Goal: Information Seeking & Learning: Learn about a topic

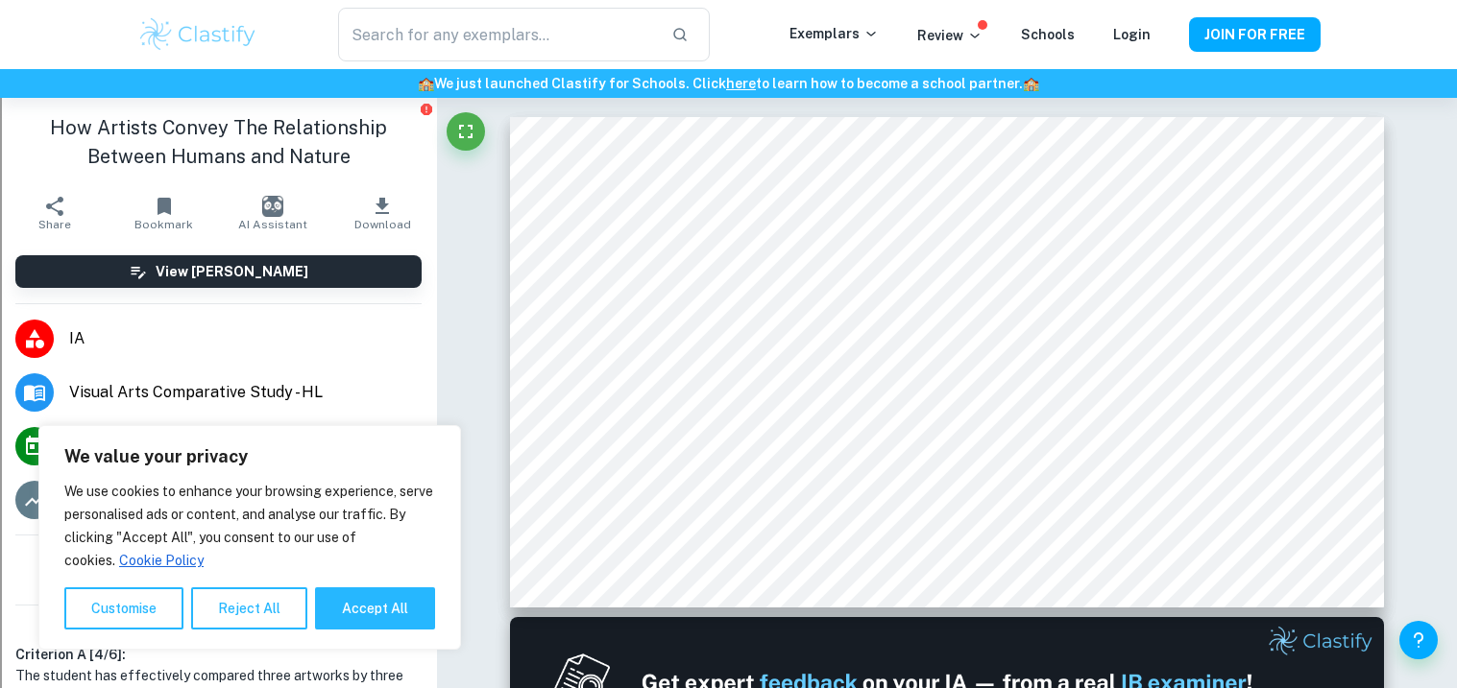
scroll to position [1, 0]
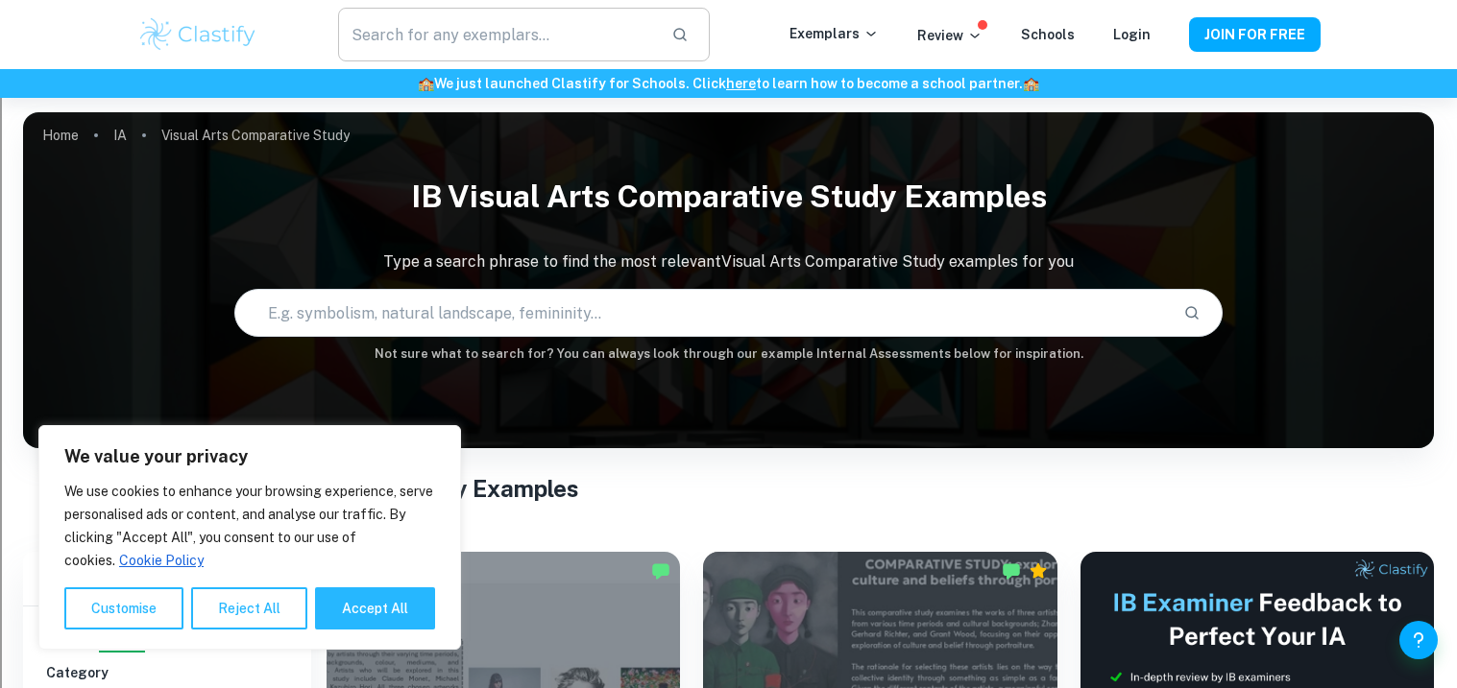
scroll to position [1825, 0]
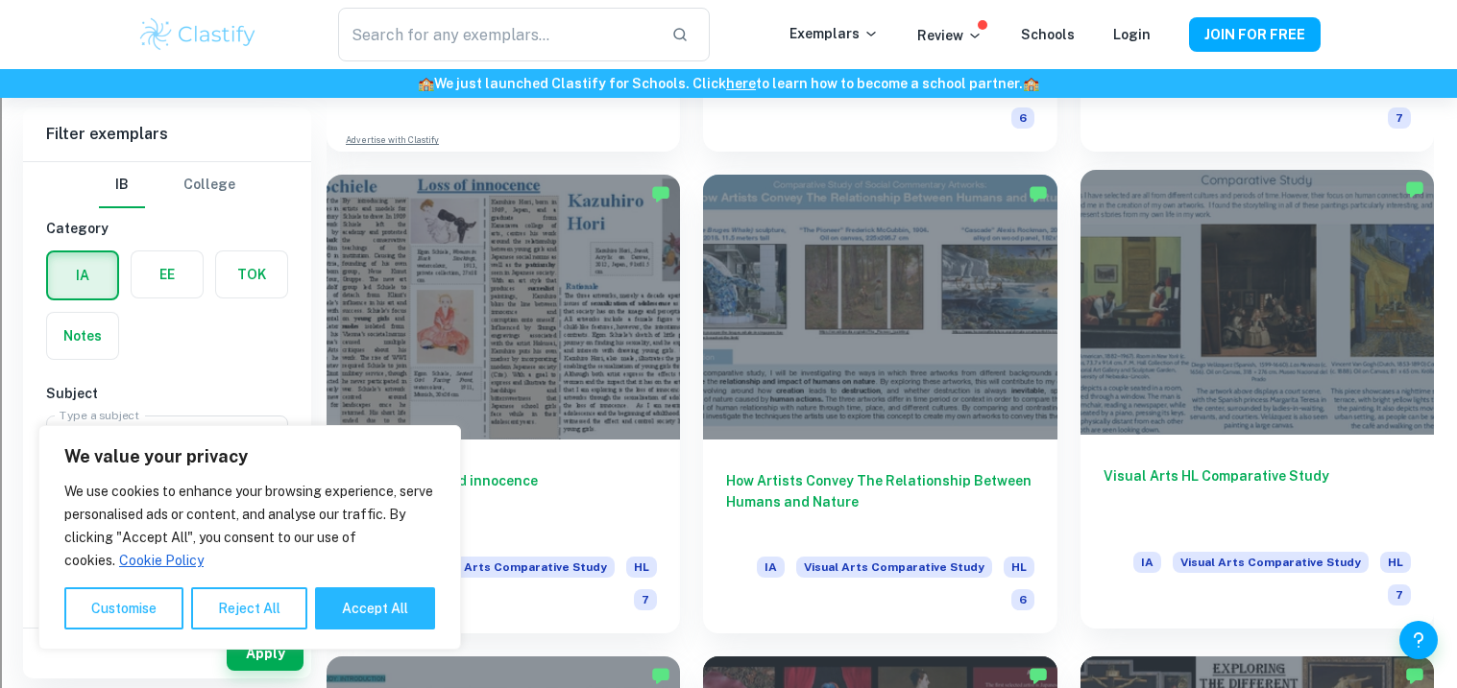
click at [1131, 287] on div at bounding box center [1256, 302] width 353 height 265
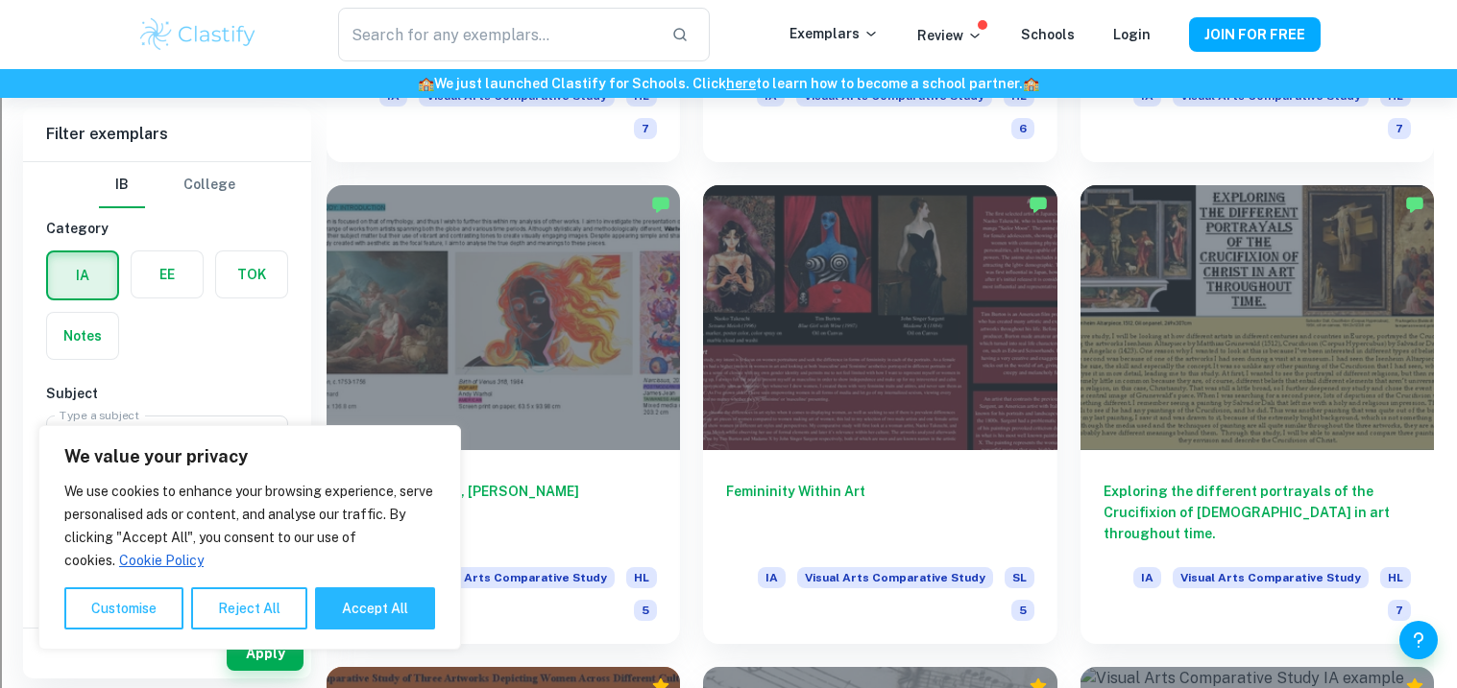
scroll to position [2302, 0]
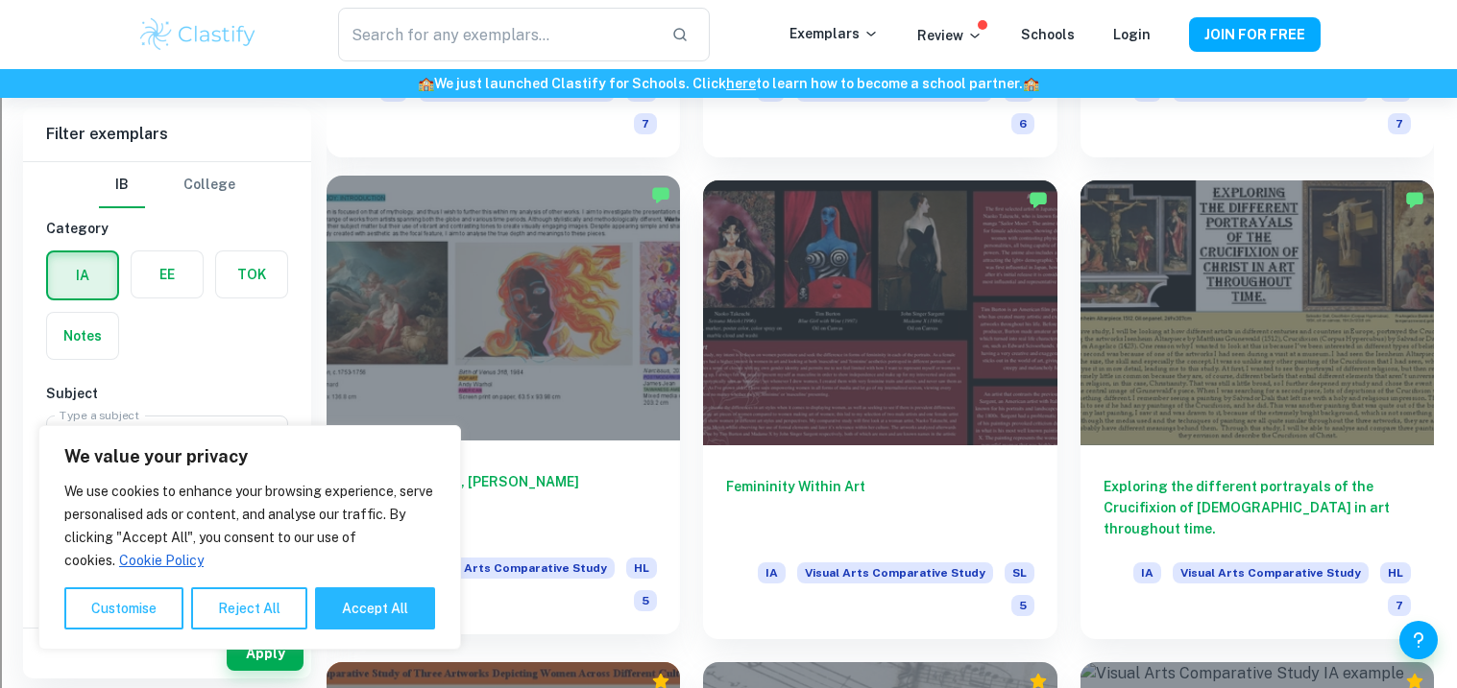
click at [587, 286] on div at bounding box center [502, 308] width 353 height 265
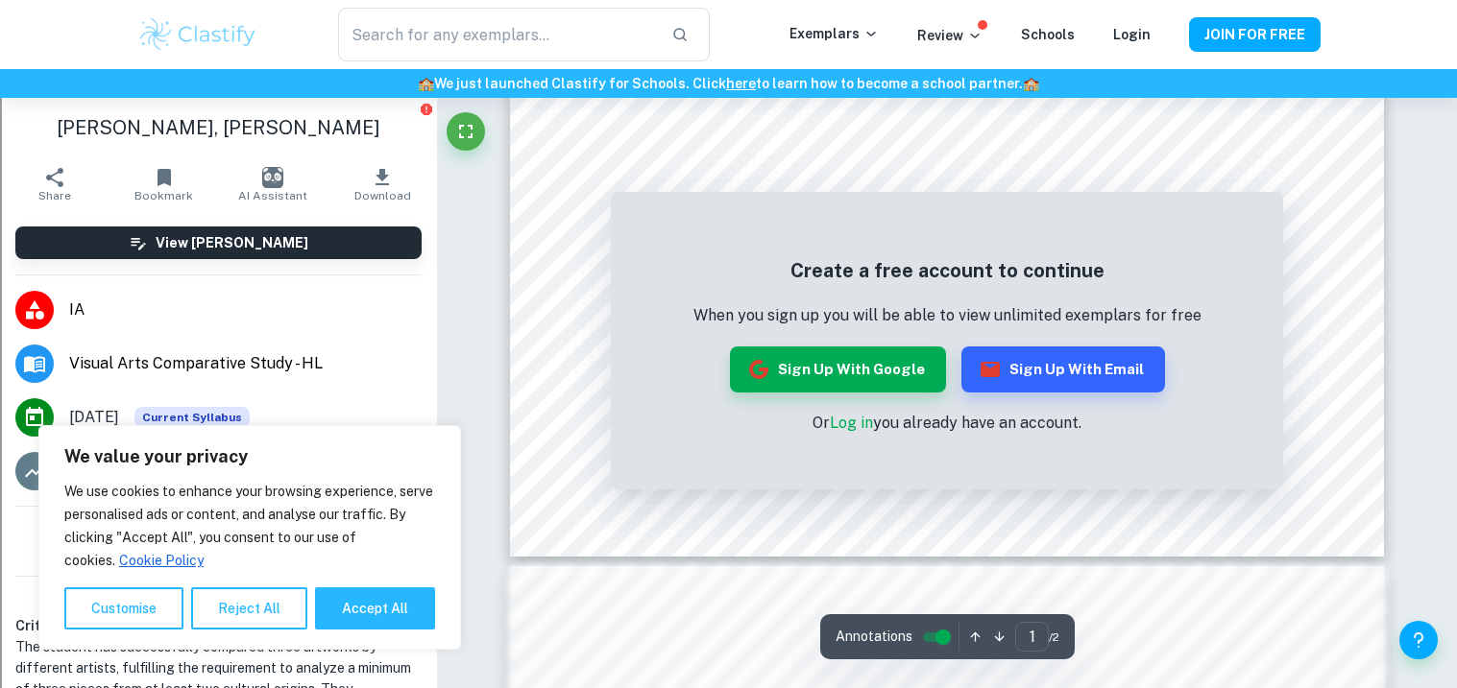
scroll to position [54, 0]
click at [1004, 157] on div at bounding box center [814, 158] width 588 height 13
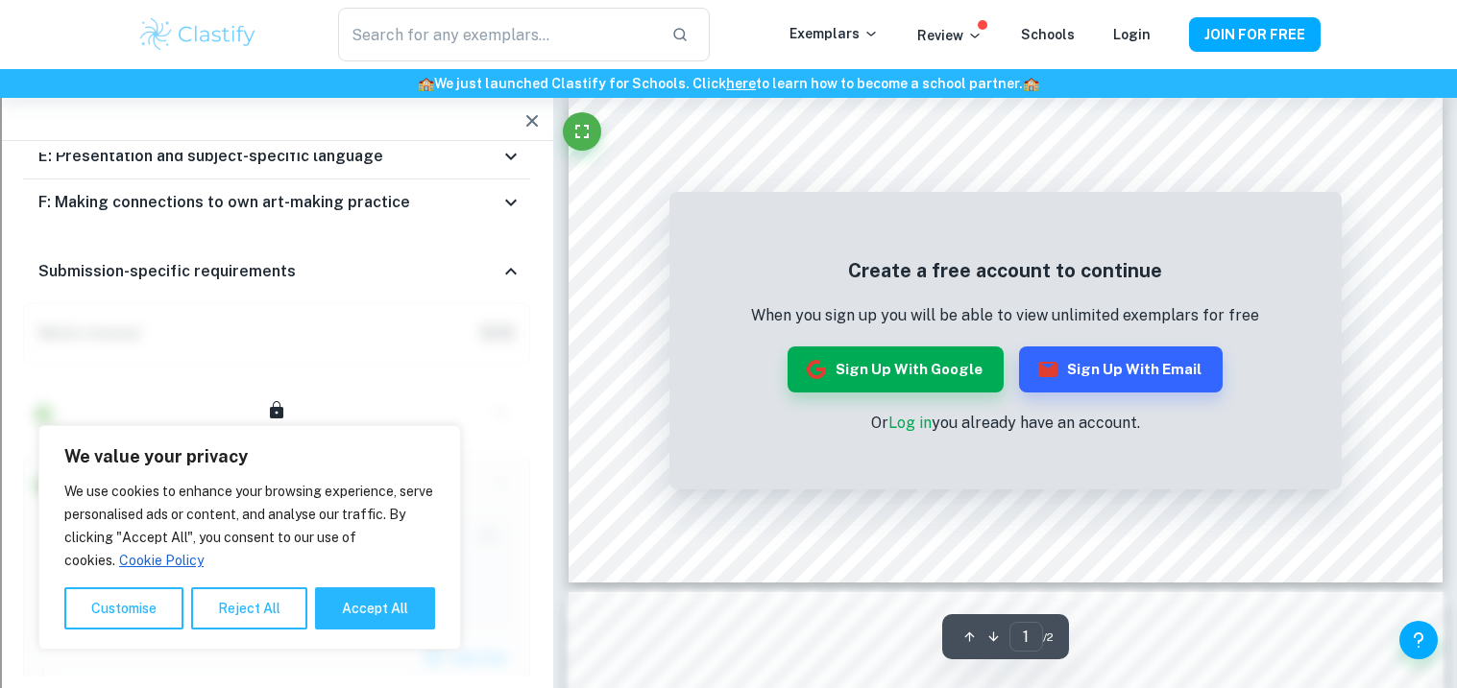
scroll to position [0, 0]
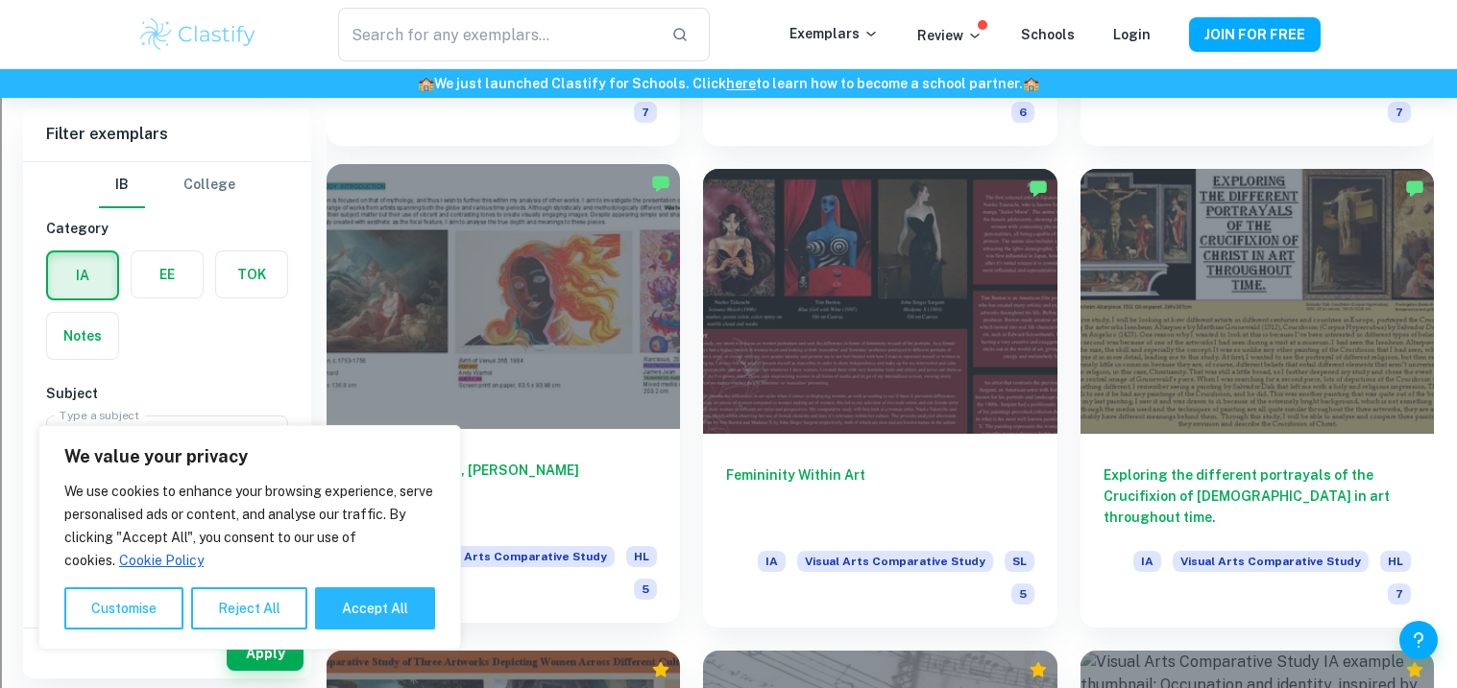
scroll to position [2311, 0]
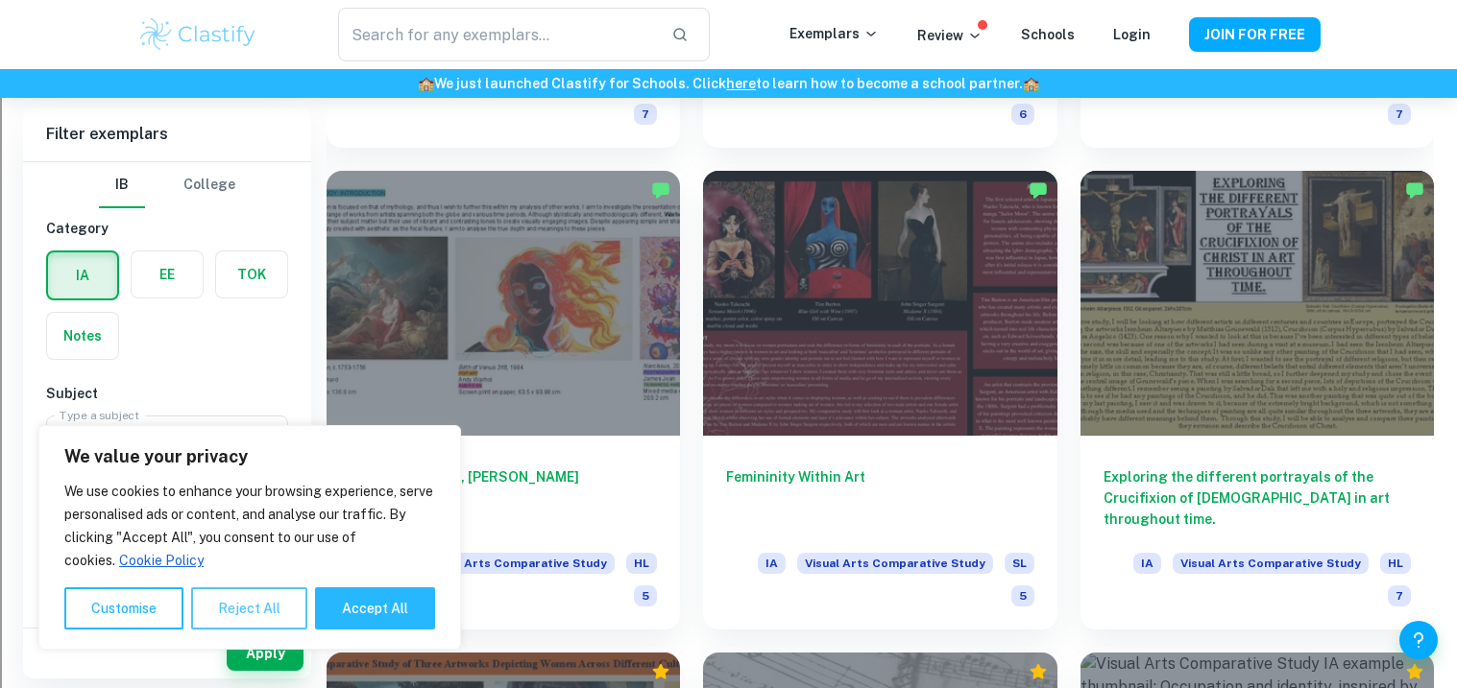
click at [225, 608] on button "Reject All" at bounding box center [249, 609] width 116 height 42
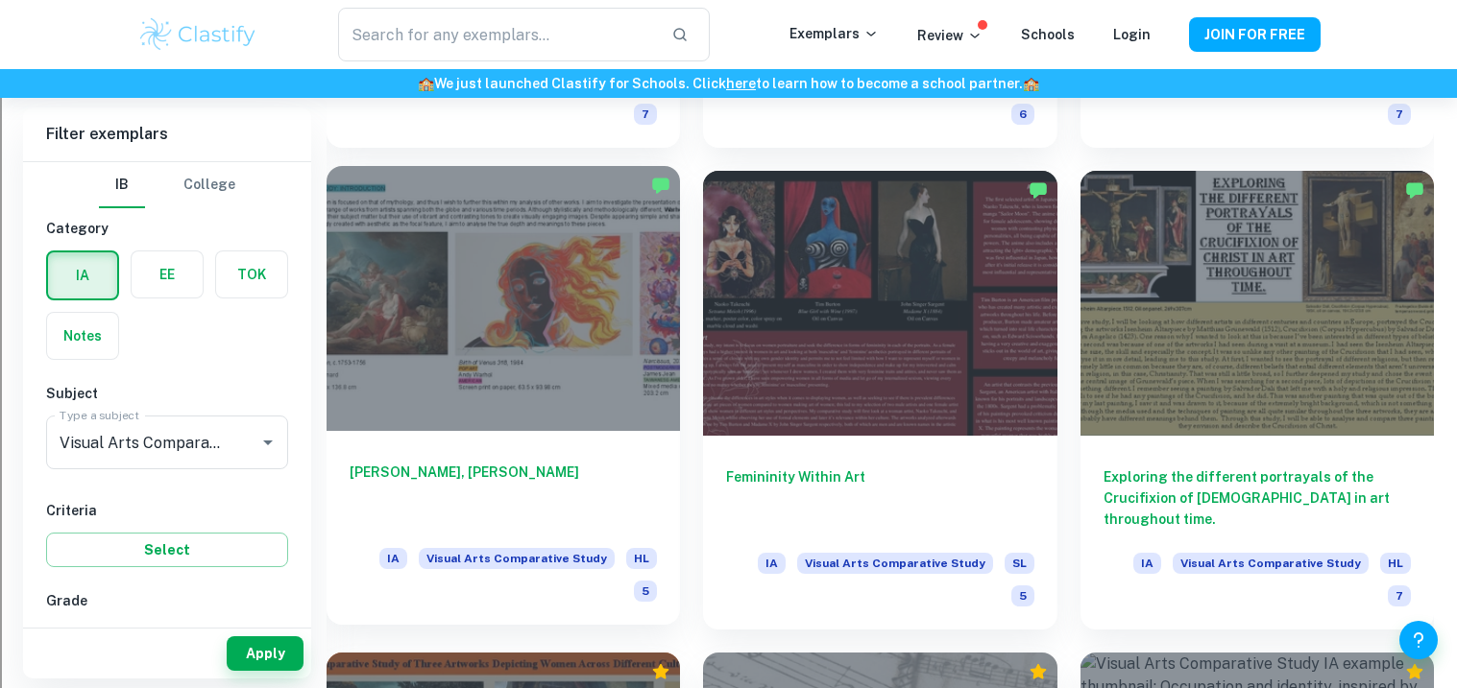
click at [469, 304] on div at bounding box center [502, 298] width 353 height 265
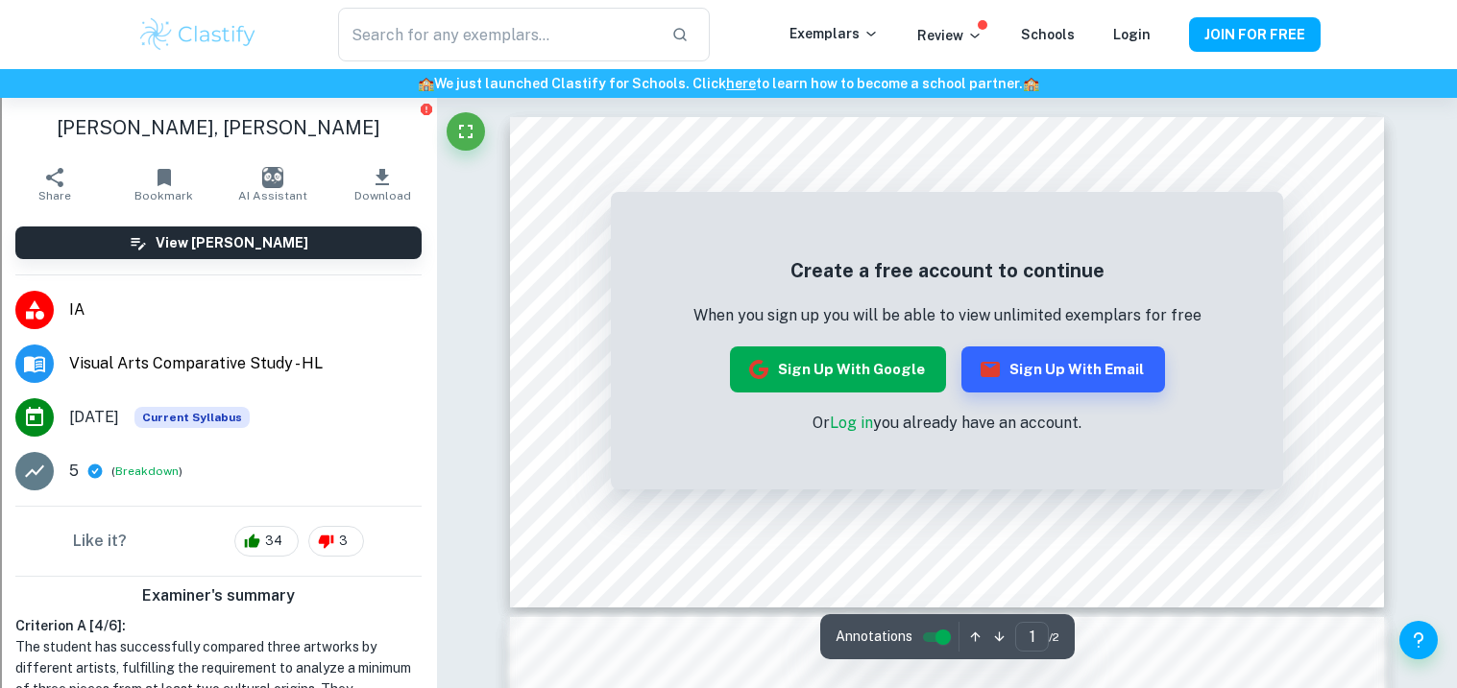
click at [801, 375] on button "Sign up with Google" at bounding box center [838, 370] width 216 height 46
click at [1010, 376] on button "Sign up with Email" at bounding box center [1063, 370] width 204 height 46
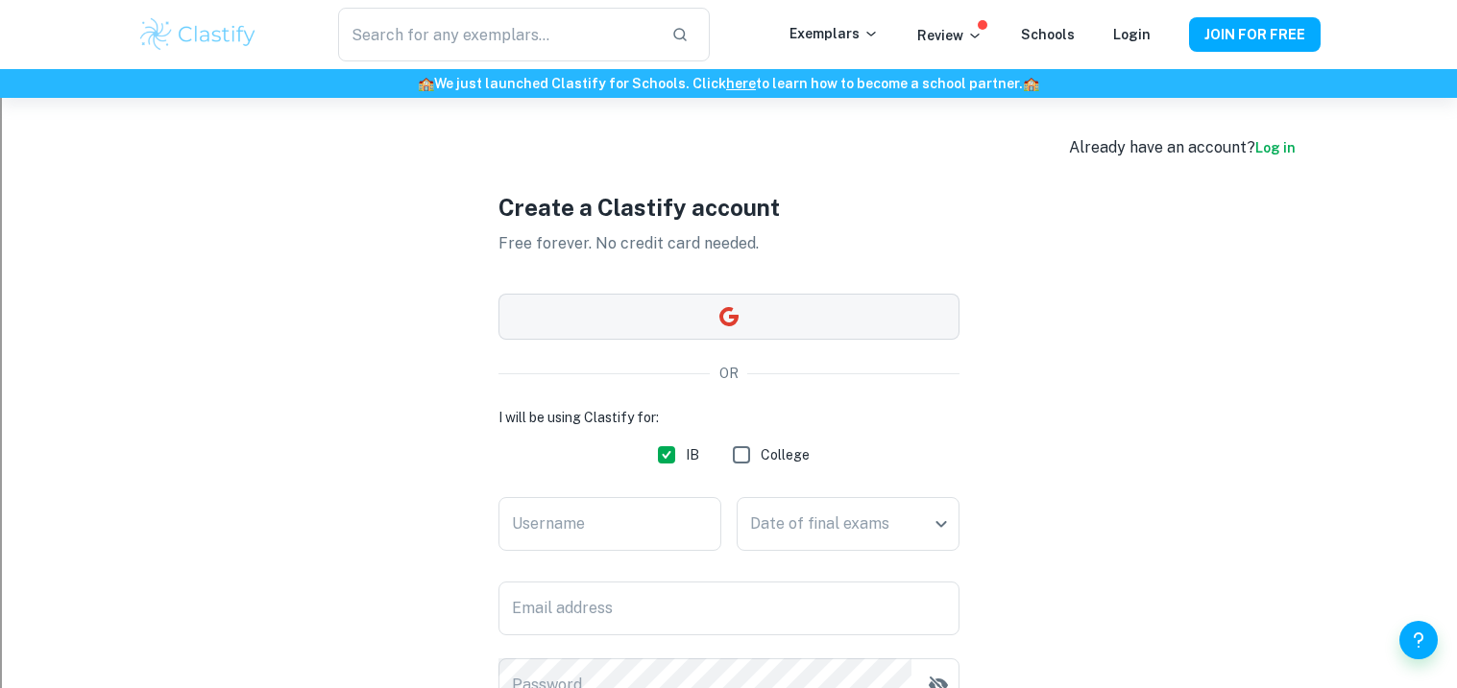
click at [711, 309] on button "button" at bounding box center [728, 317] width 461 height 46
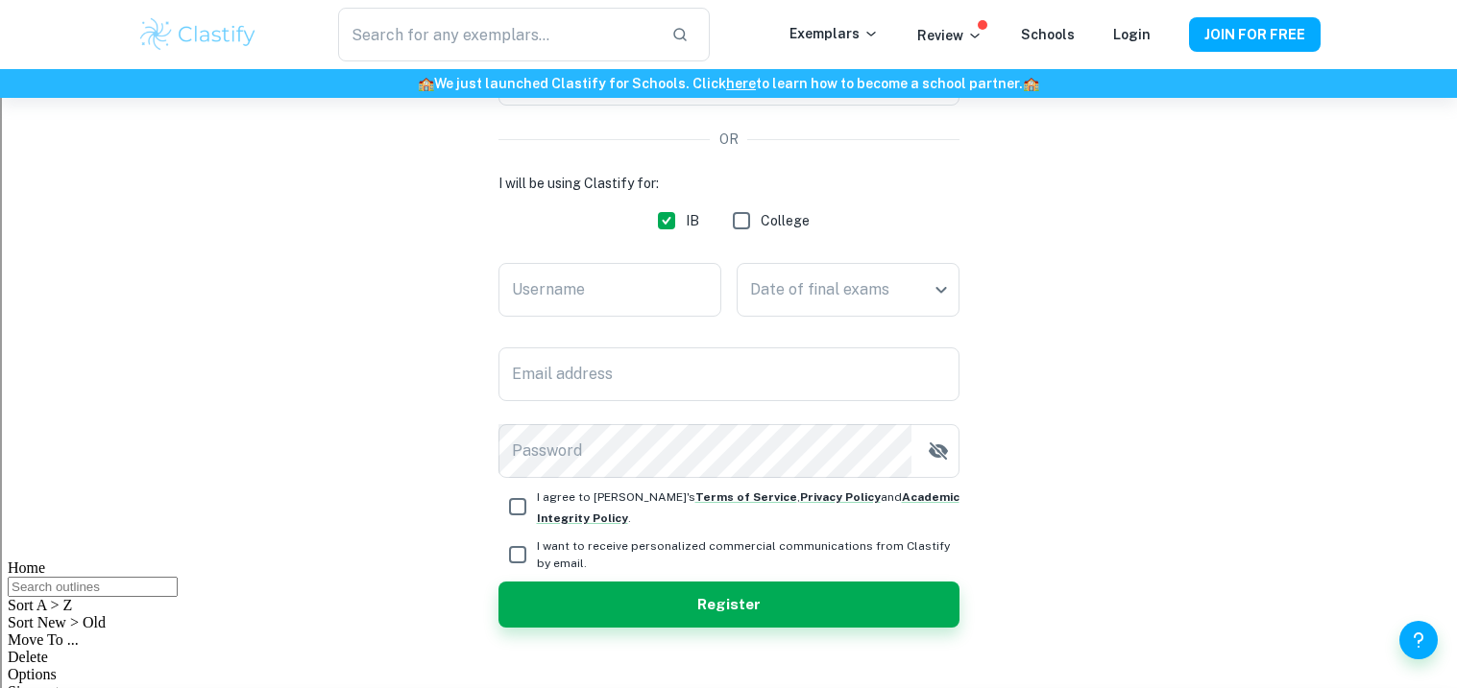
scroll to position [235, 0]
click at [558, 289] on input "Username" at bounding box center [609, 289] width 223 height 54
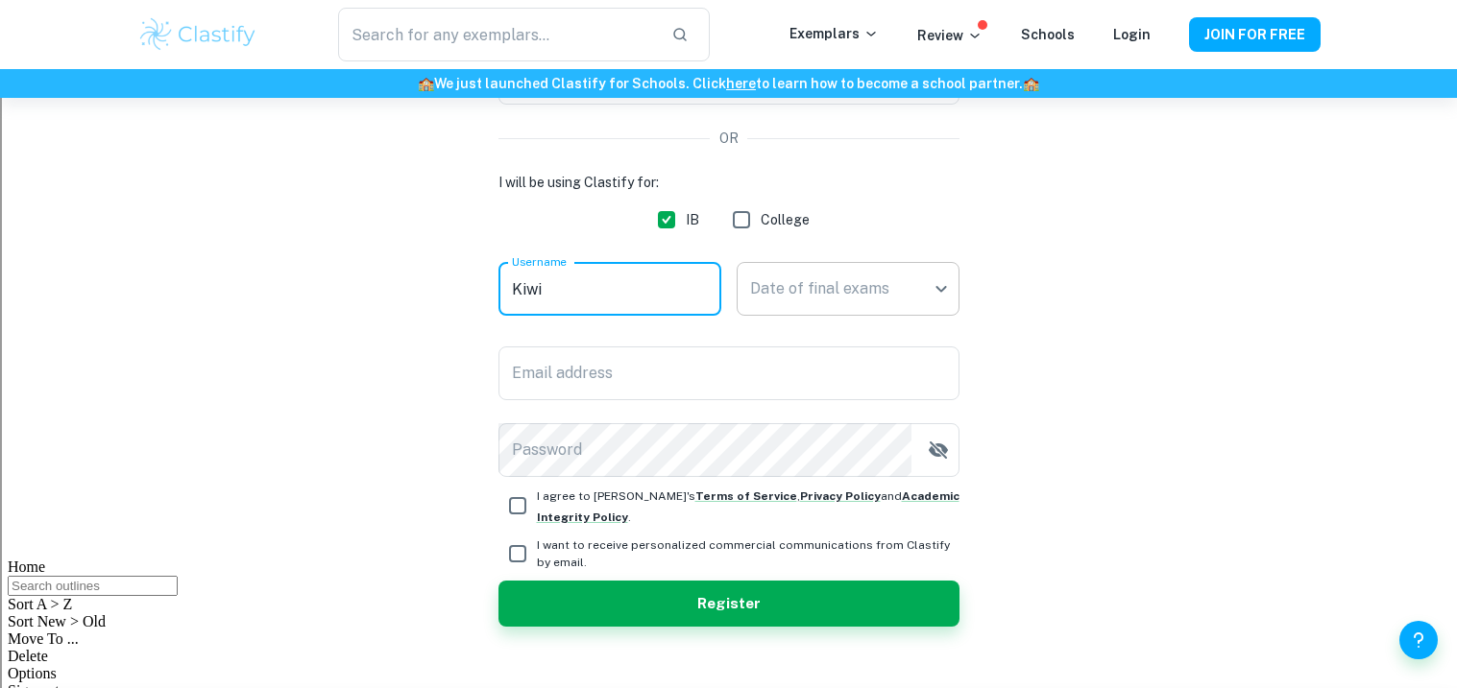
type input "Kiwi"
click at [805, 300] on body "We value your privacy We use cookies to enhance your browsing experience, serve…" at bounding box center [728, 207] width 1457 height 688
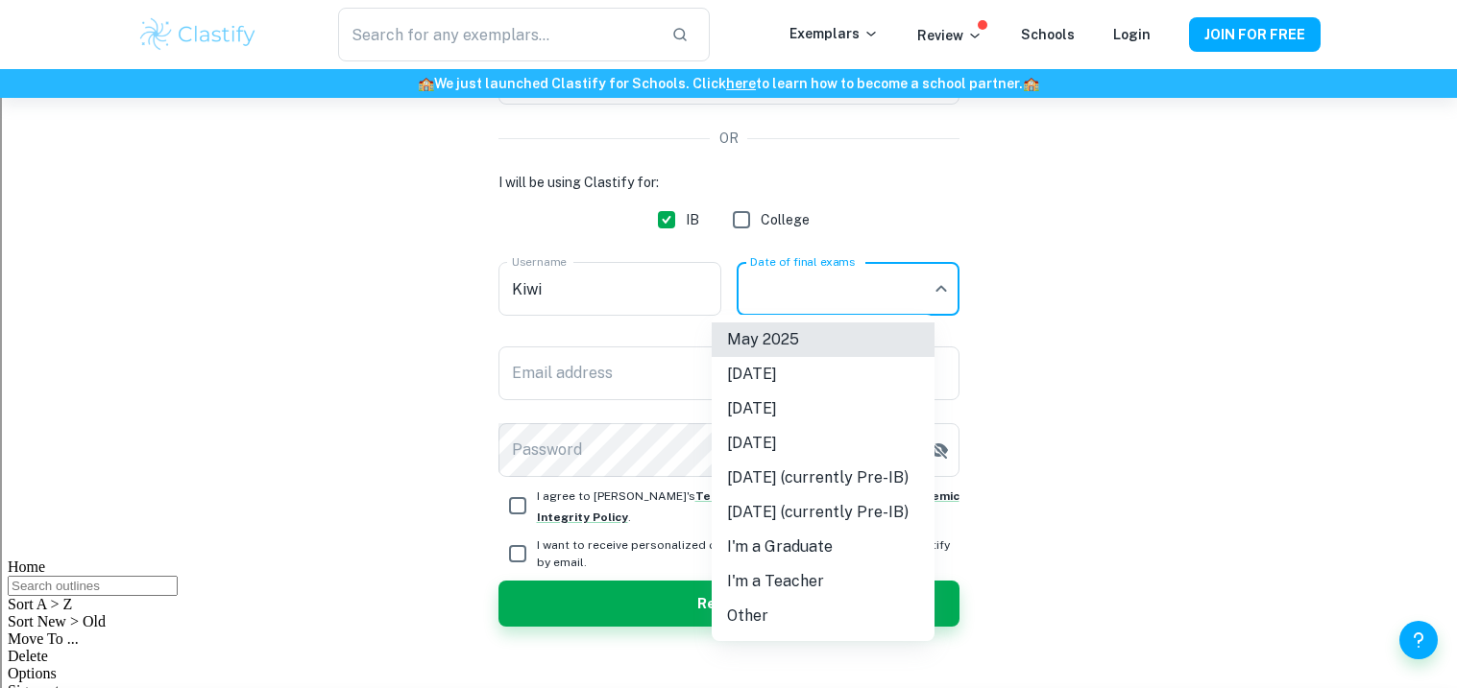
click at [771, 615] on li "Other" at bounding box center [822, 616] width 223 height 35
type input "Other"
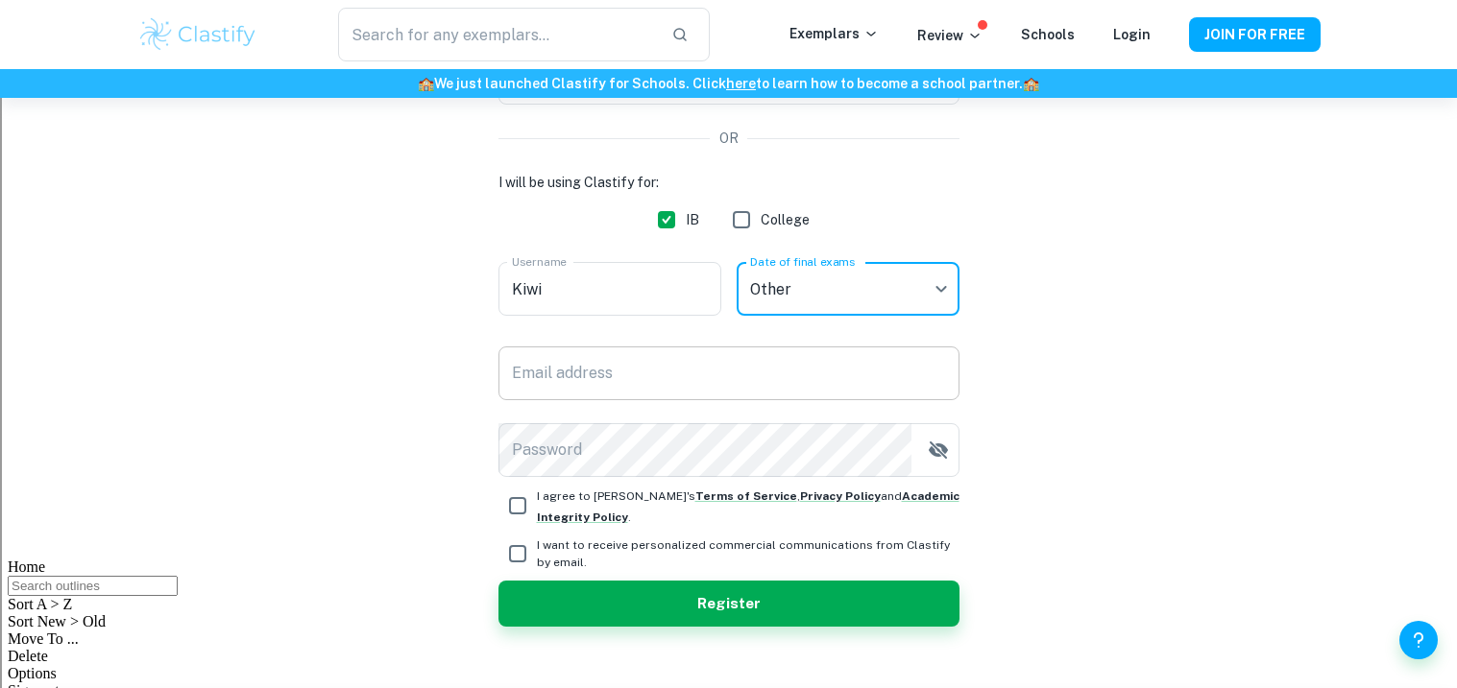
click at [666, 384] on input "Email address" at bounding box center [728, 374] width 461 height 54
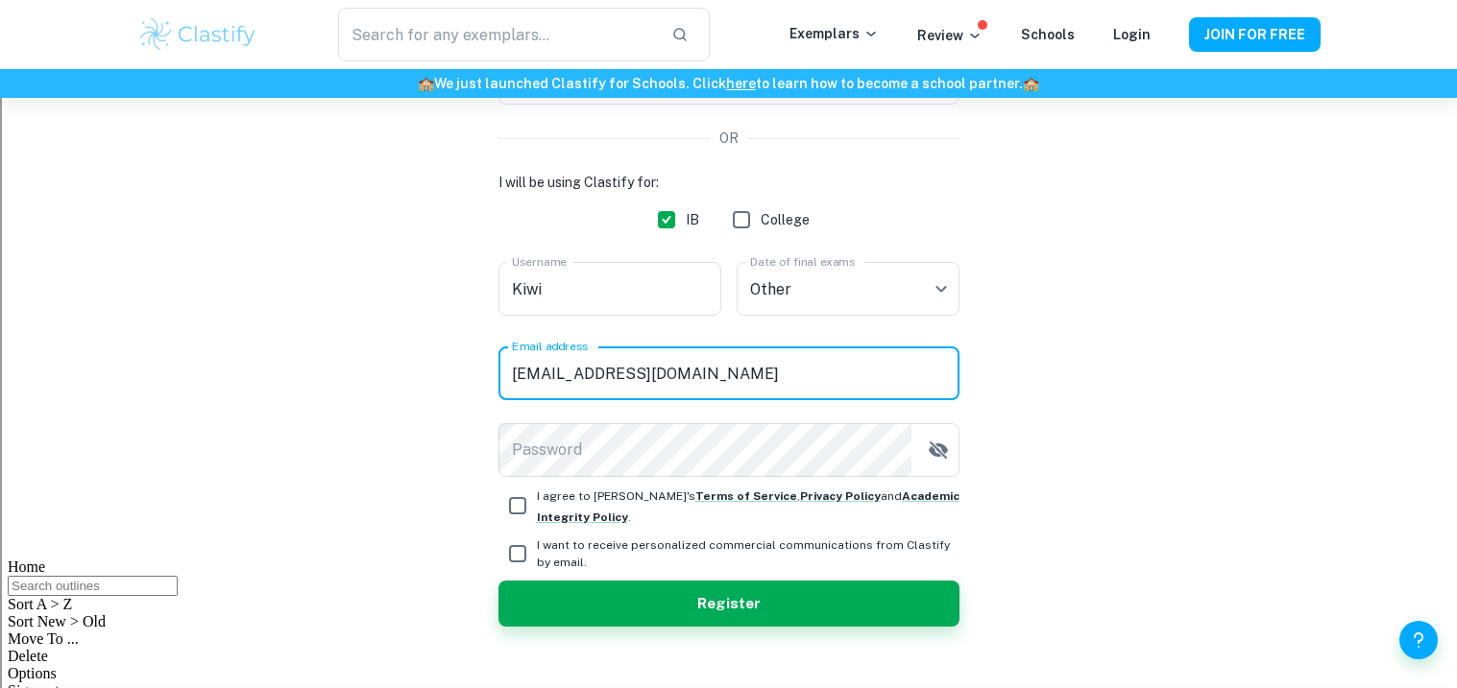
type input "kiwicheese0@gmail.com"
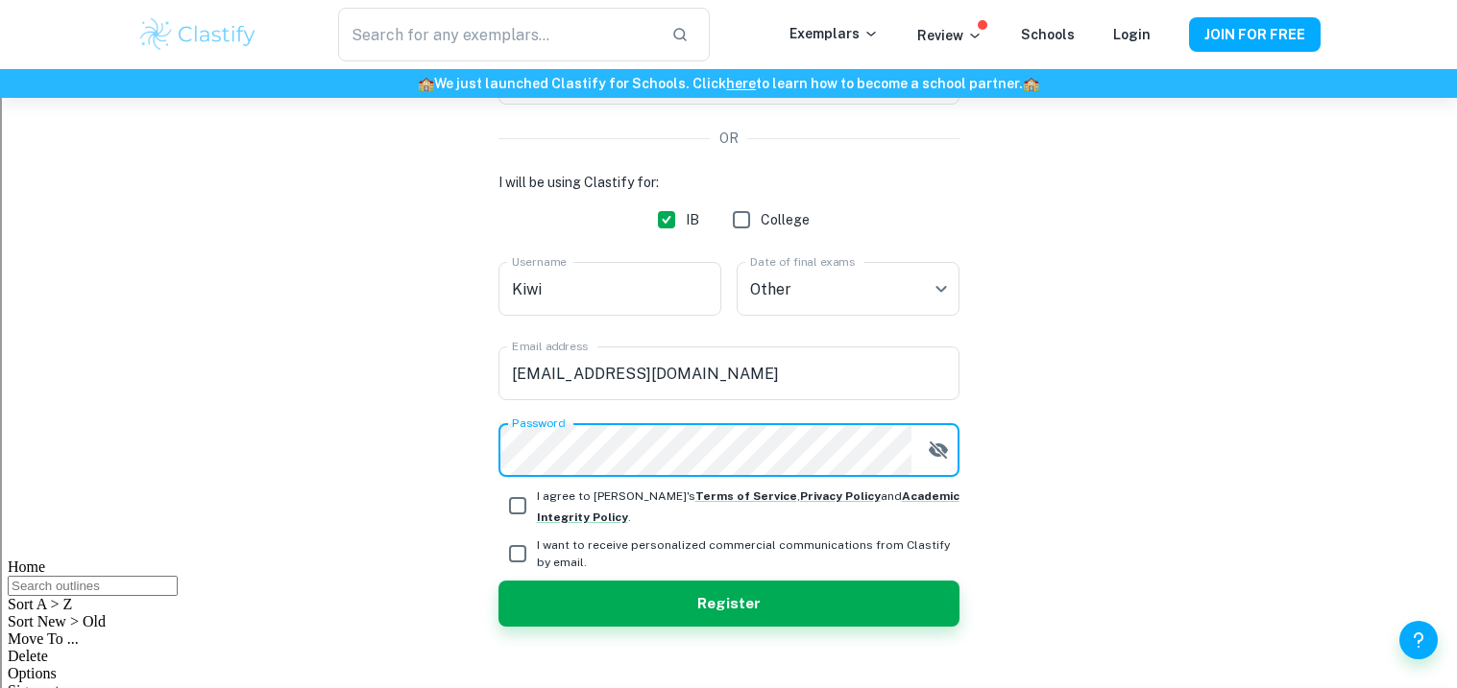
click at [583, 509] on span "I agree to Clastify's Terms of Service , Privacy Policy and Academic Integrity …" at bounding box center [748, 506] width 422 height 42
click at [537, 509] on input "I agree to Clastify's Terms of Service , Privacy Policy and Academic Integrity …" at bounding box center [517, 506] width 38 height 38
checkbox input "true"
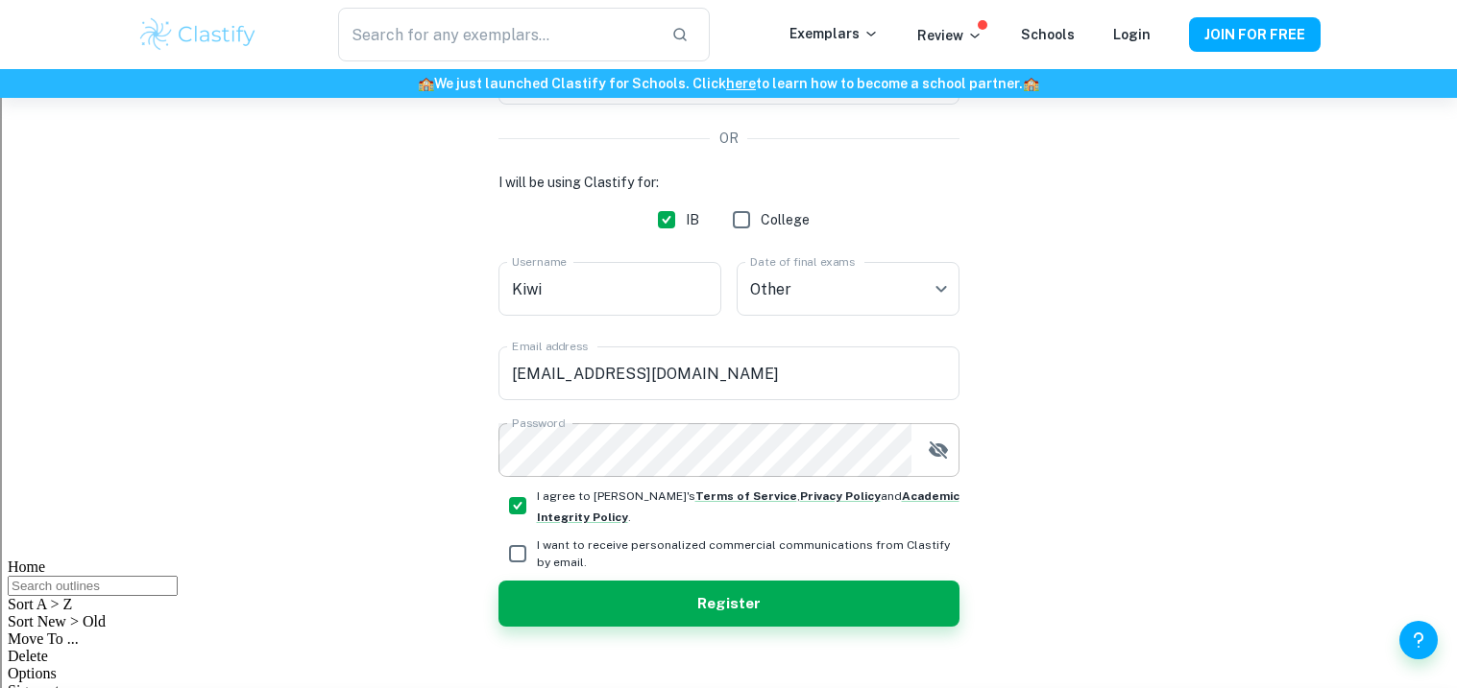
click at [928, 448] on icon "button" at bounding box center [937, 450] width 19 height 17
click at [928, 448] on icon "button" at bounding box center [937, 450] width 19 height 13
click at [752, 615] on button "Register" at bounding box center [728, 604] width 461 height 46
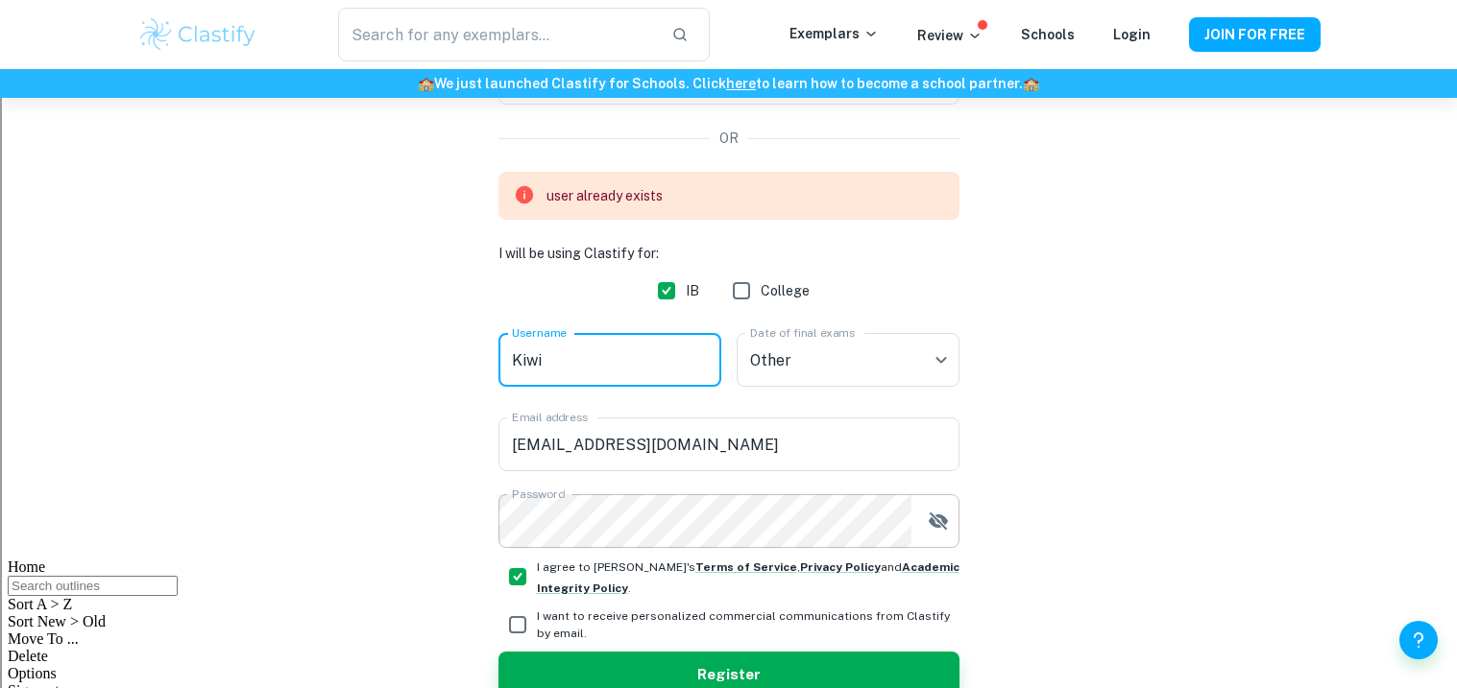
click at [542, 364] on input "Kiwi" at bounding box center [609, 360] width 223 height 54
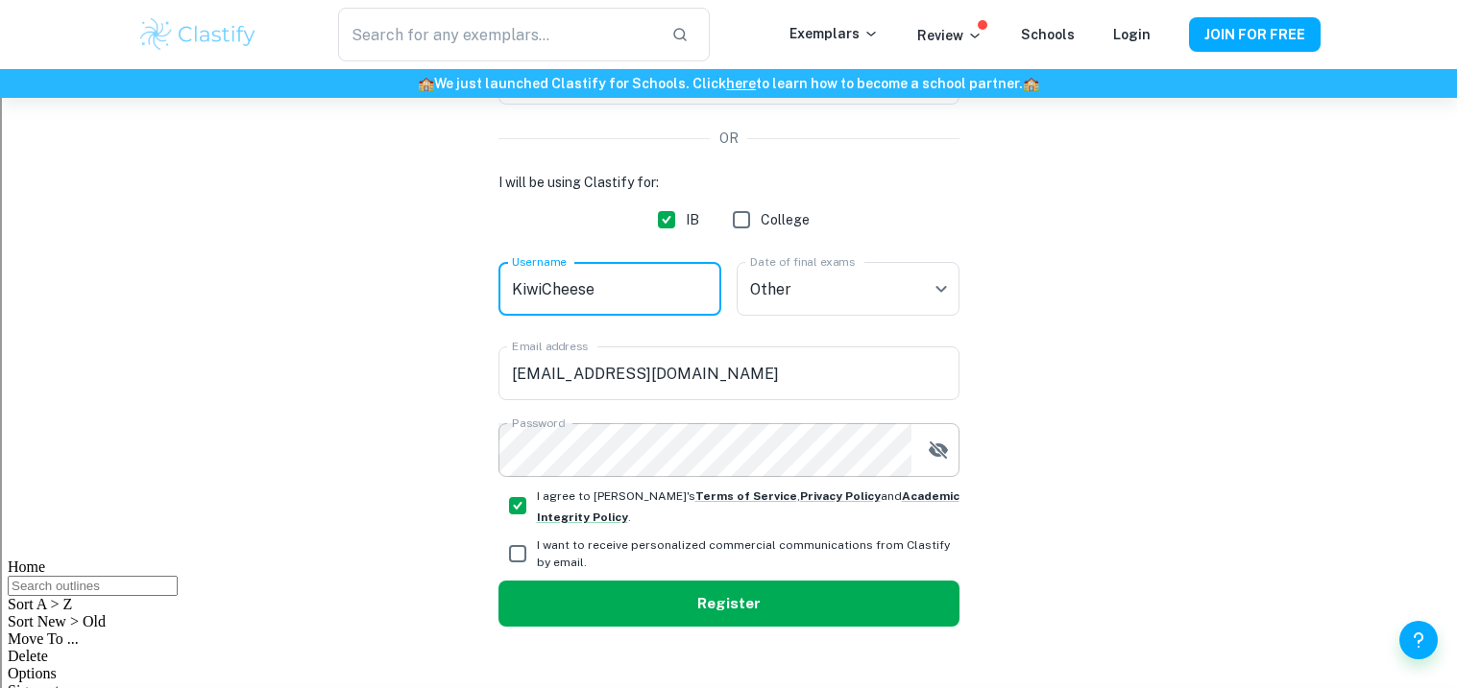
type input "KiwiCheese"
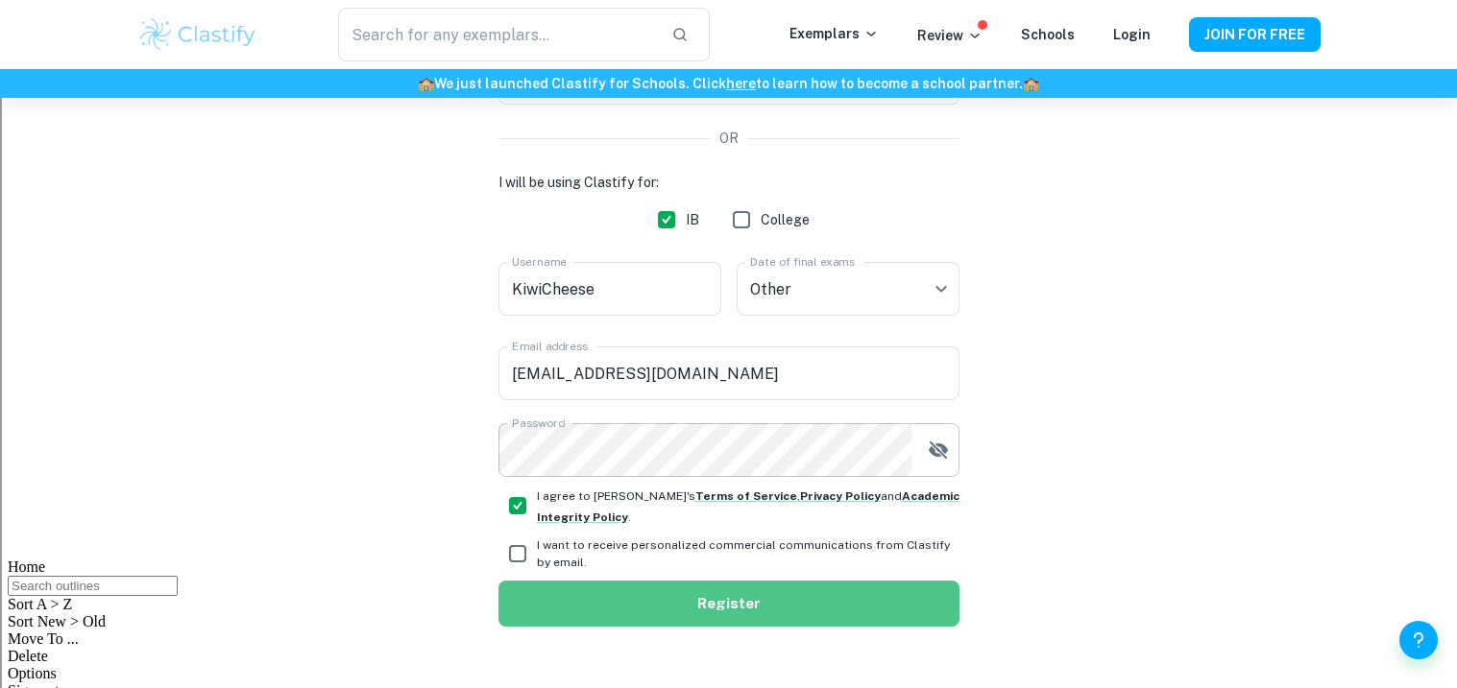
click at [685, 615] on button "Register" at bounding box center [728, 604] width 461 height 46
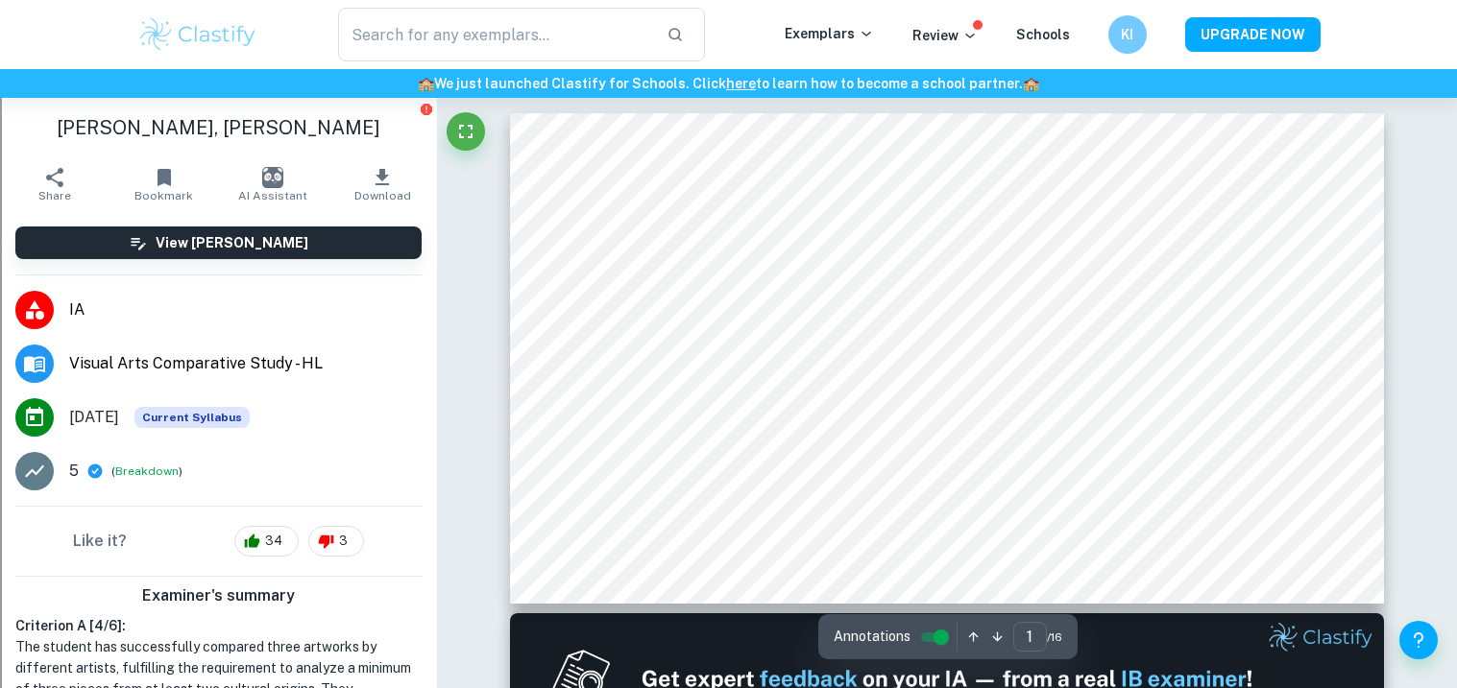
scroll to position [7, 0]
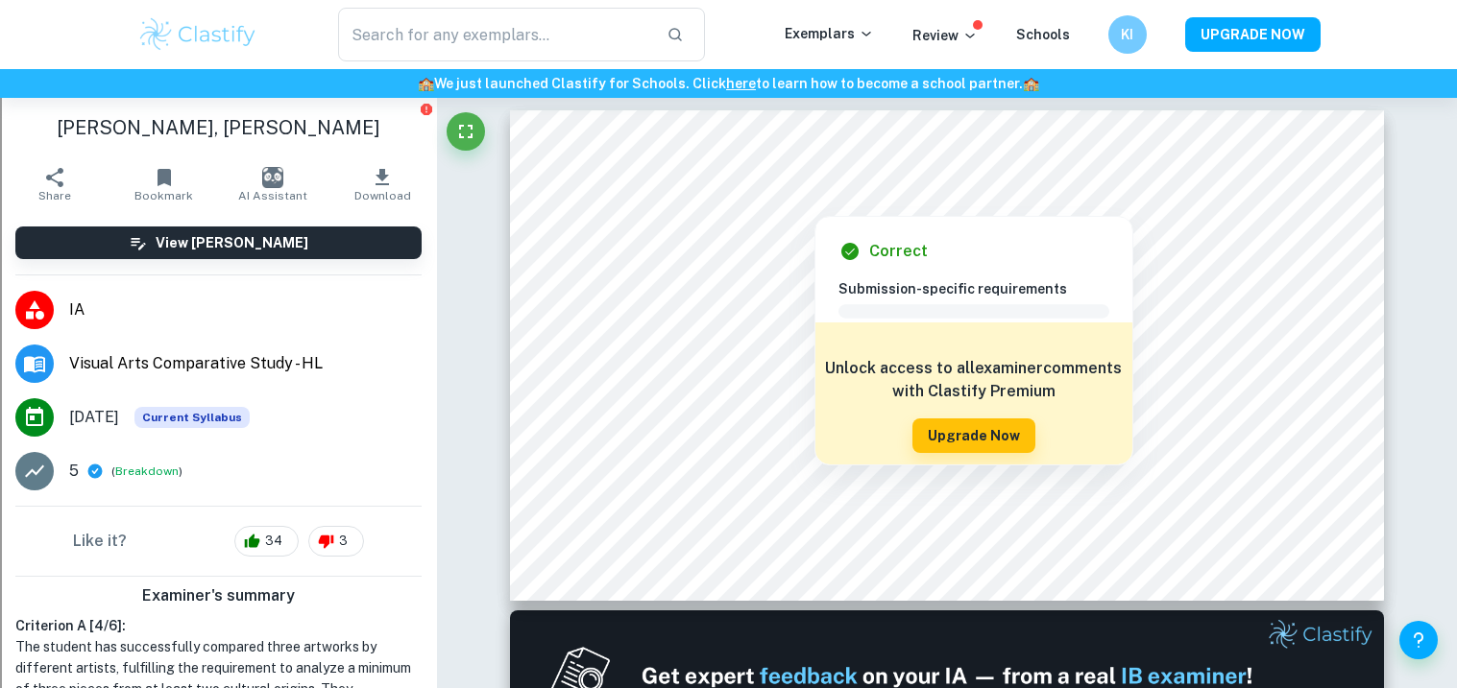
click at [1041, 203] on div at bounding box center [814, 205] width 588 height 13
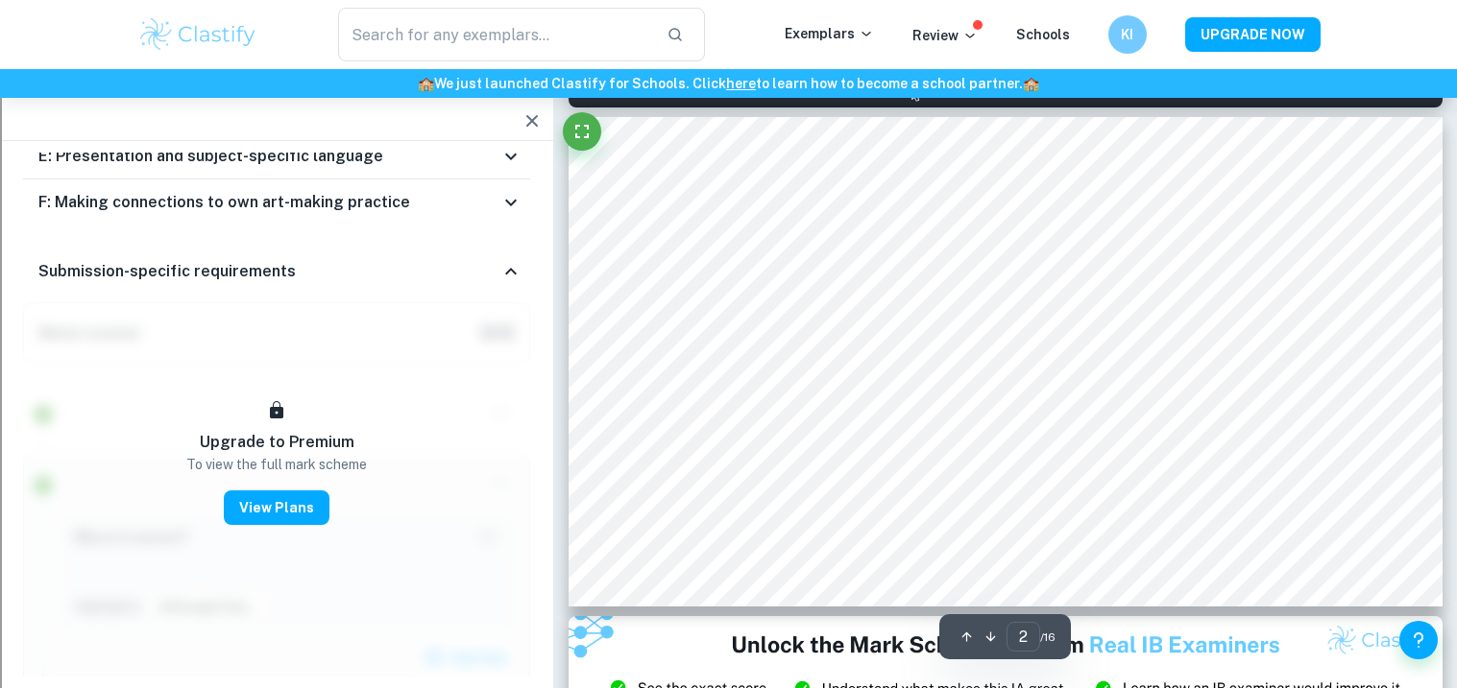
scroll to position [642, 0]
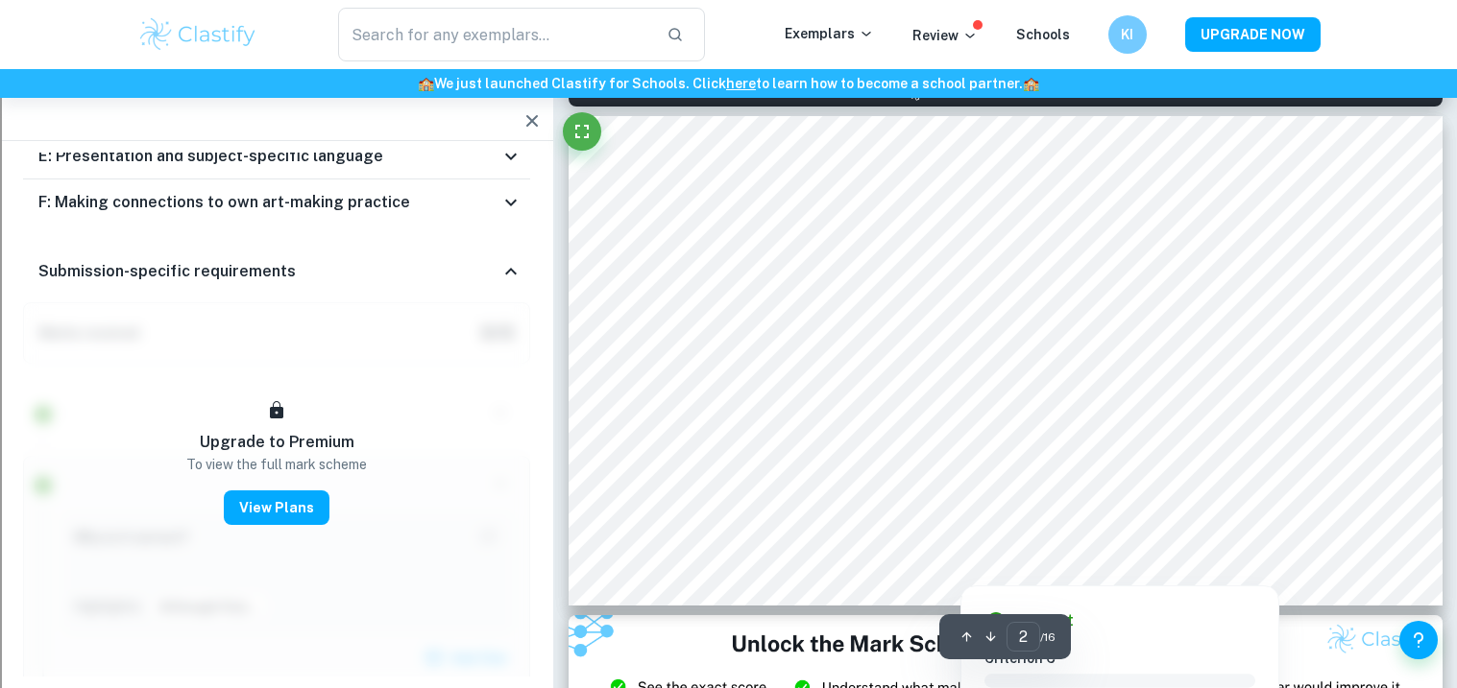
click at [1009, 572] on div at bounding box center [959, 573] width 185 height 13
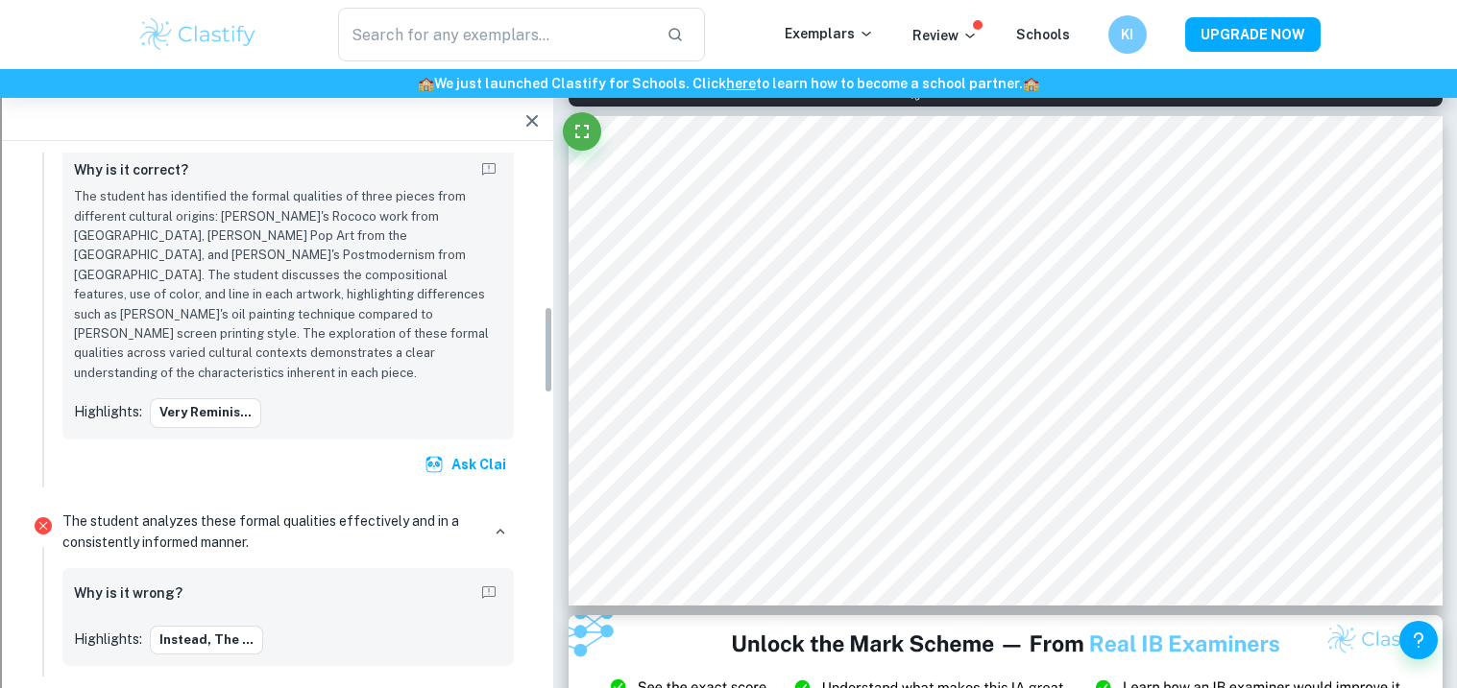
scroll to position [922, 0]
click at [312, 510] on p "The student analyzes these formal qualities effectively and in a consistently i…" at bounding box center [270, 531] width 417 height 42
click at [151, 582] on h6 "Why is it wrong?" at bounding box center [128, 592] width 108 height 21
click at [183, 625] on button "Instead, the ..." at bounding box center [206, 639] width 113 height 29
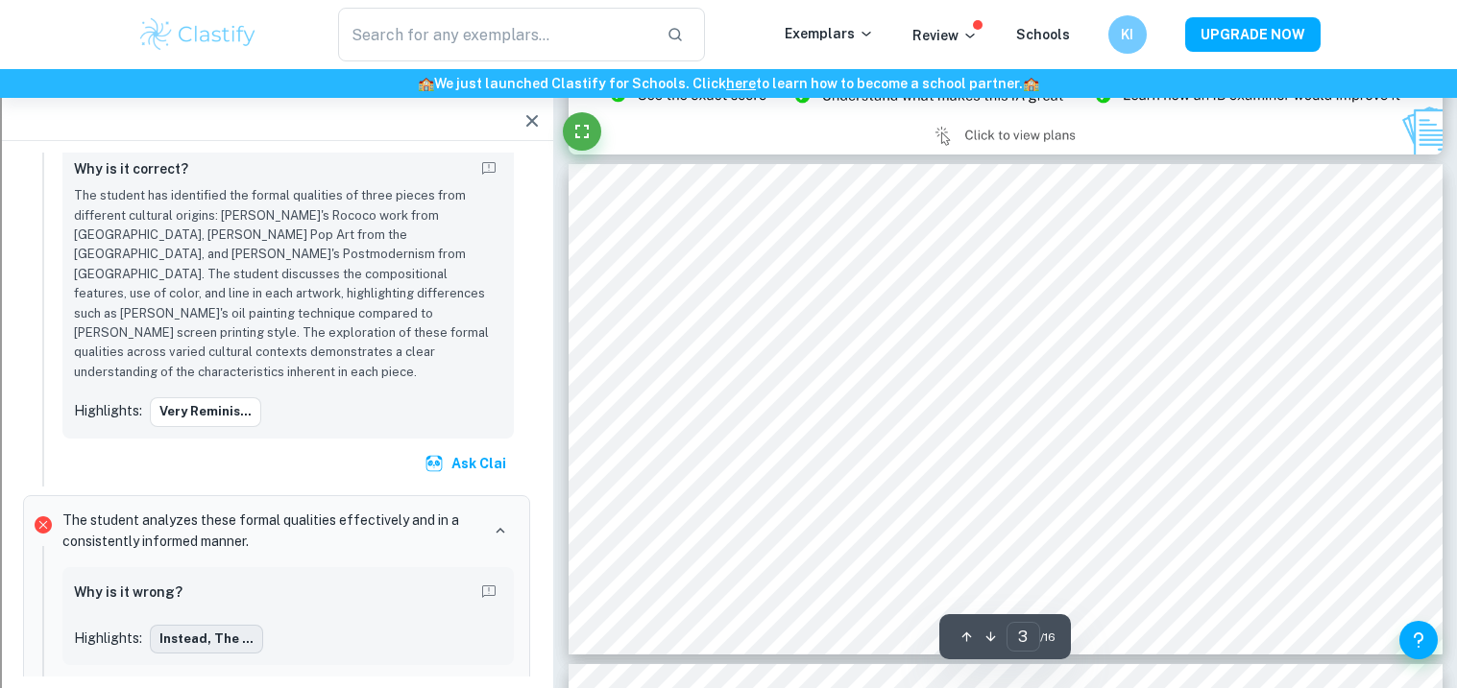
scroll to position [1249, 0]
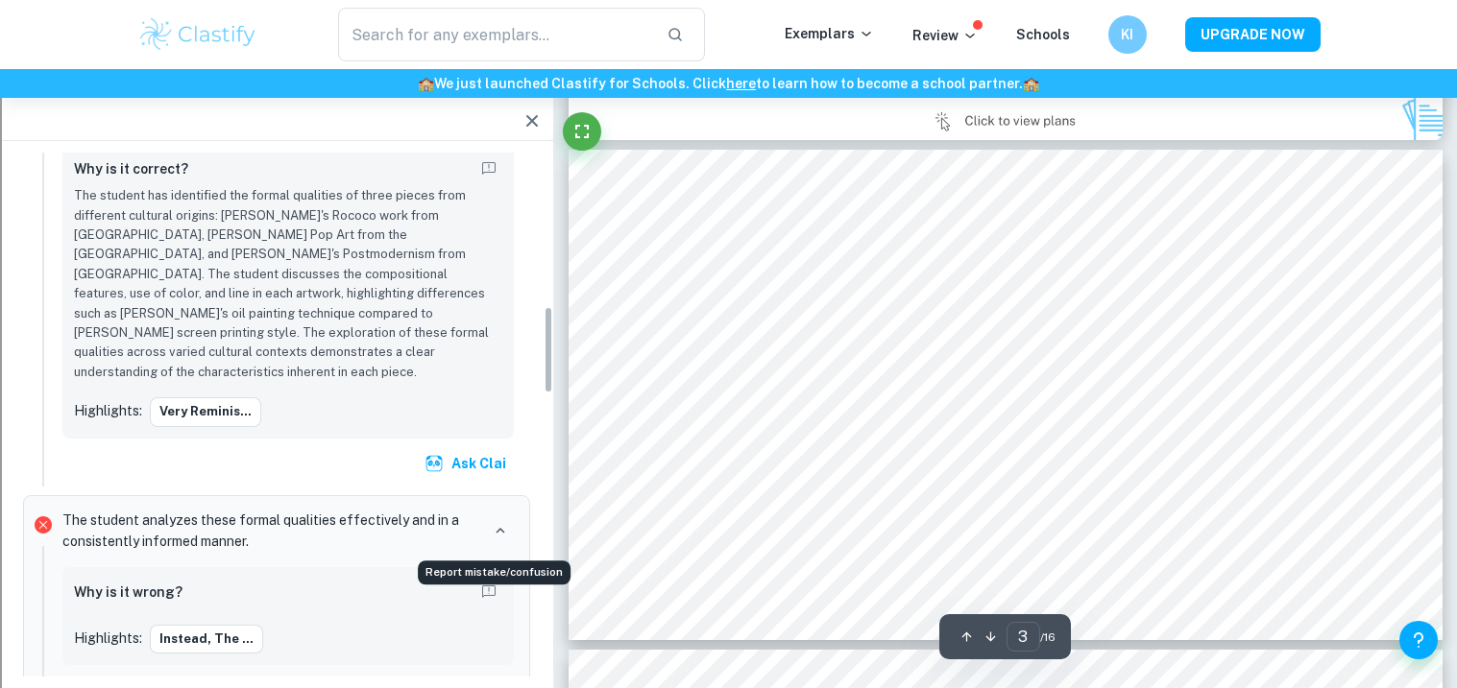
click at [483, 584] on icon "Report mistake/confusion" at bounding box center [488, 592] width 17 height 17
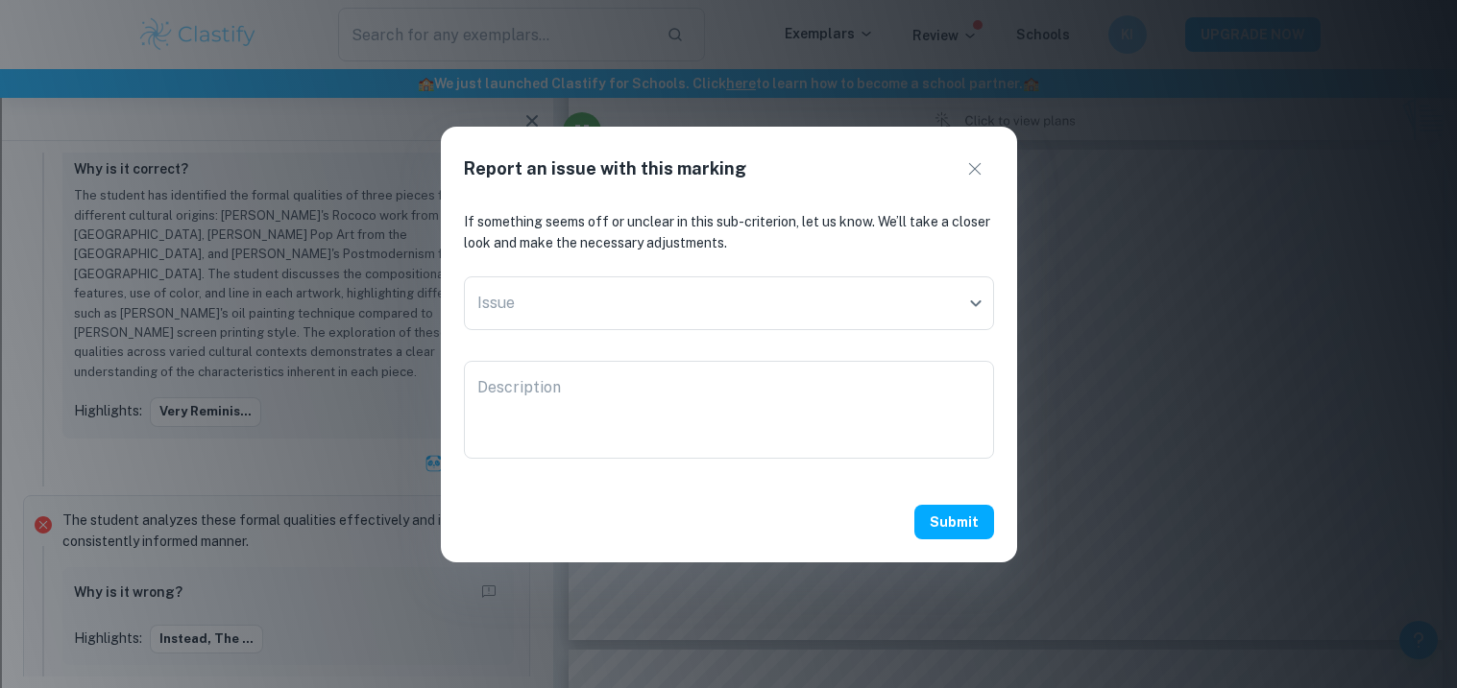
click at [987, 488] on div "Submit" at bounding box center [729, 522] width 576 height 81
click at [981, 168] on icon "button" at bounding box center [974, 168] width 23 height 23
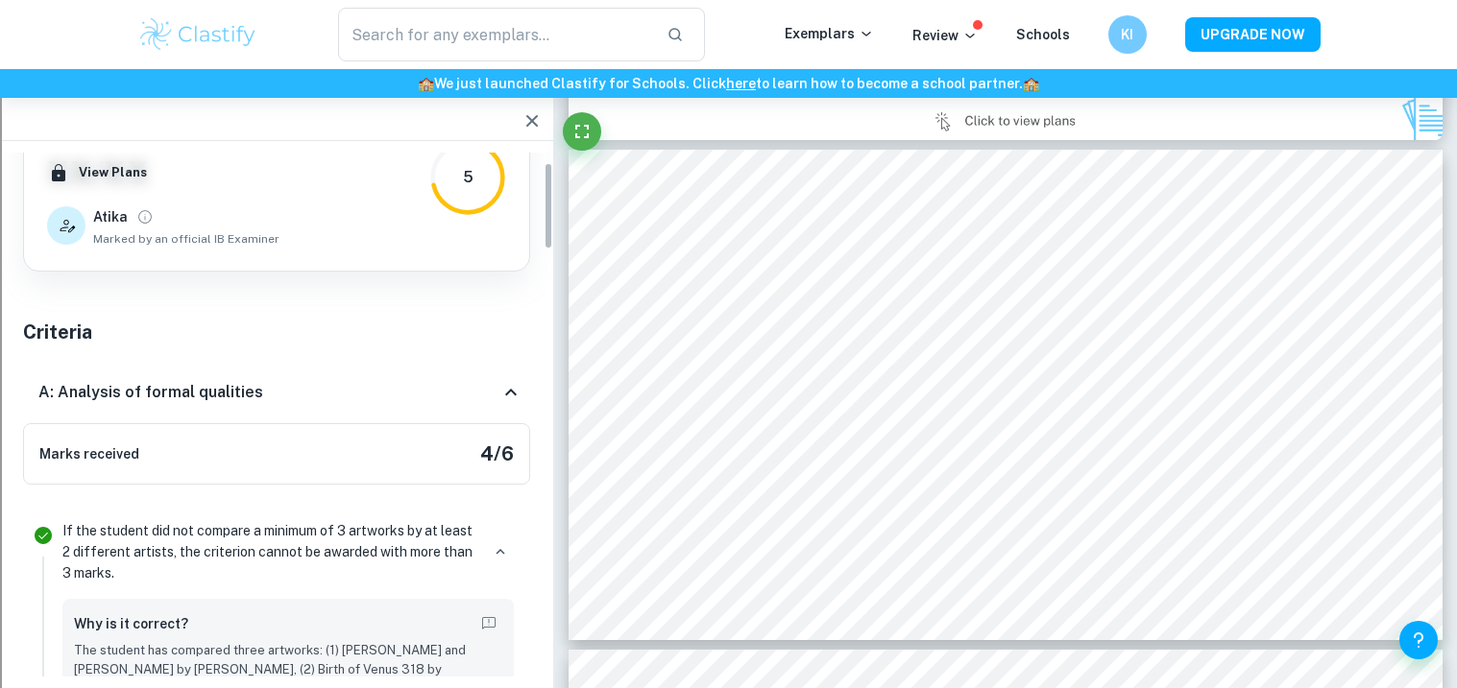
scroll to position [60, 0]
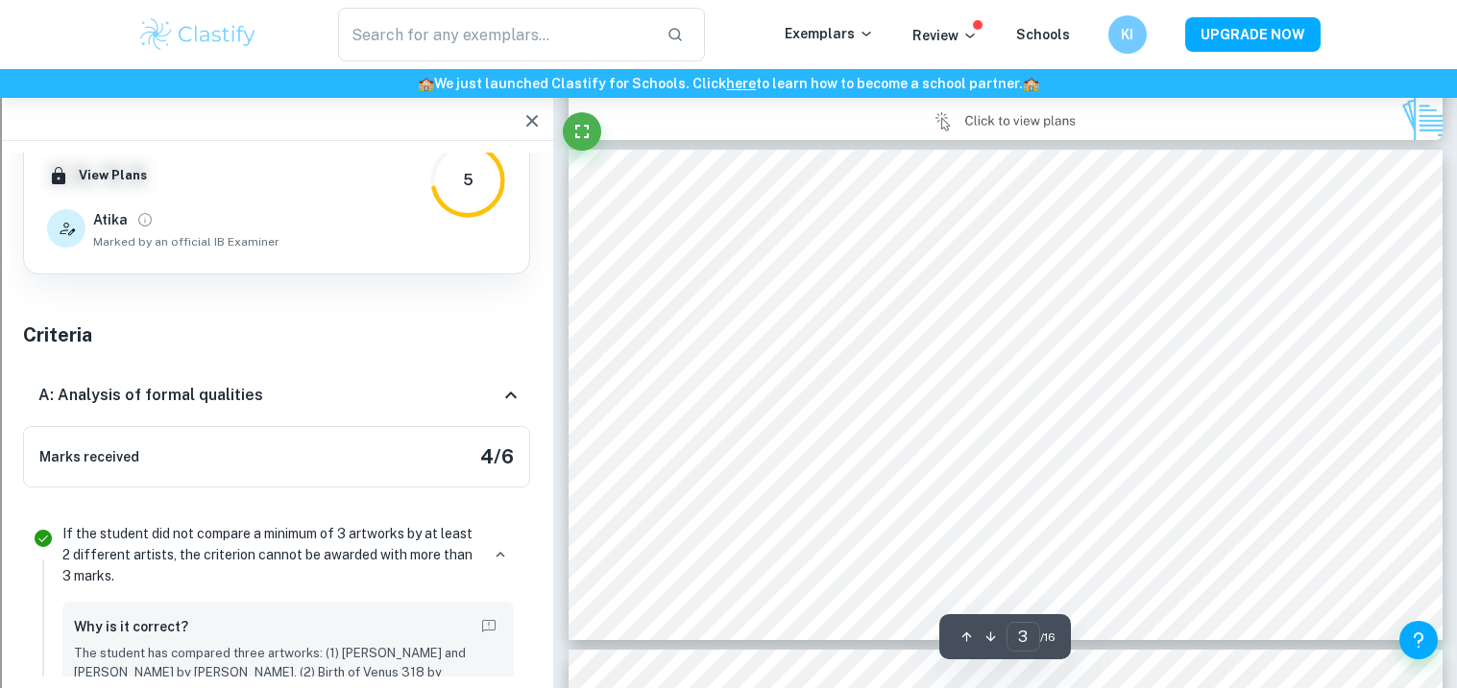
type input "2"
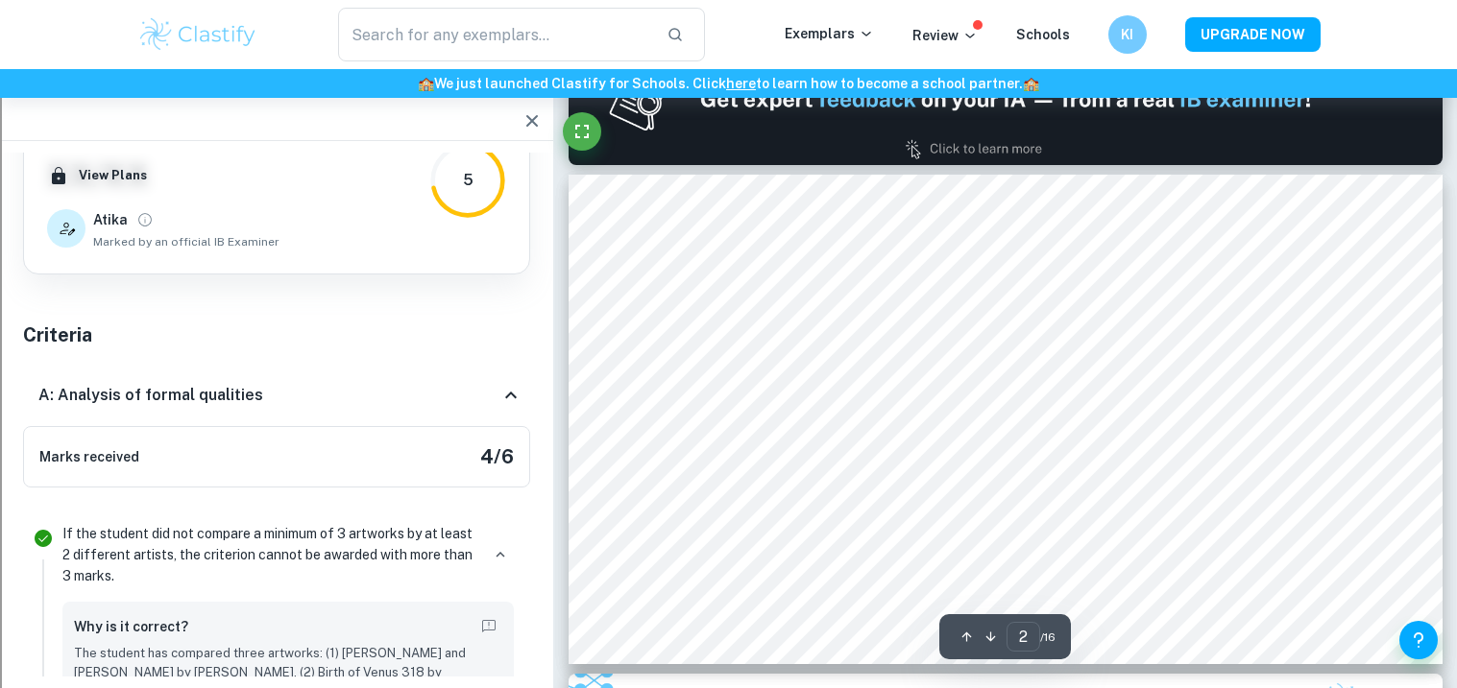
scroll to position [583, 0]
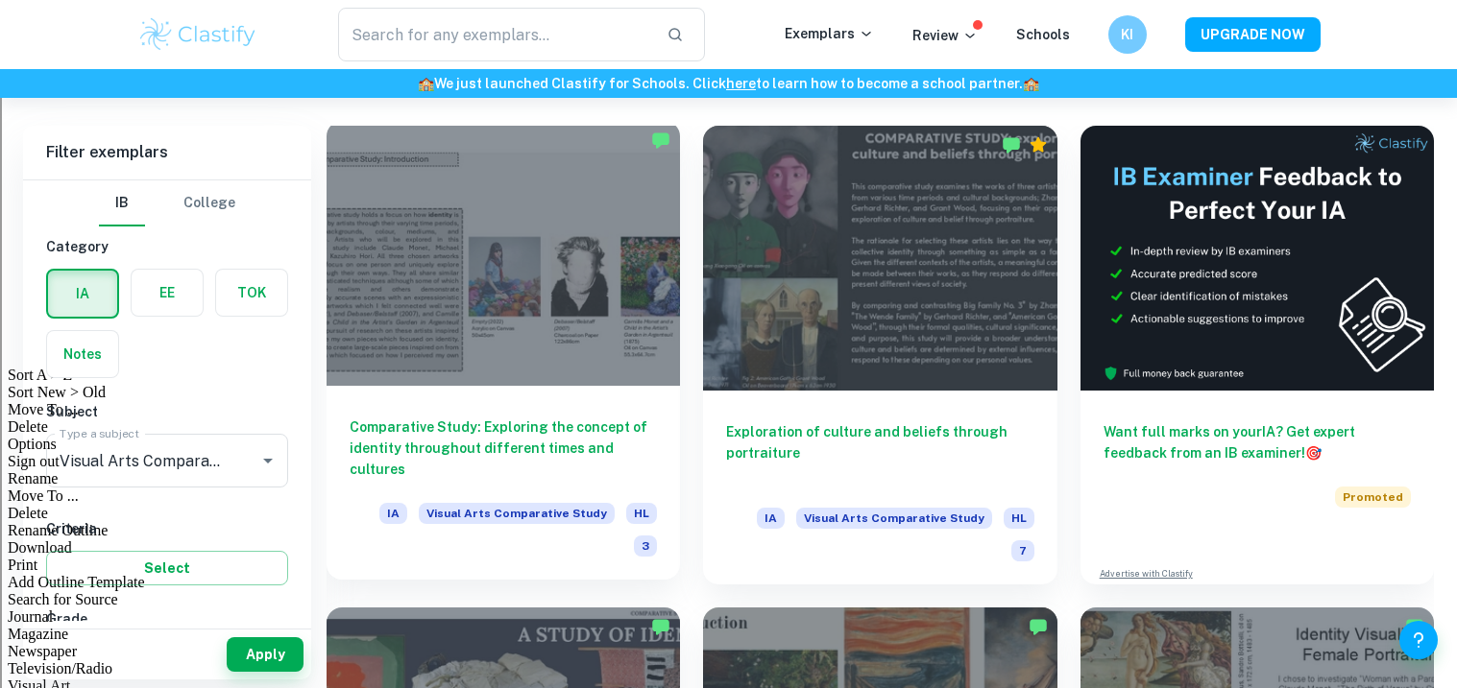
scroll to position [429, 0]
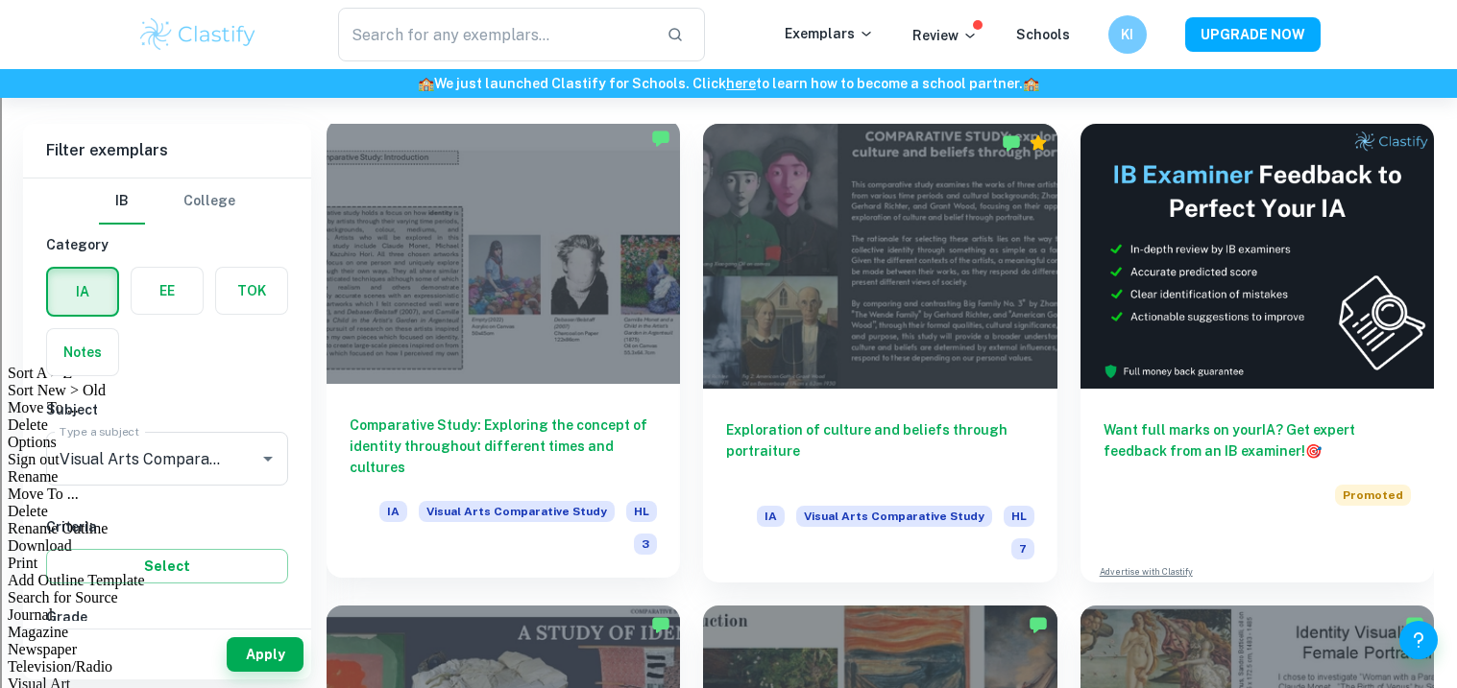
click at [560, 331] on div at bounding box center [502, 251] width 353 height 265
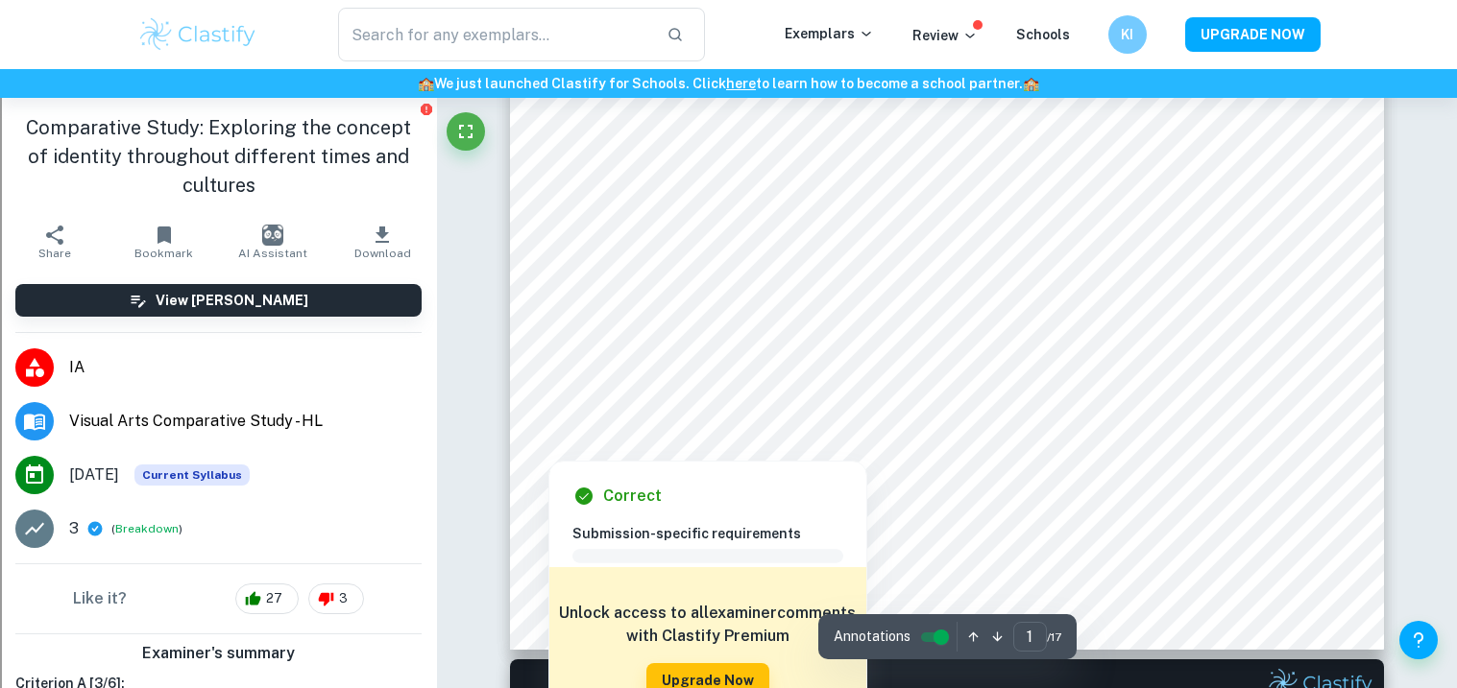
scroll to position [85, 0]
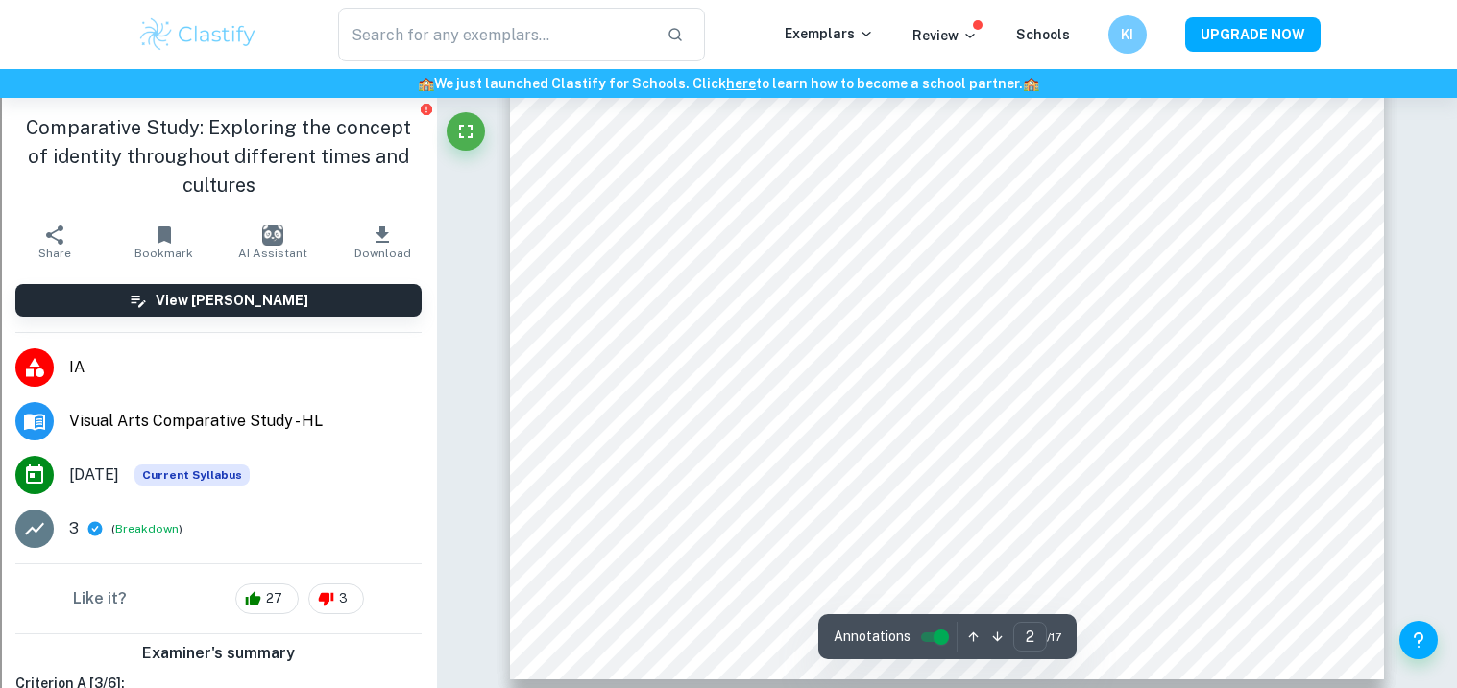
scroll to position [821, 0]
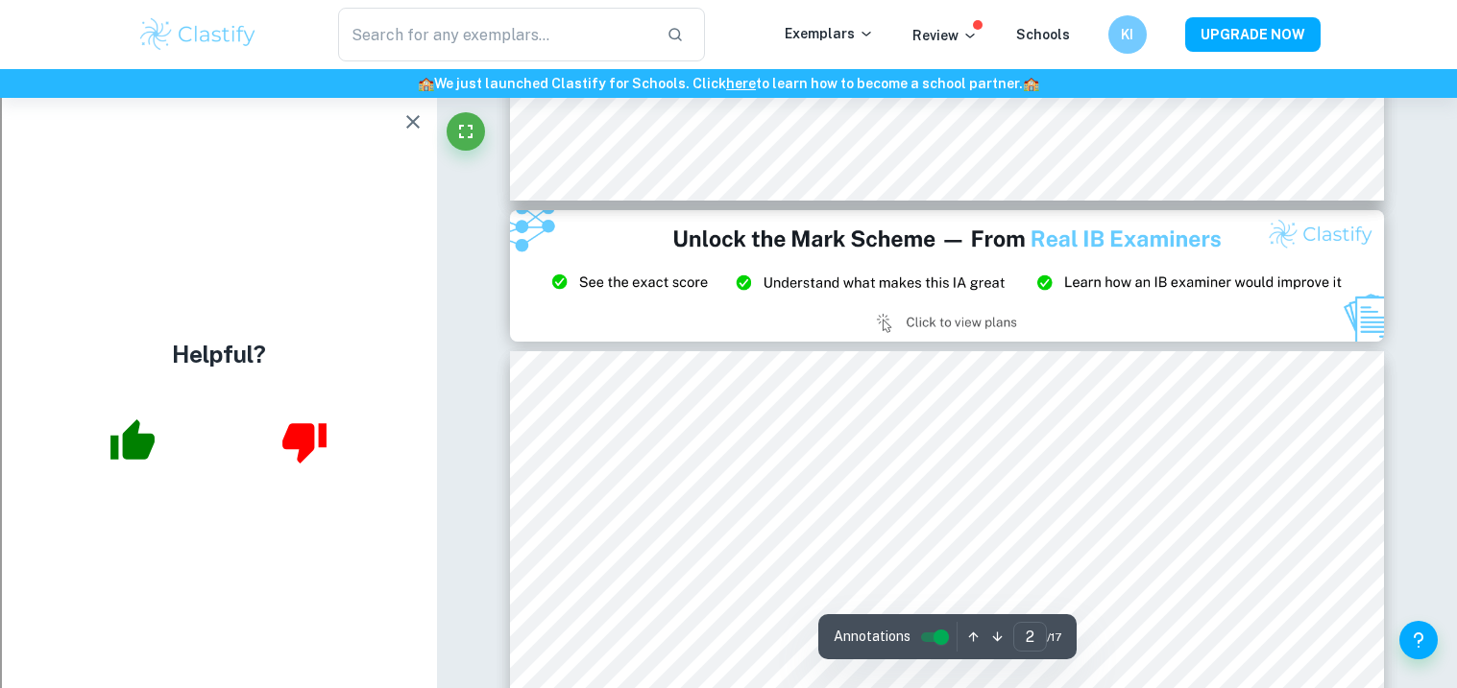
type input "3"
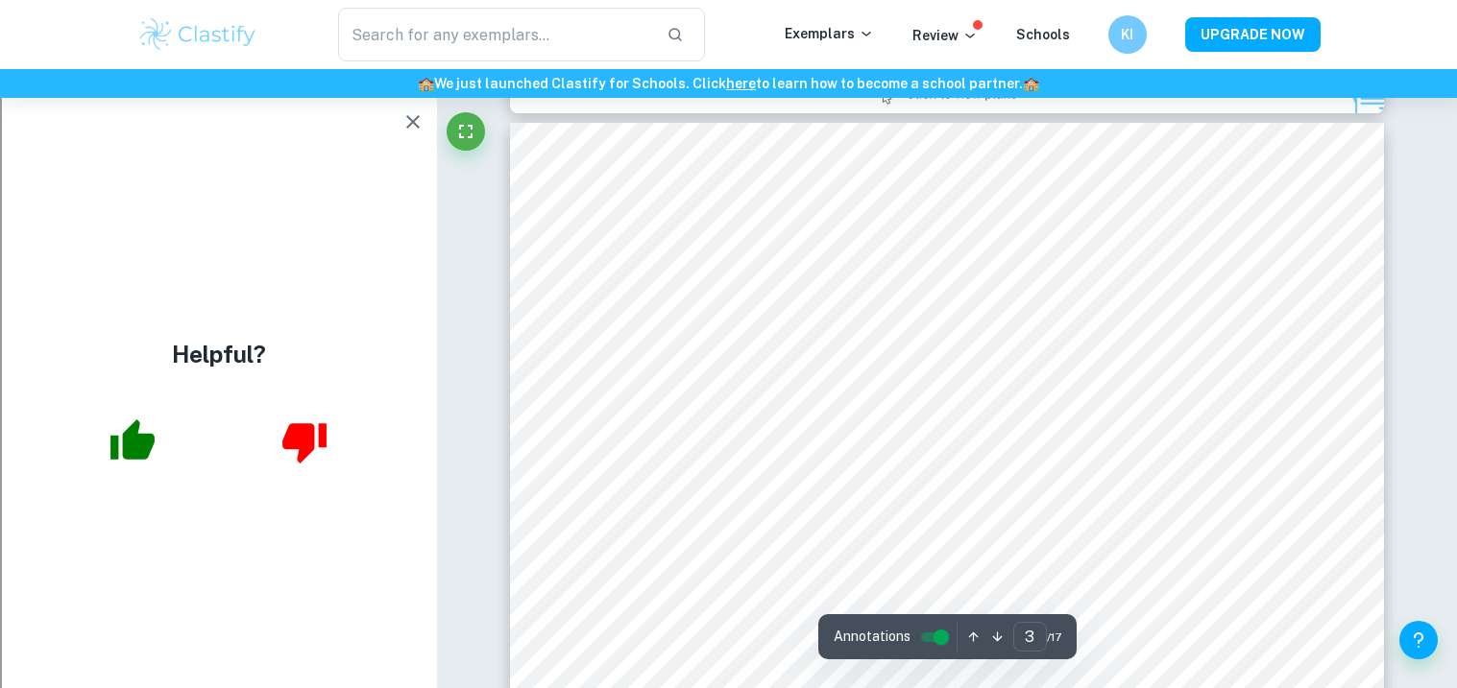
scroll to position [1527, 0]
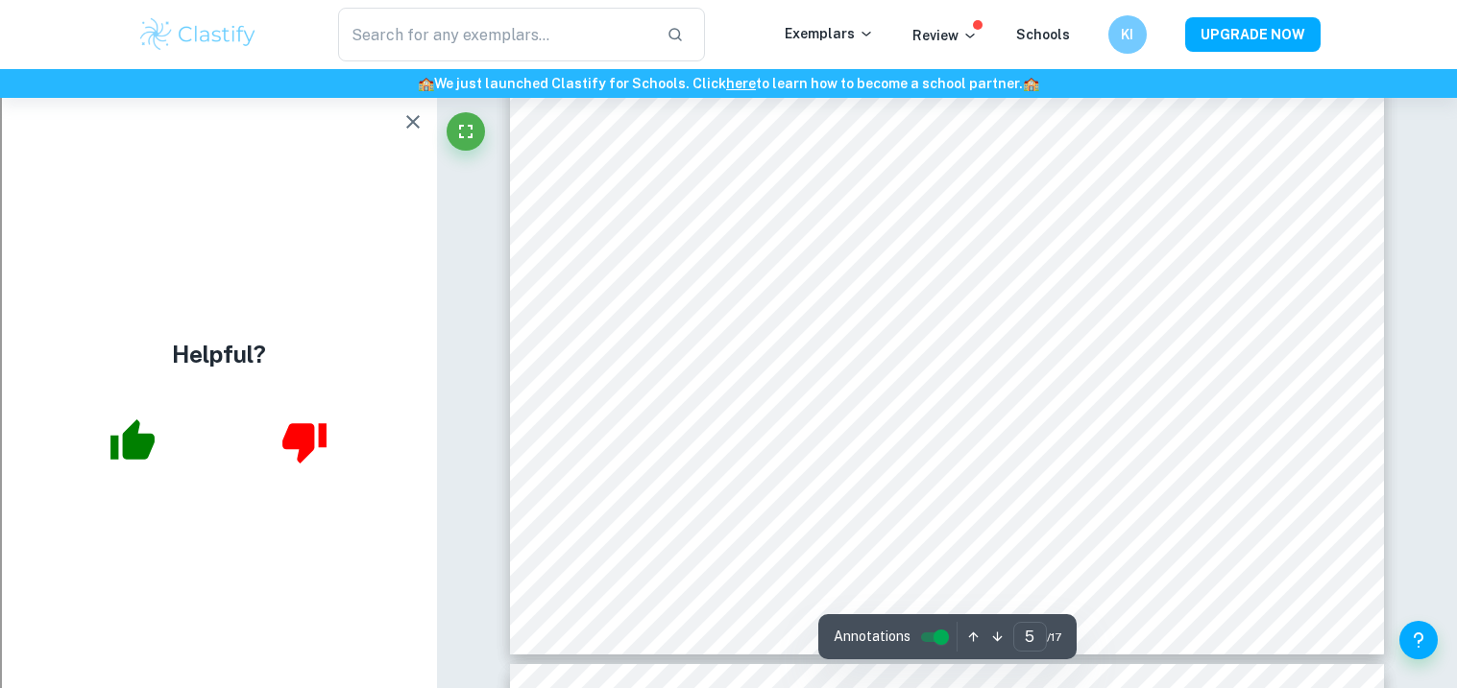
scroll to position [2868, 0]
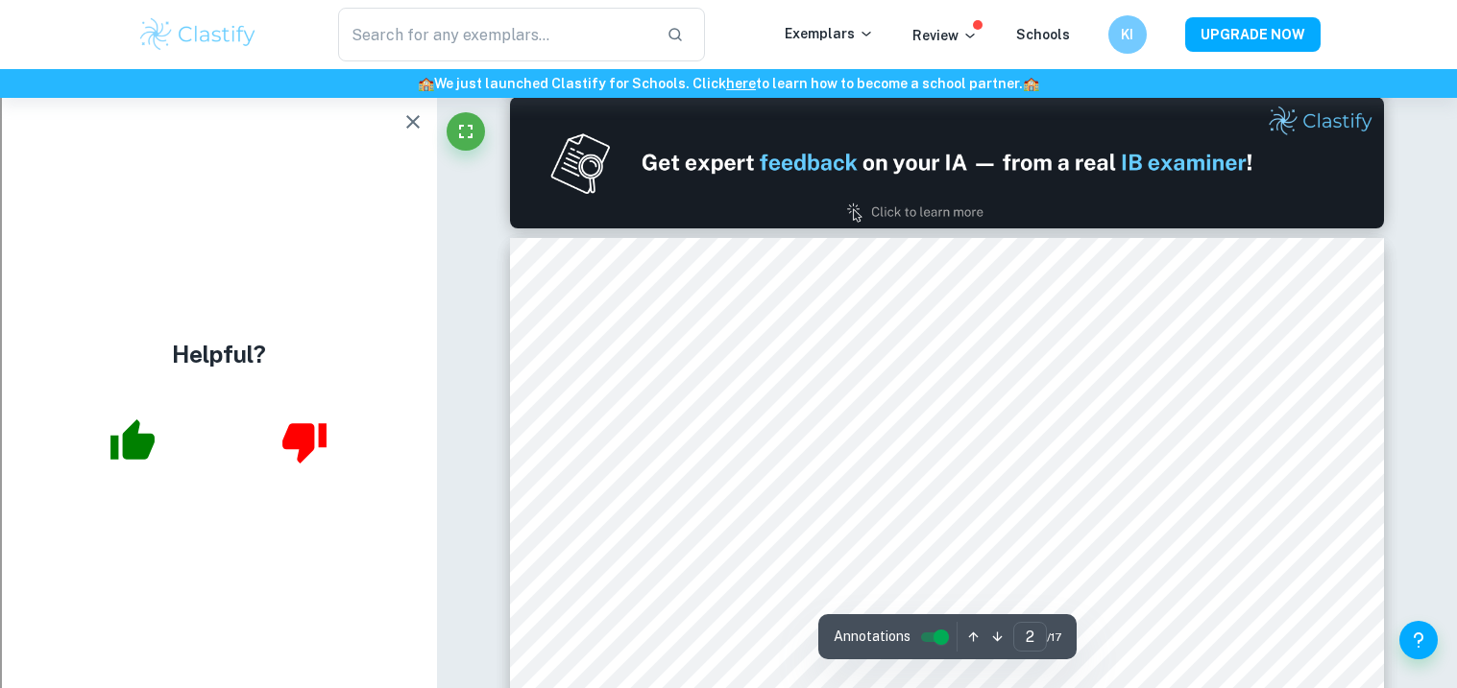
type input "1"
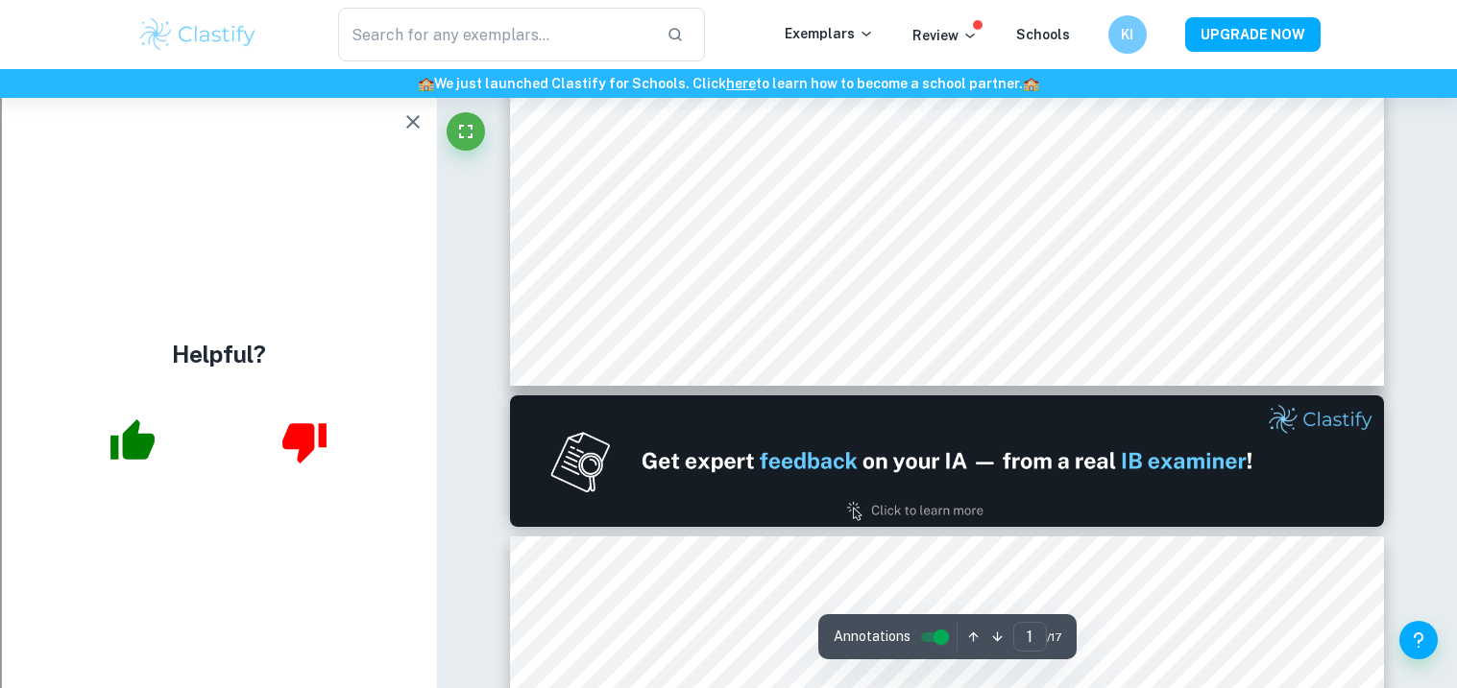
scroll to position [0, 0]
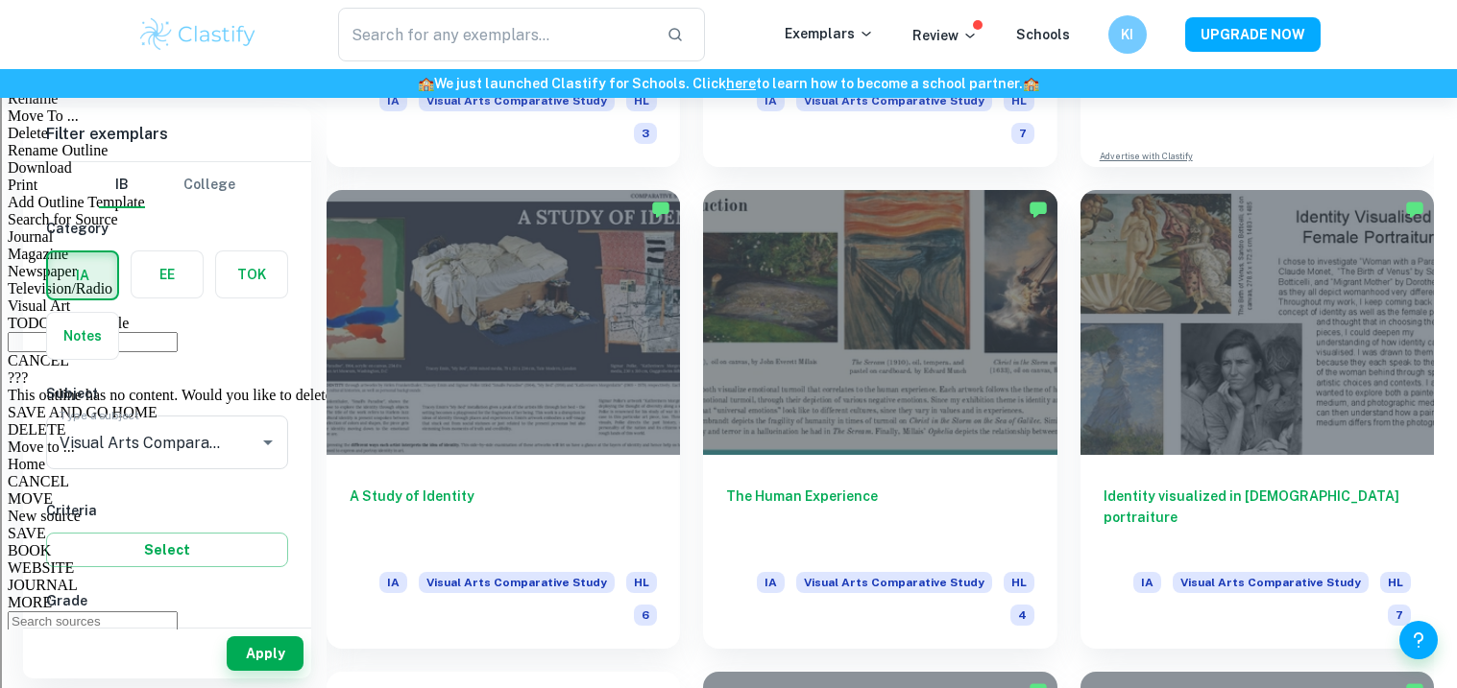
scroll to position [844, 0]
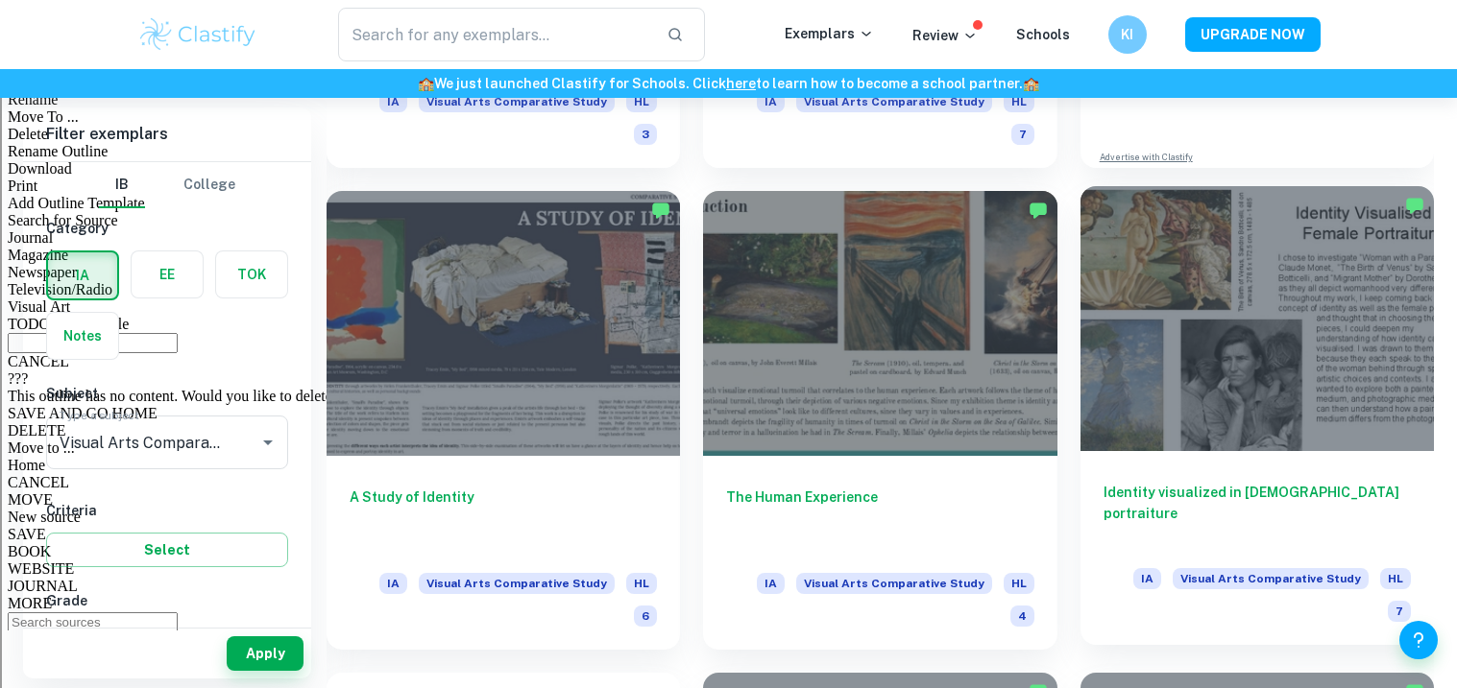
click at [1299, 267] on div at bounding box center [1256, 318] width 353 height 265
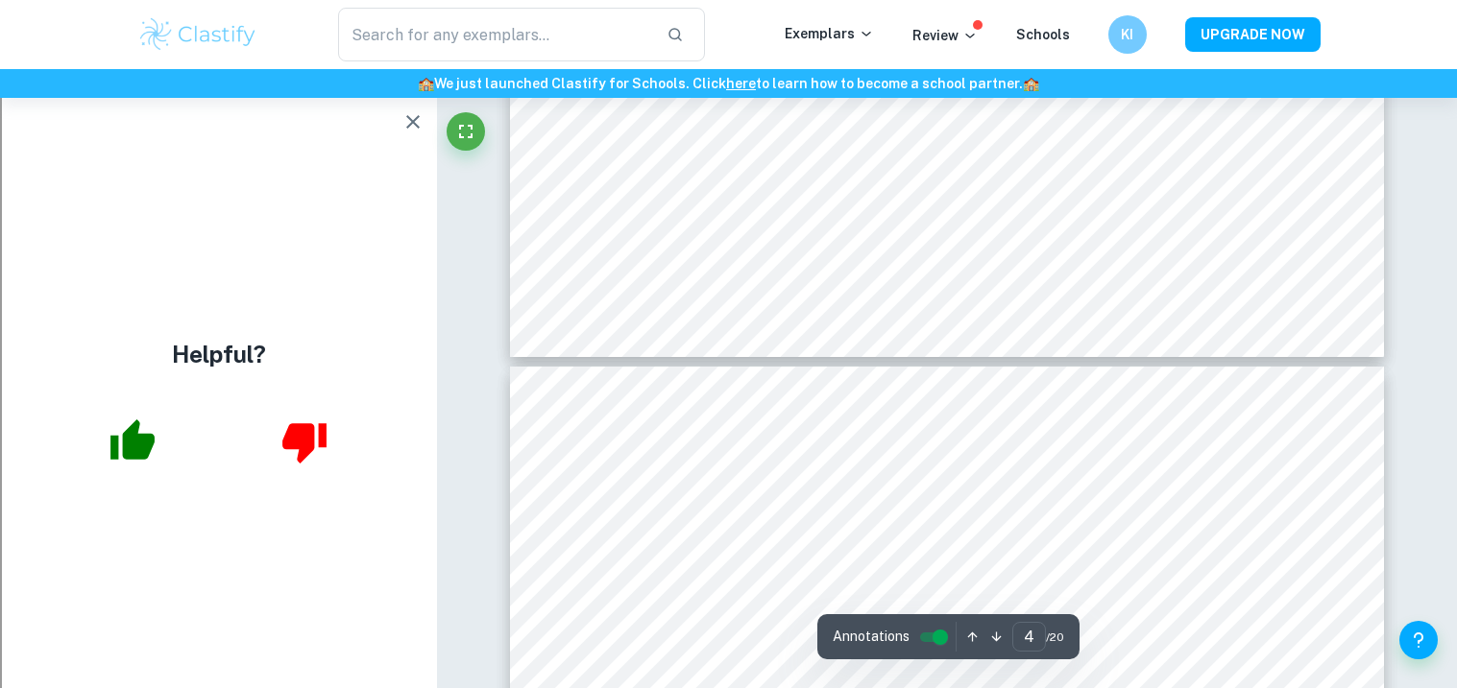
scroll to position [2542, 0]
type input "5"
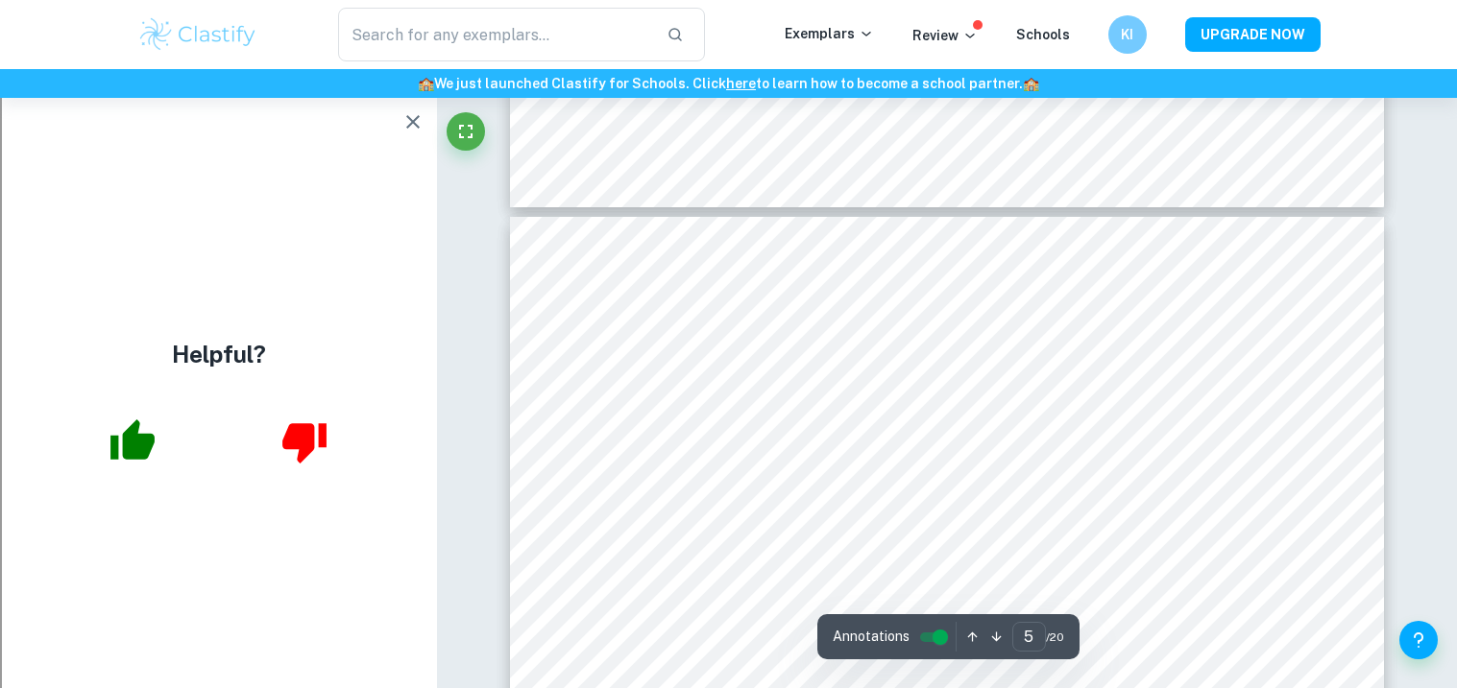
scroll to position [2699, 0]
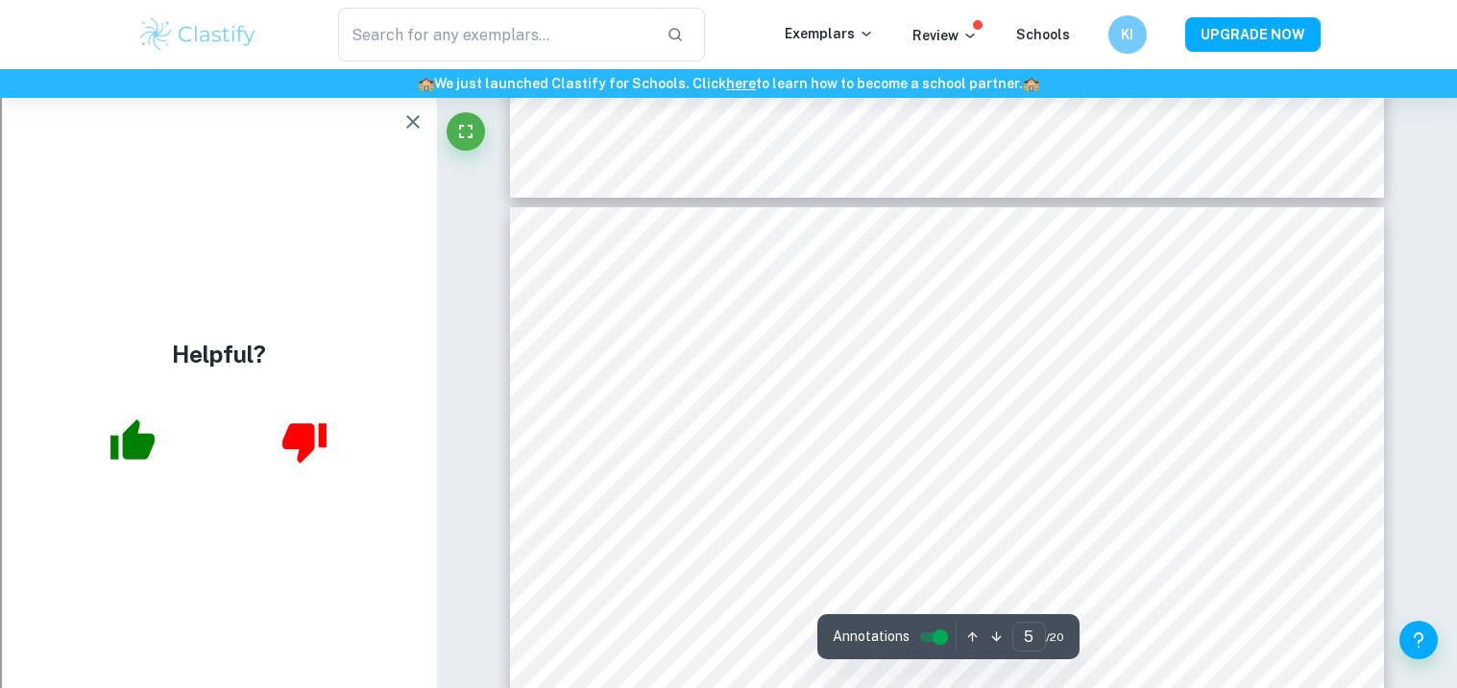
click at [136, 418] on icon "button" at bounding box center [132, 442] width 48 height 48
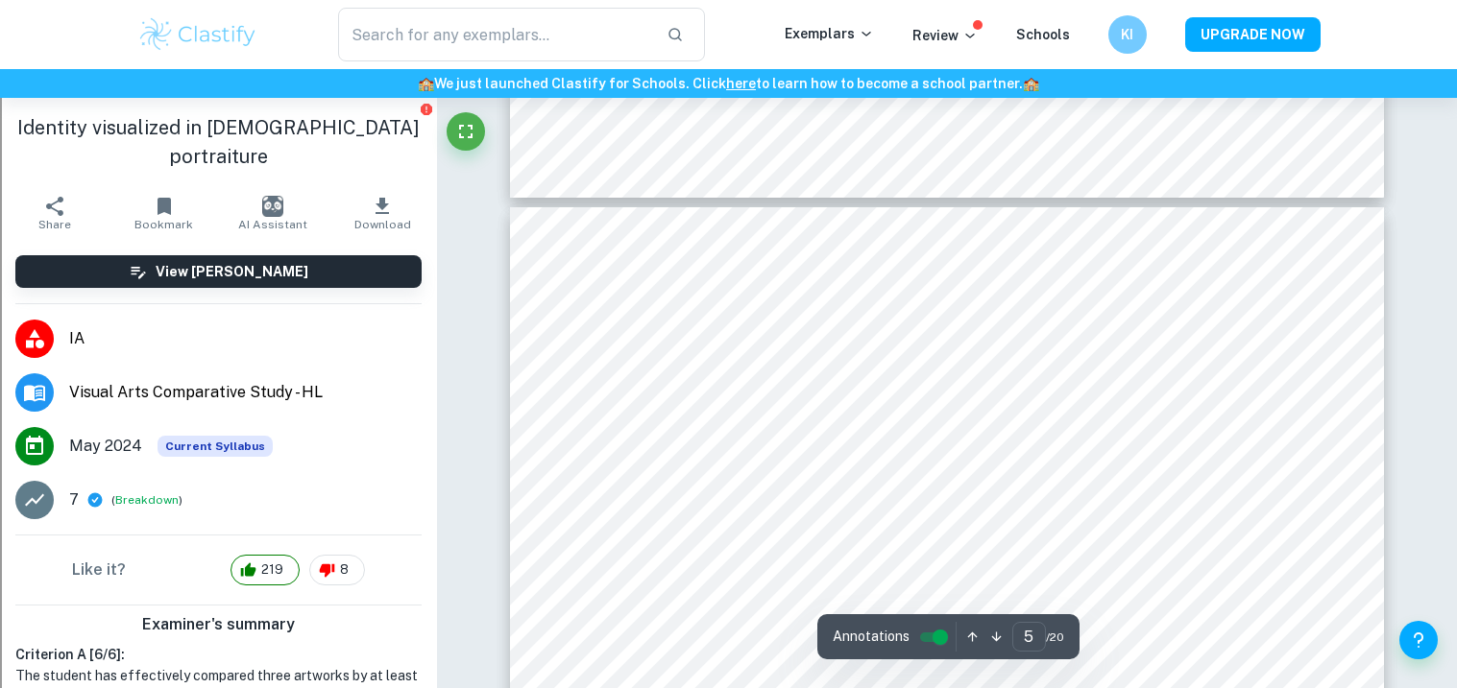
click at [750, 245] on div at bounding box center [670, 247] width 253 height 25
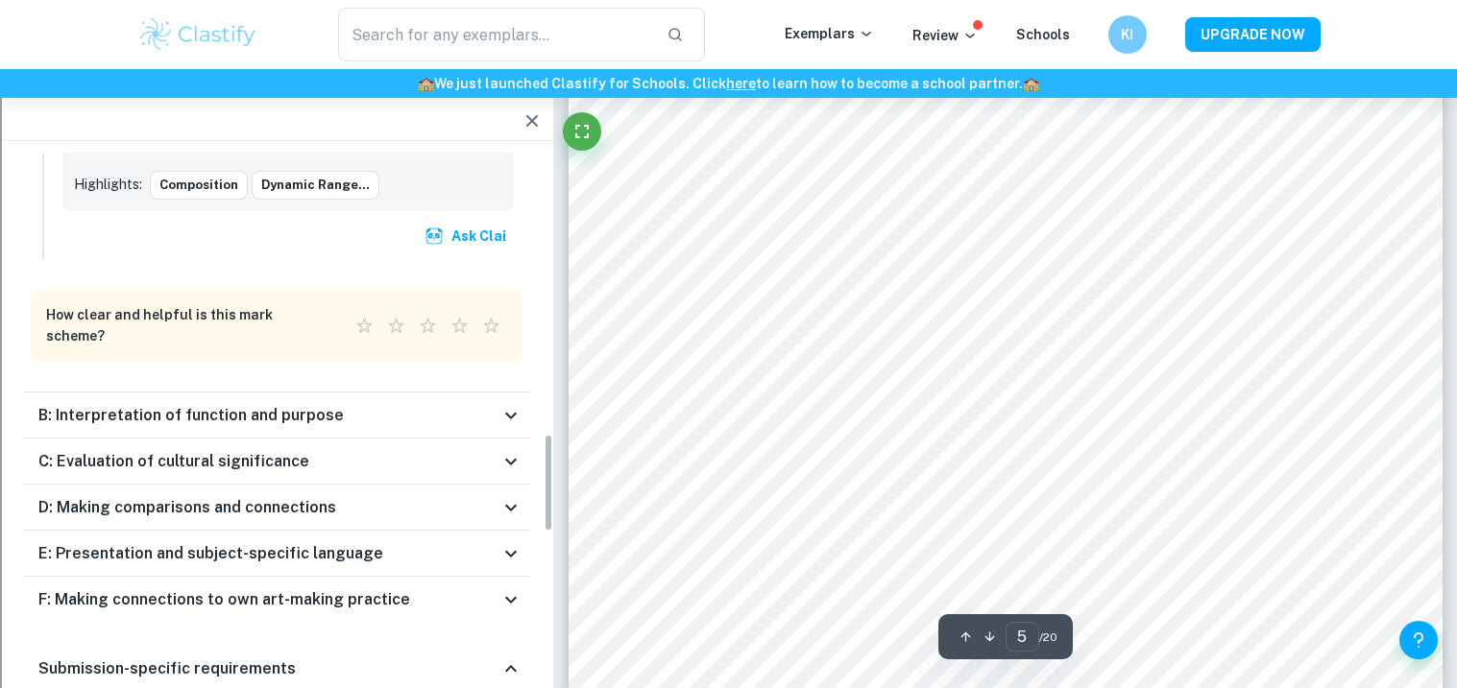
scroll to position [1504, 0]
click at [259, 407] on h6 "B: Interpretation of function and purpose" at bounding box center [190, 418] width 305 height 23
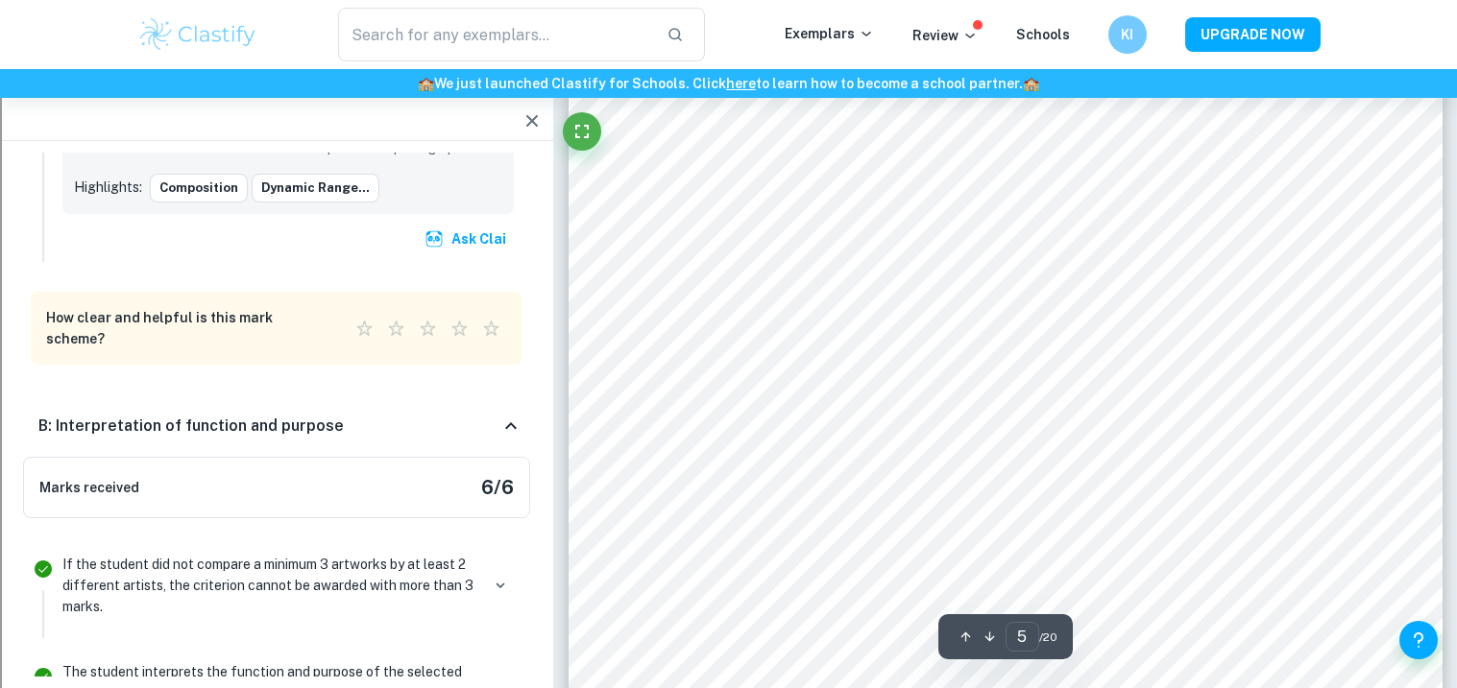
click at [260, 415] on h6 "B: Interpretation of function and purpose" at bounding box center [190, 426] width 305 height 23
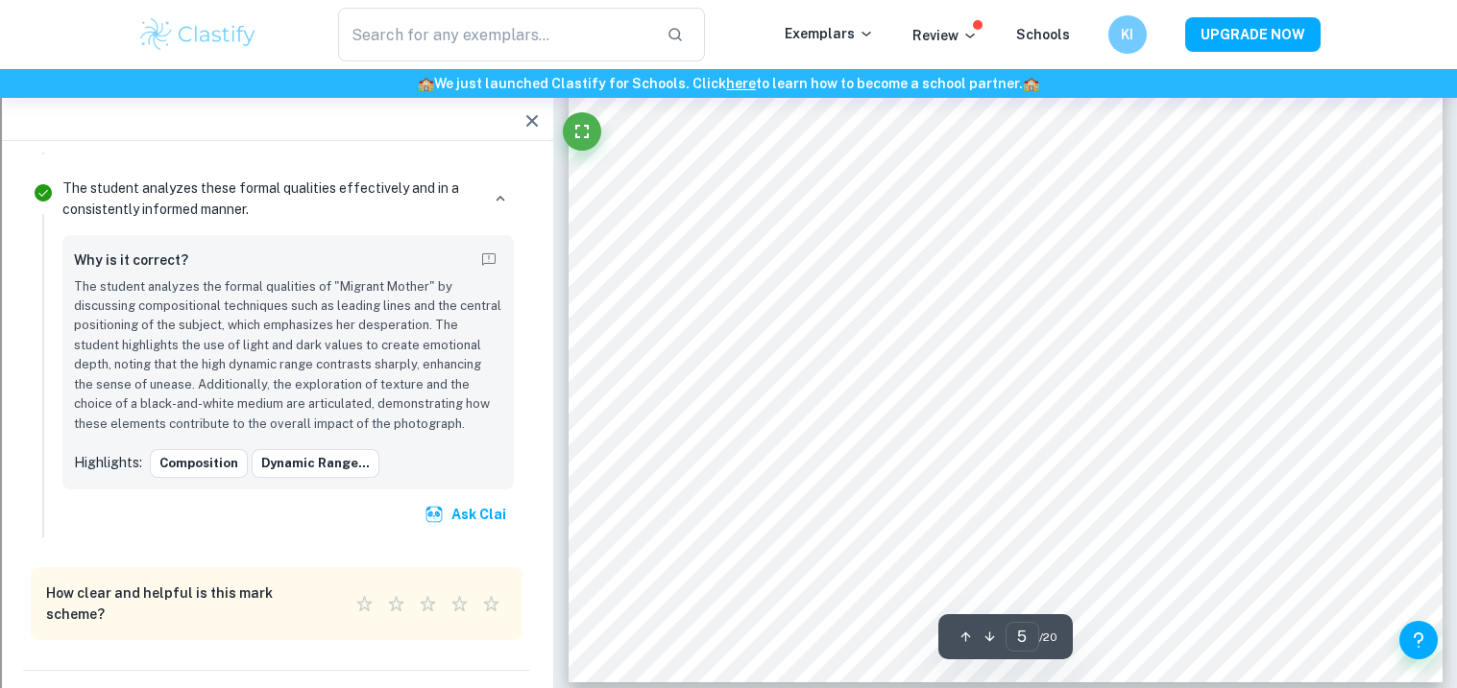
scroll to position [2565, 0]
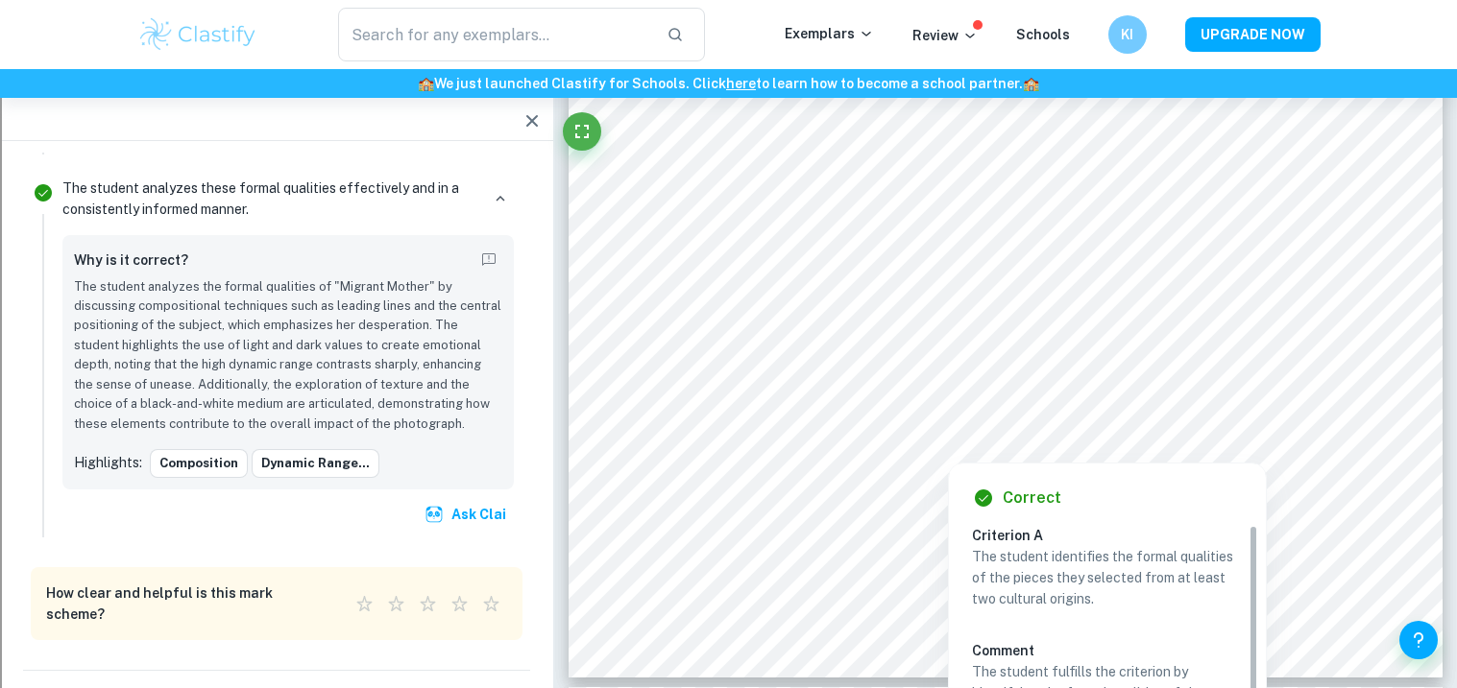
click at [970, 433] on div at bounding box center [1005, 433] width 176 height 21
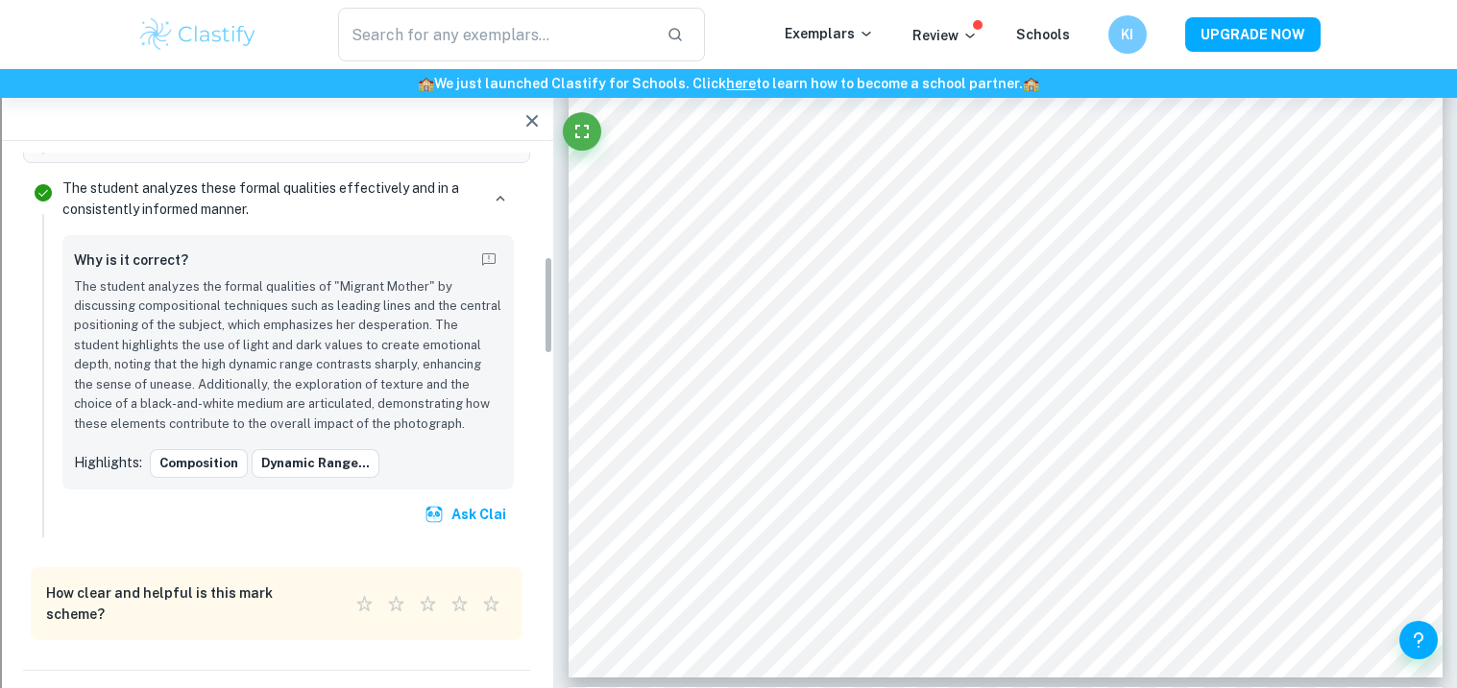
scroll to position [556, 0]
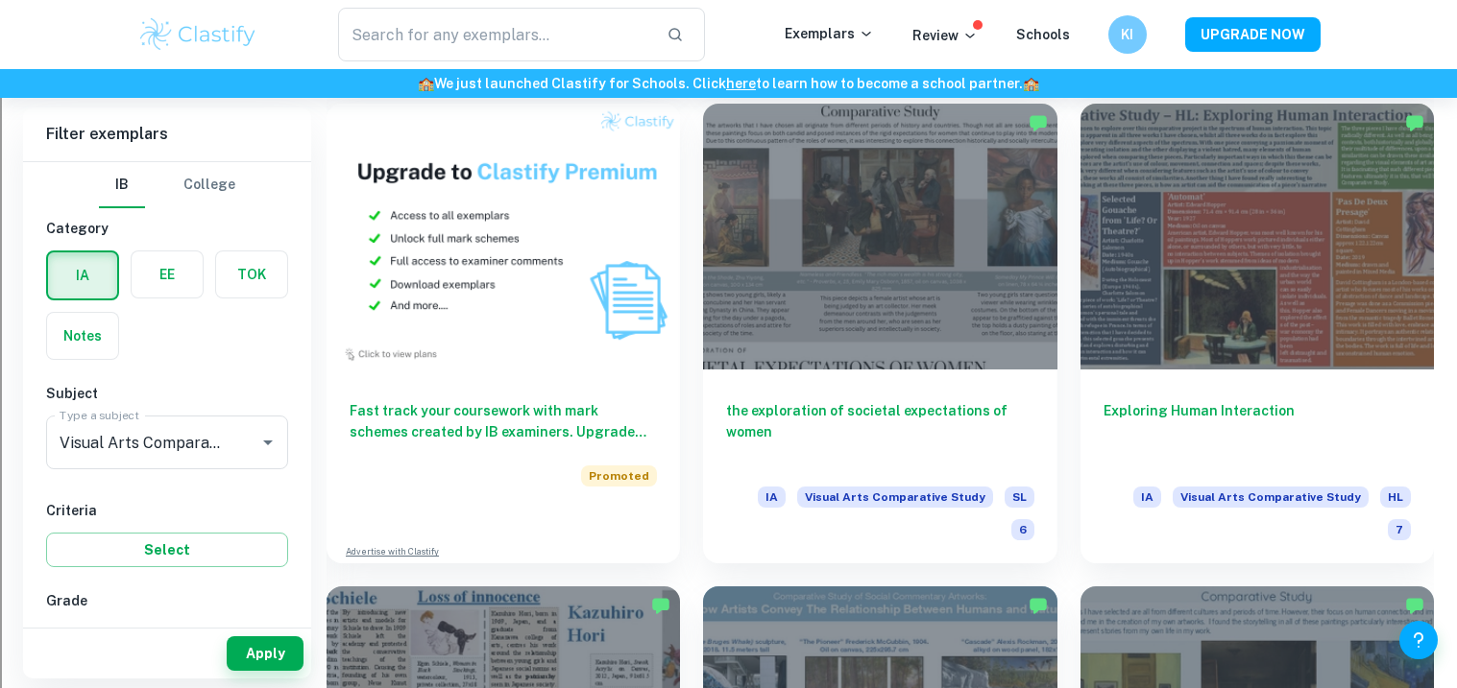
scroll to position [1414, 0]
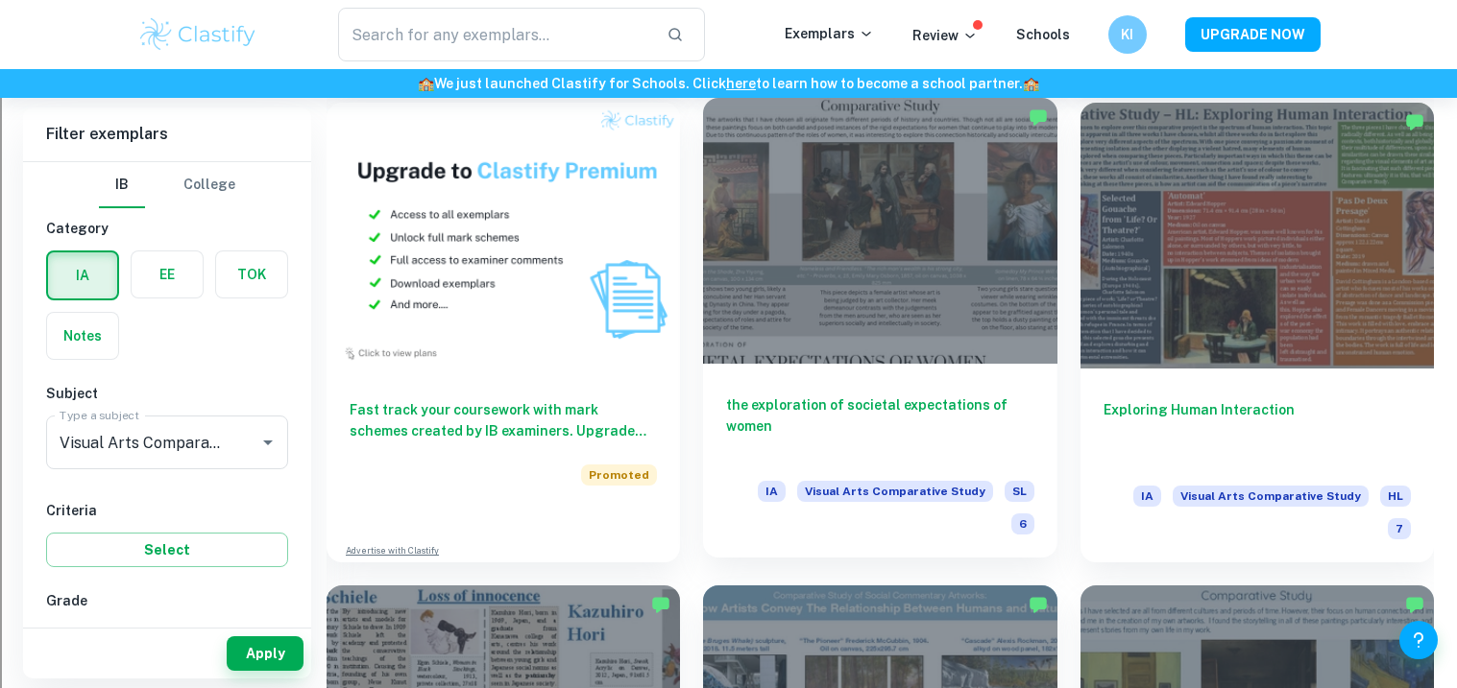
click at [905, 216] on div at bounding box center [879, 230] width 353 height 265
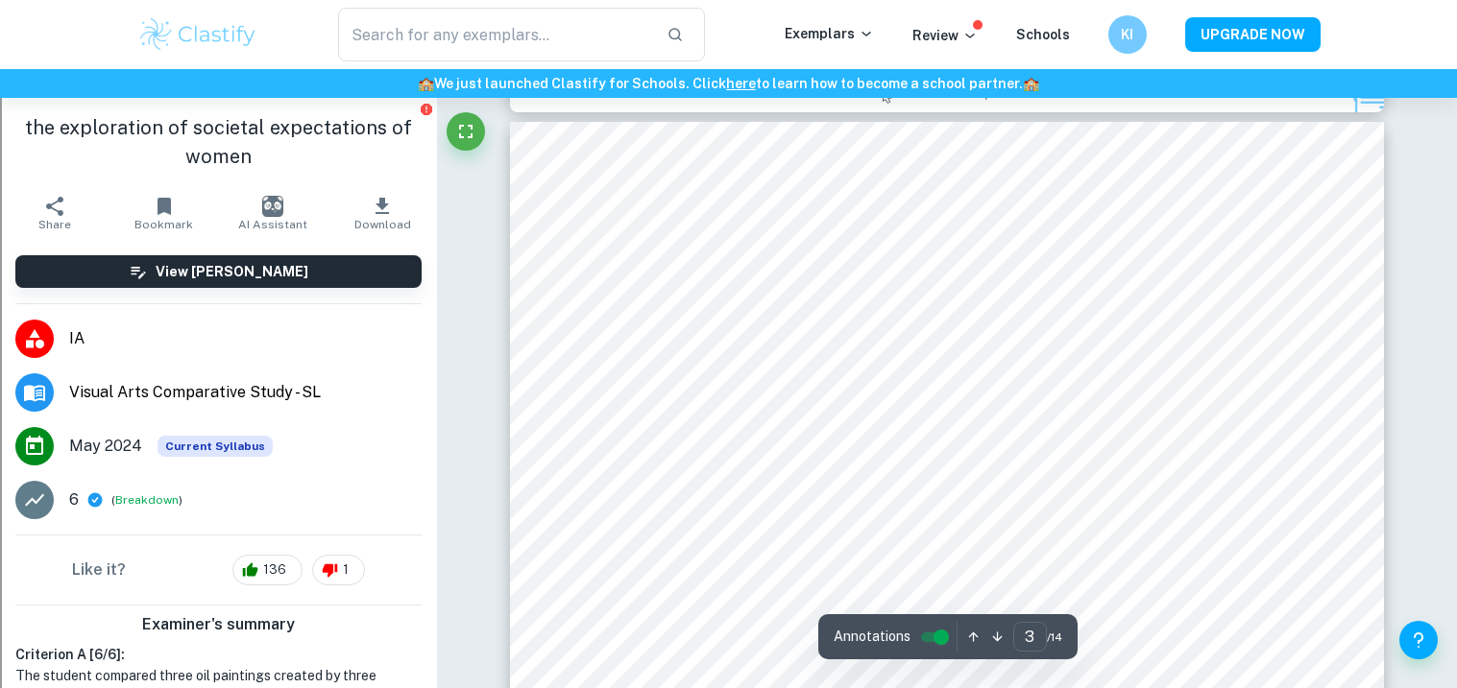
scroll to position [1464, 0]
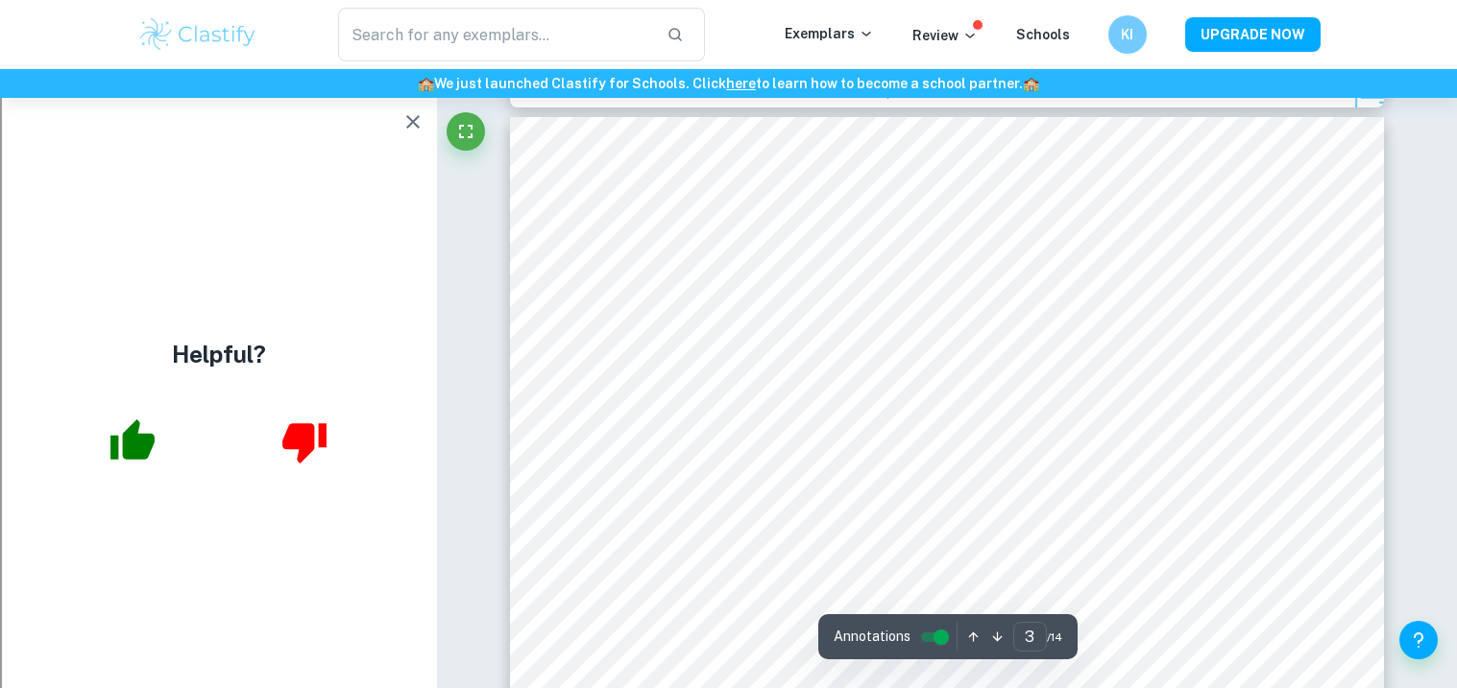
click at [134, 426] on icon "button" at bounding box center [132, 440] width 44 height 40
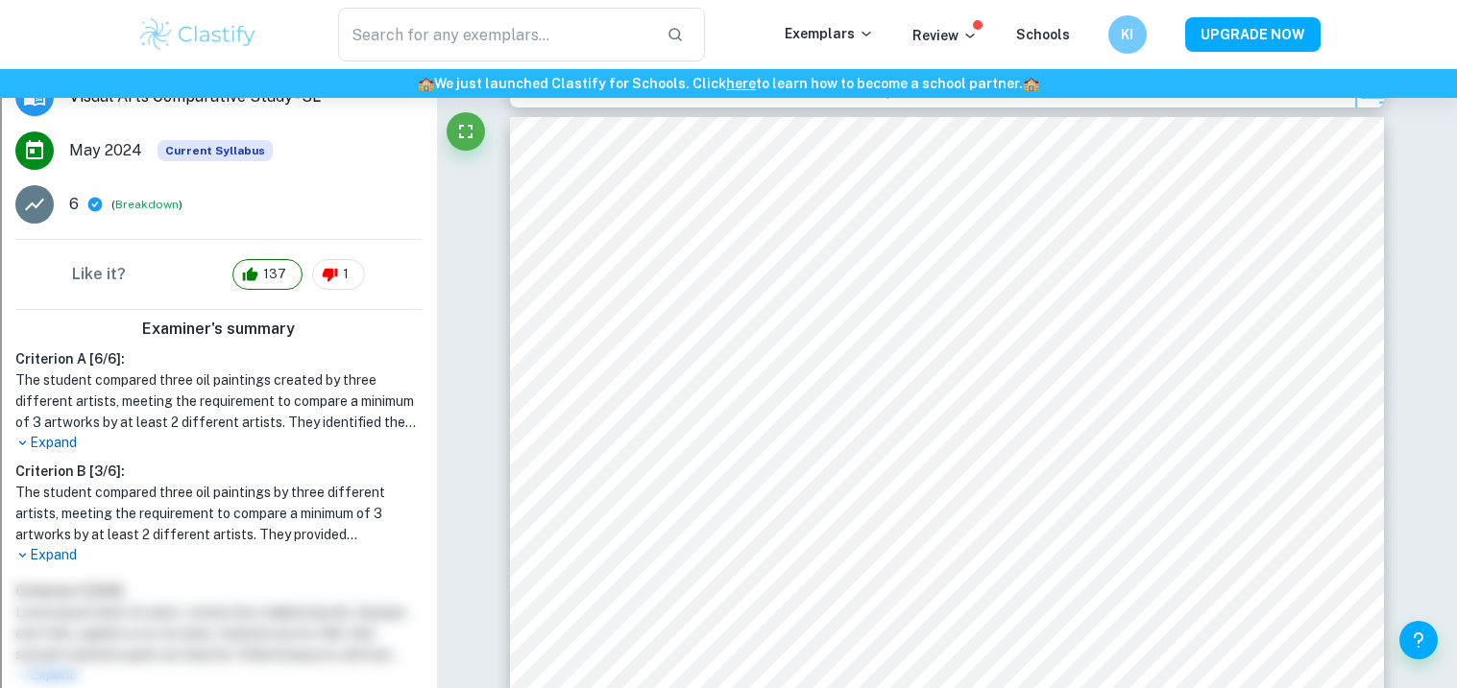
scroll to position [297, 0]
click at [48, 560] on p "Expand" at bounding box center [218, 554] width 406 height 20
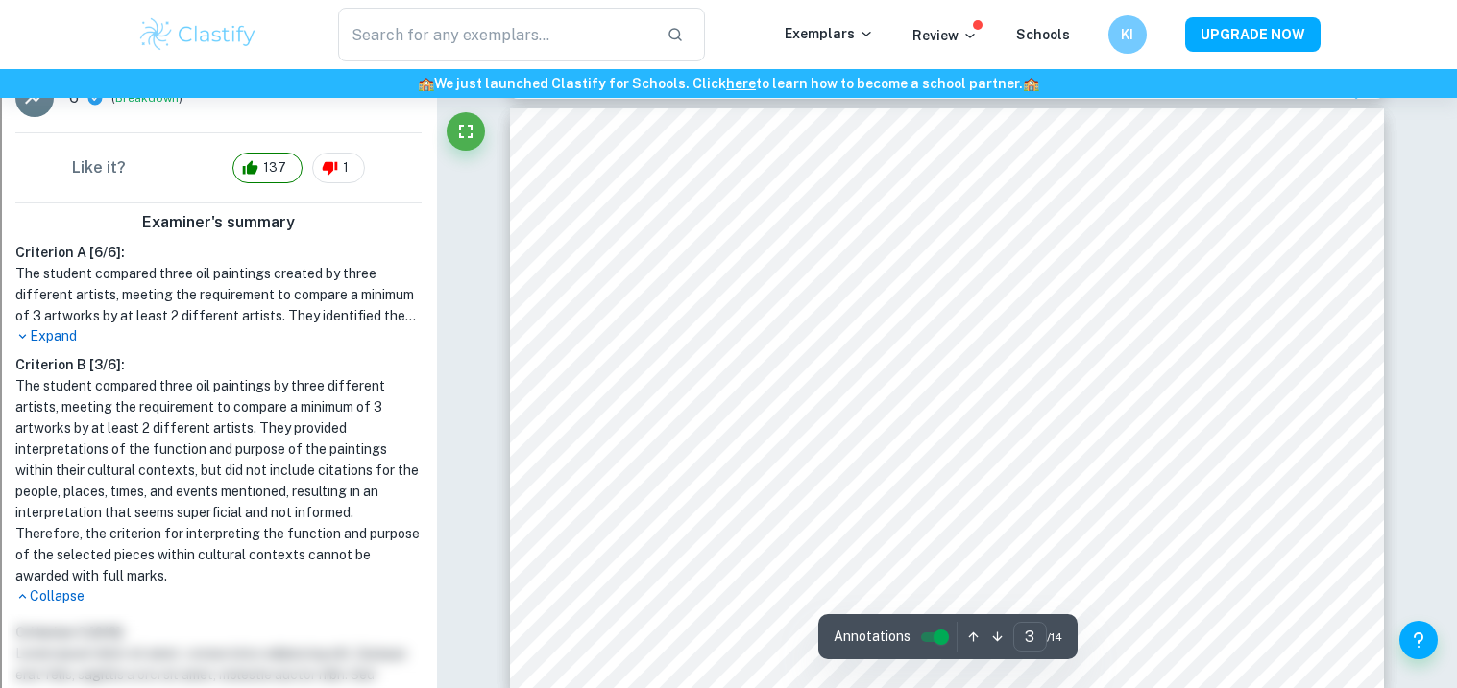
scroll to position [1474, 0]
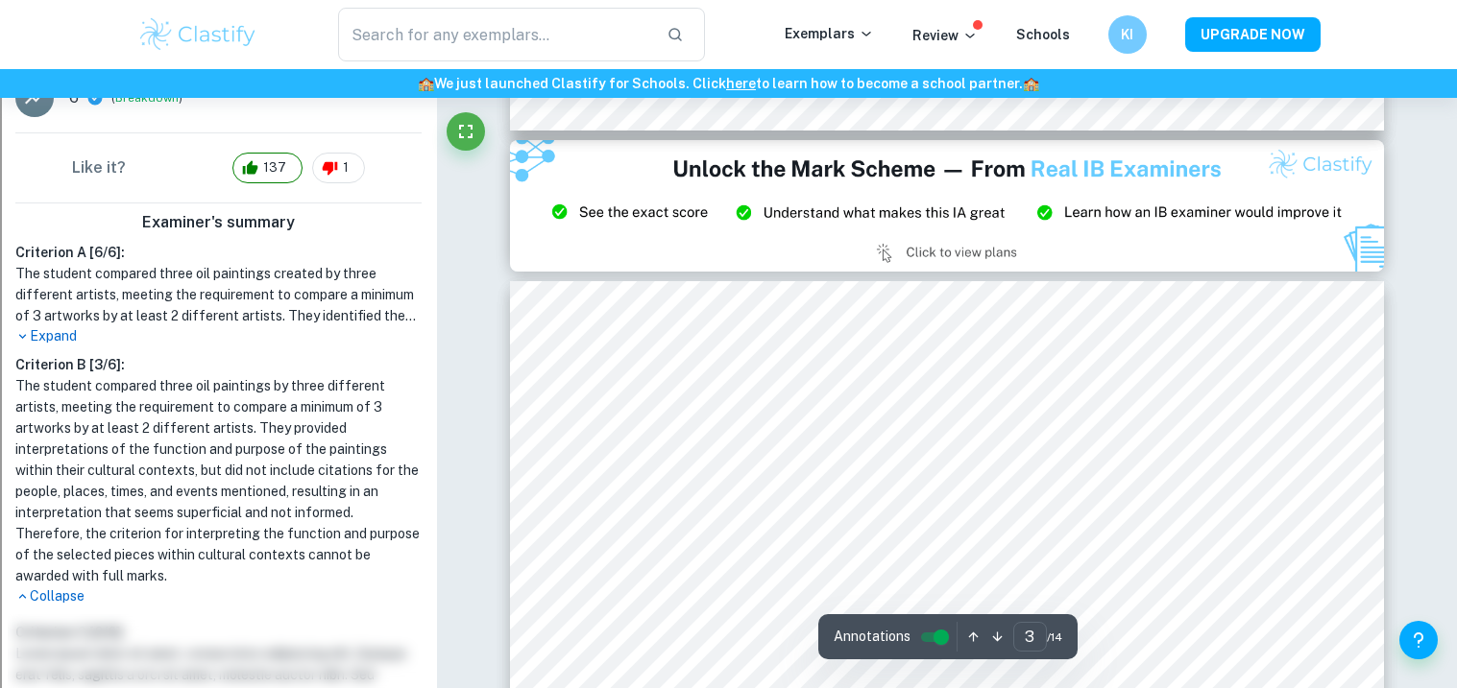
type input "2"
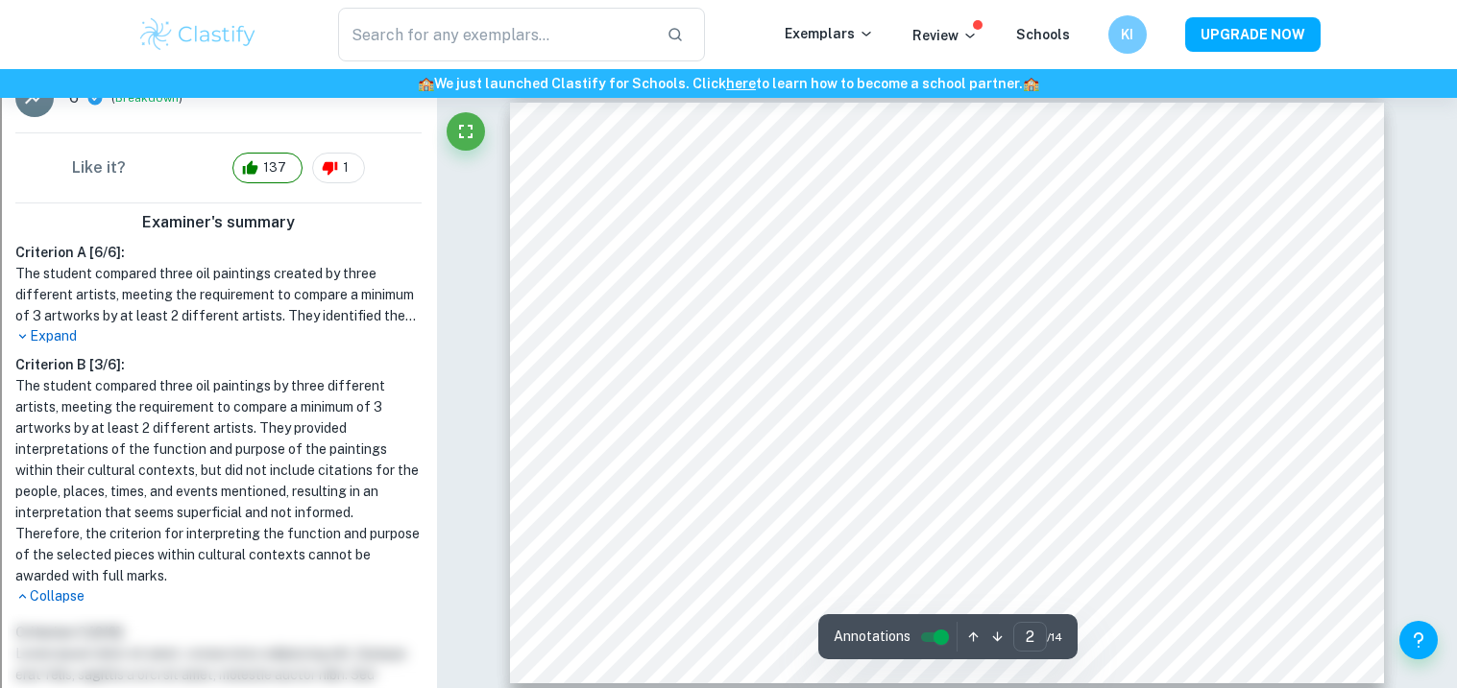
scroll to position [750, 0]
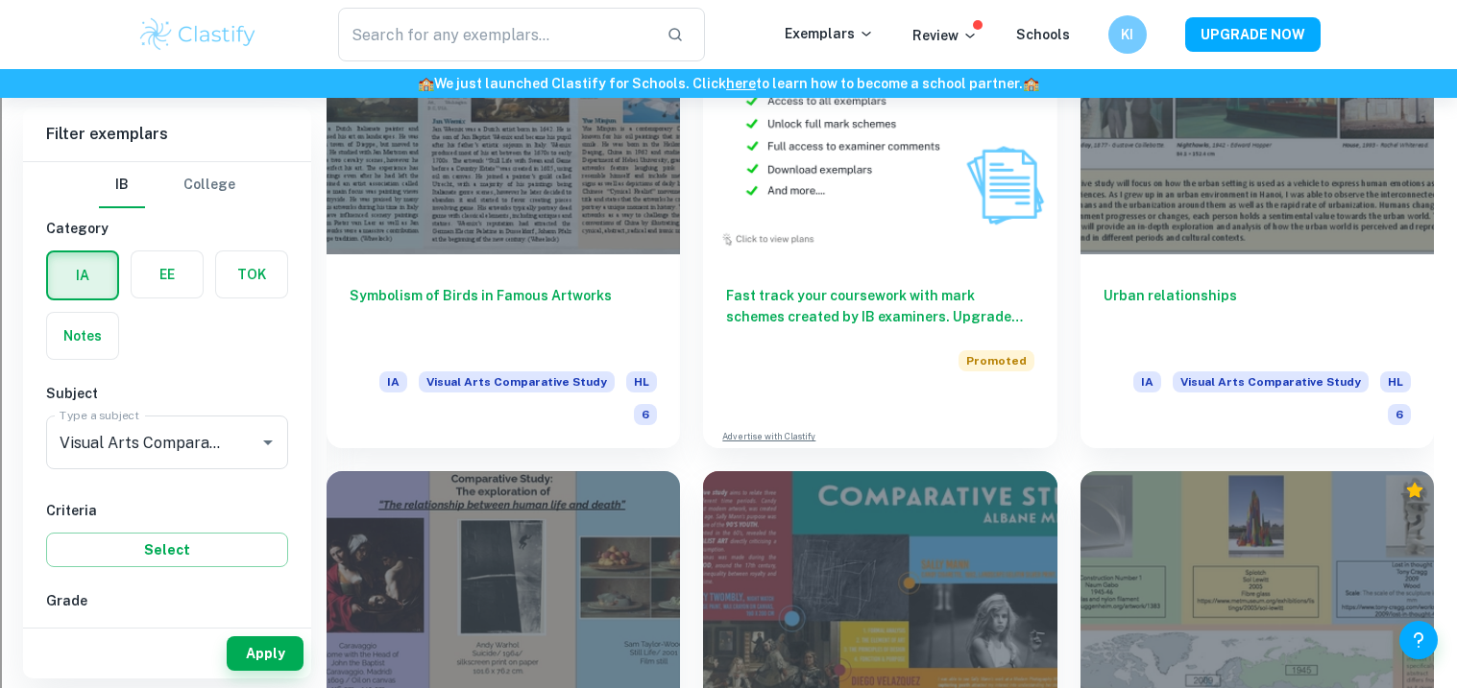
scroll to position [3939, 0]
click at [739, 472] on div at bounding box center [879, 604] width 353 height 265
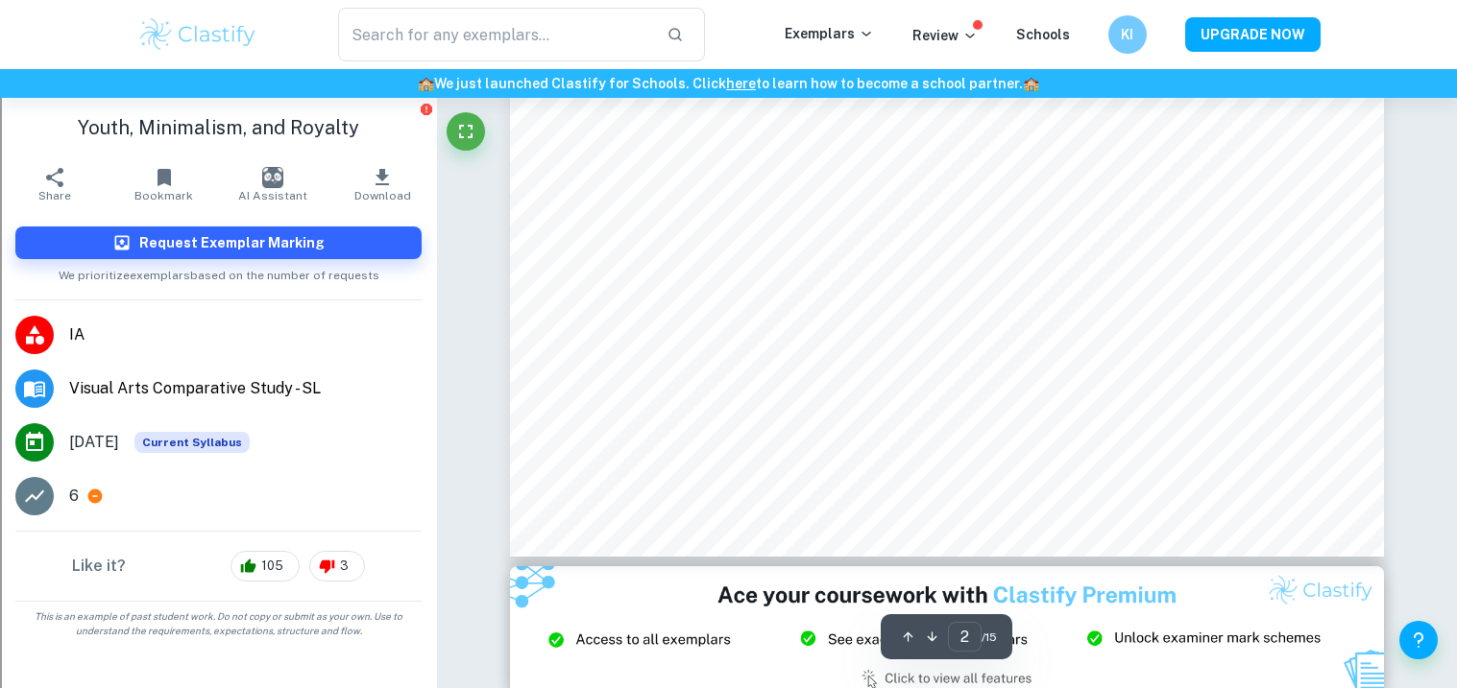
scroll to position [699, 0]
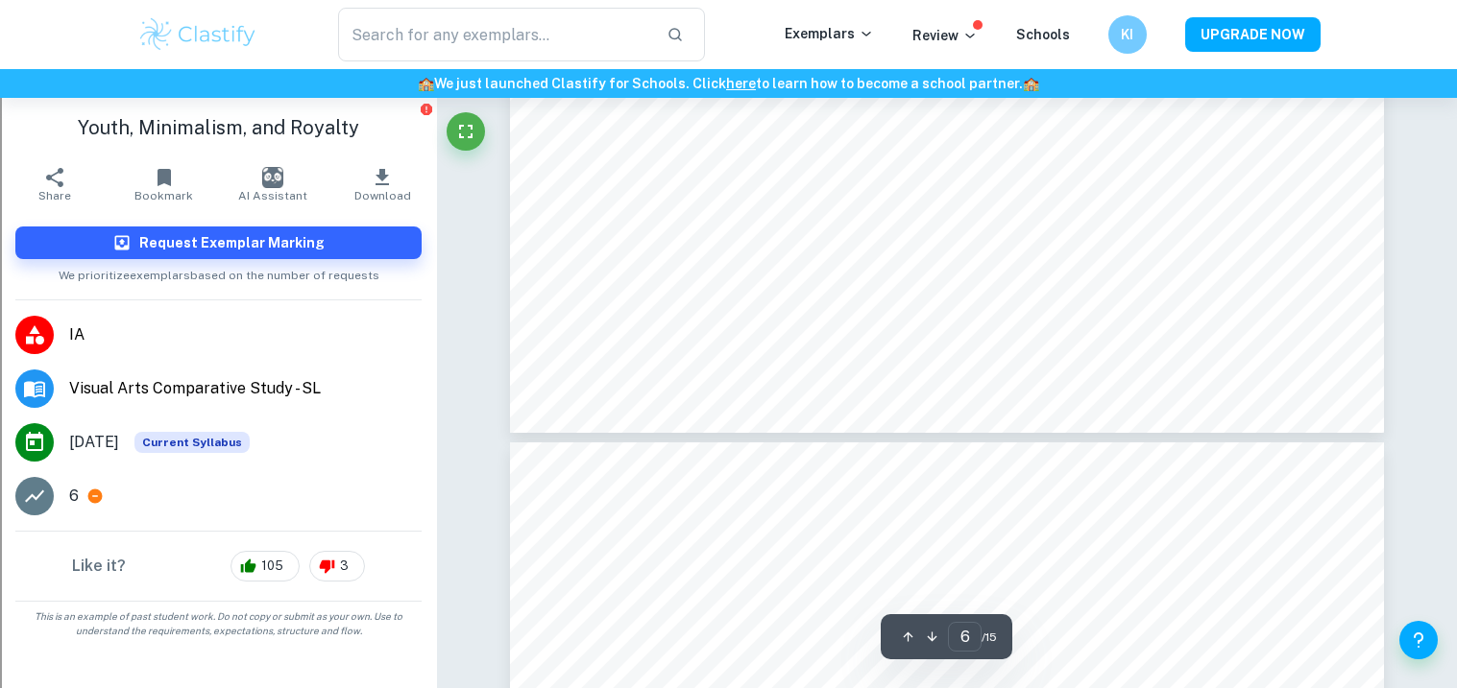
type input "7"
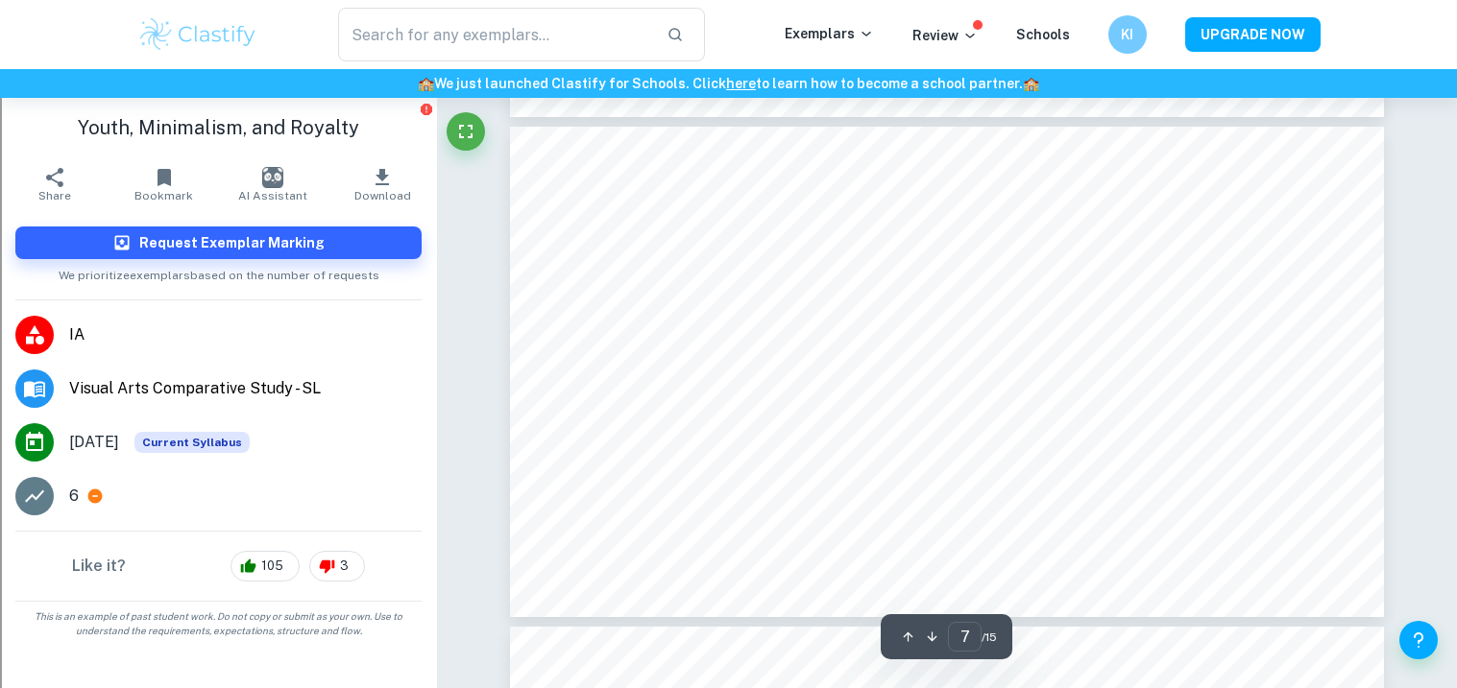
scroll to position [3276, 0]
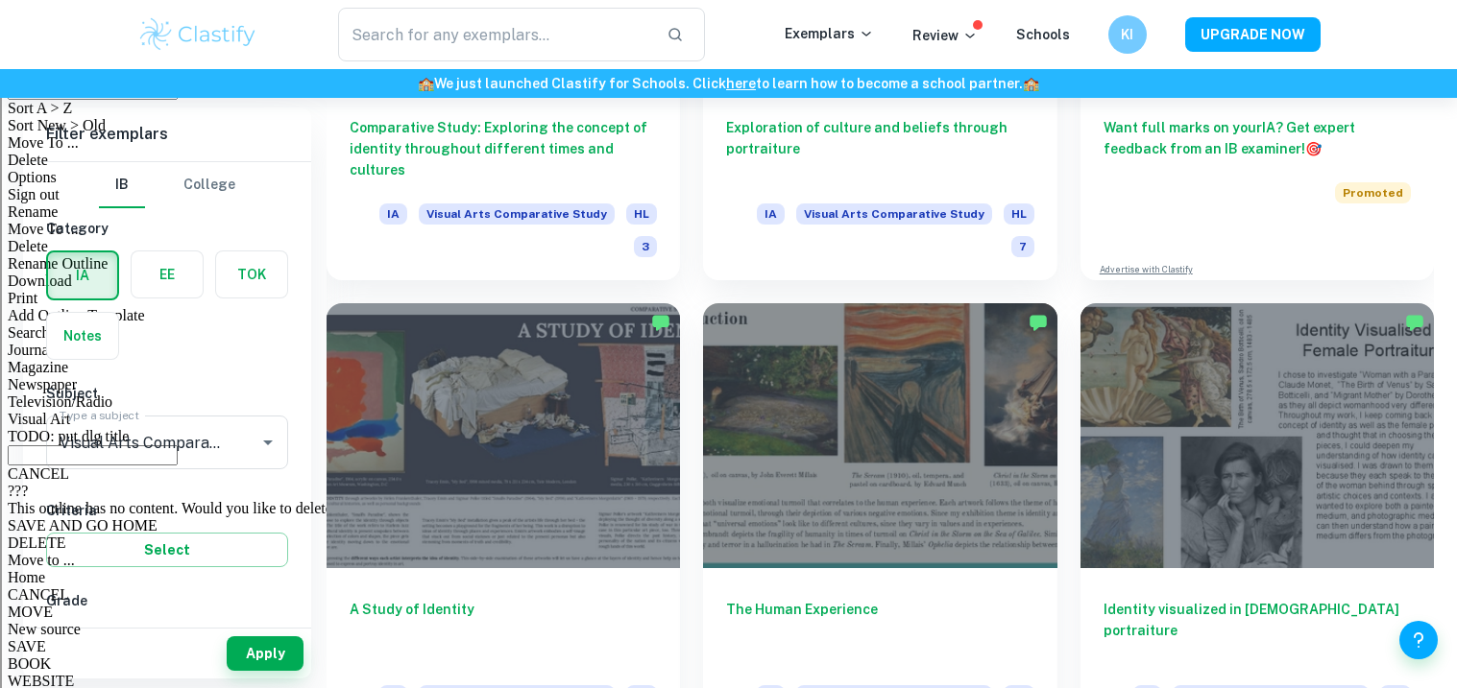
scroll to position [731, 0]
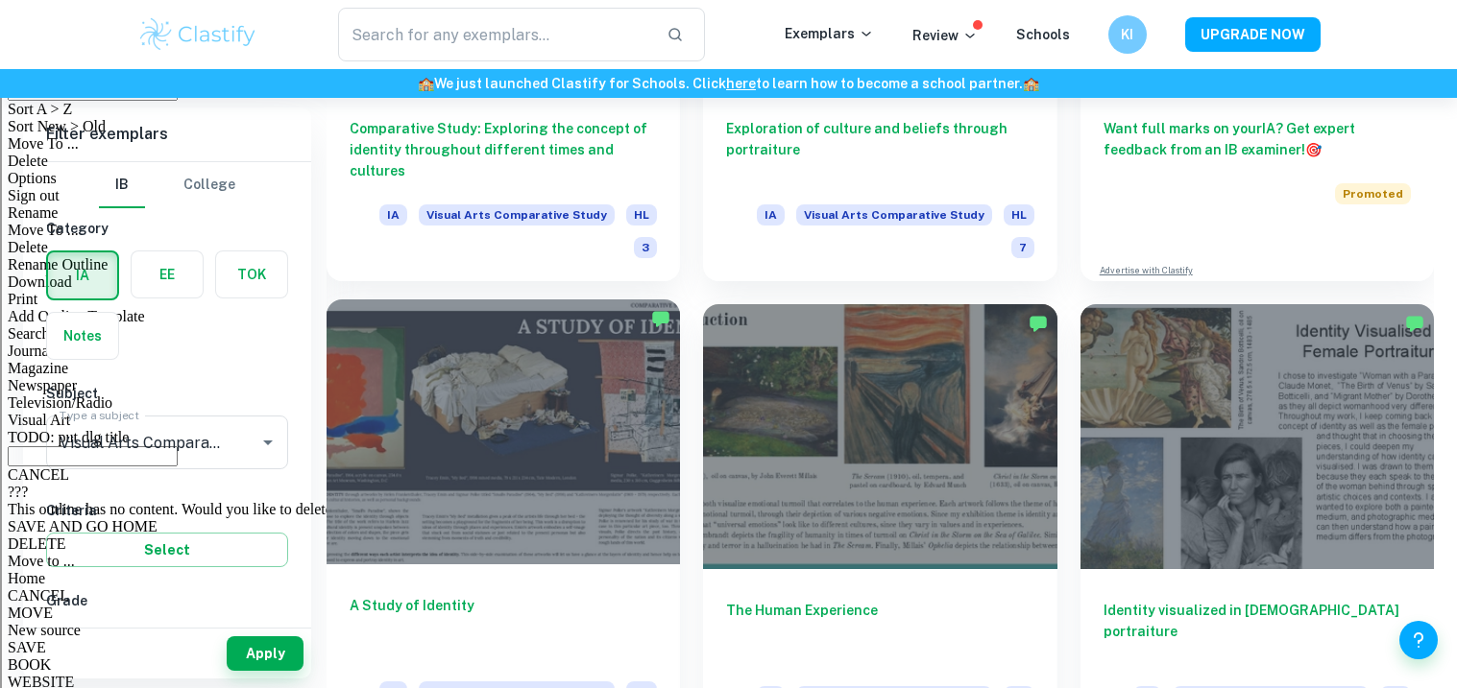
click at [571, 348] on div at bounding box center [502, 432] width 353 height 265
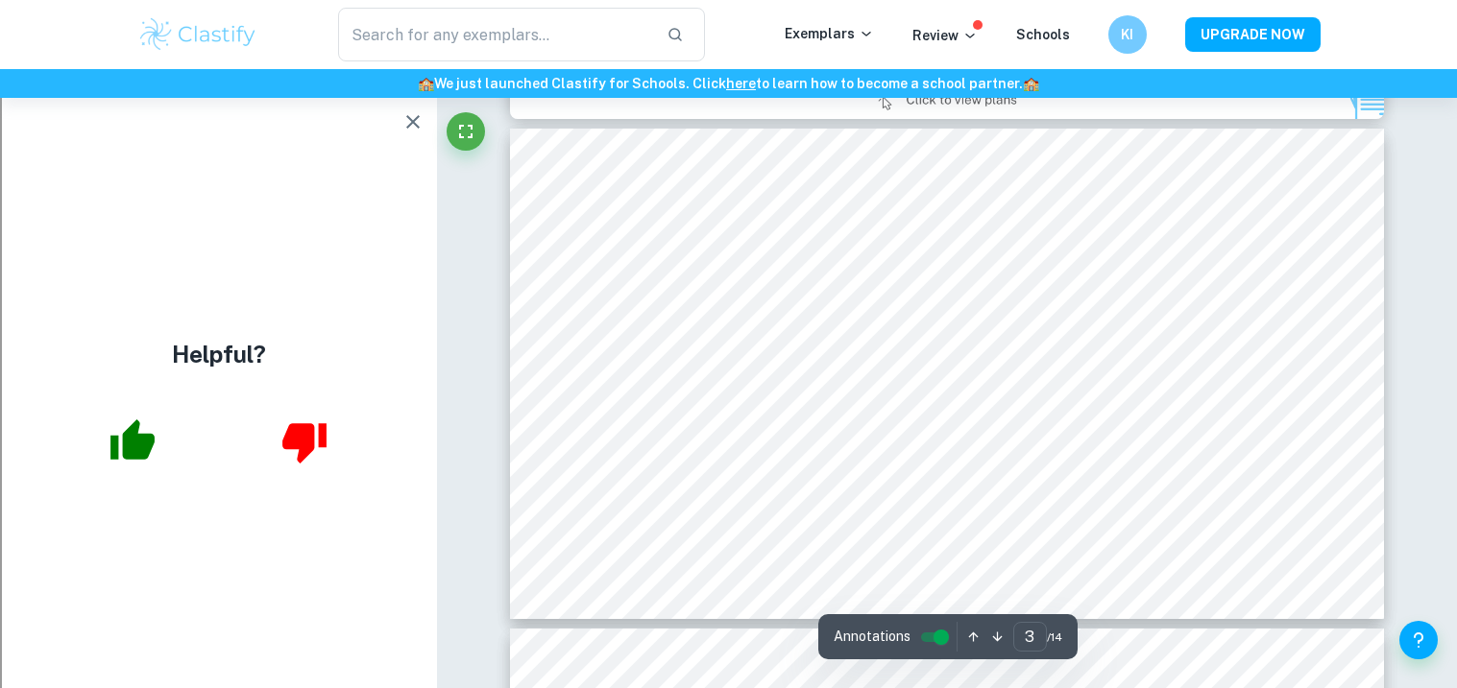
type input "2"
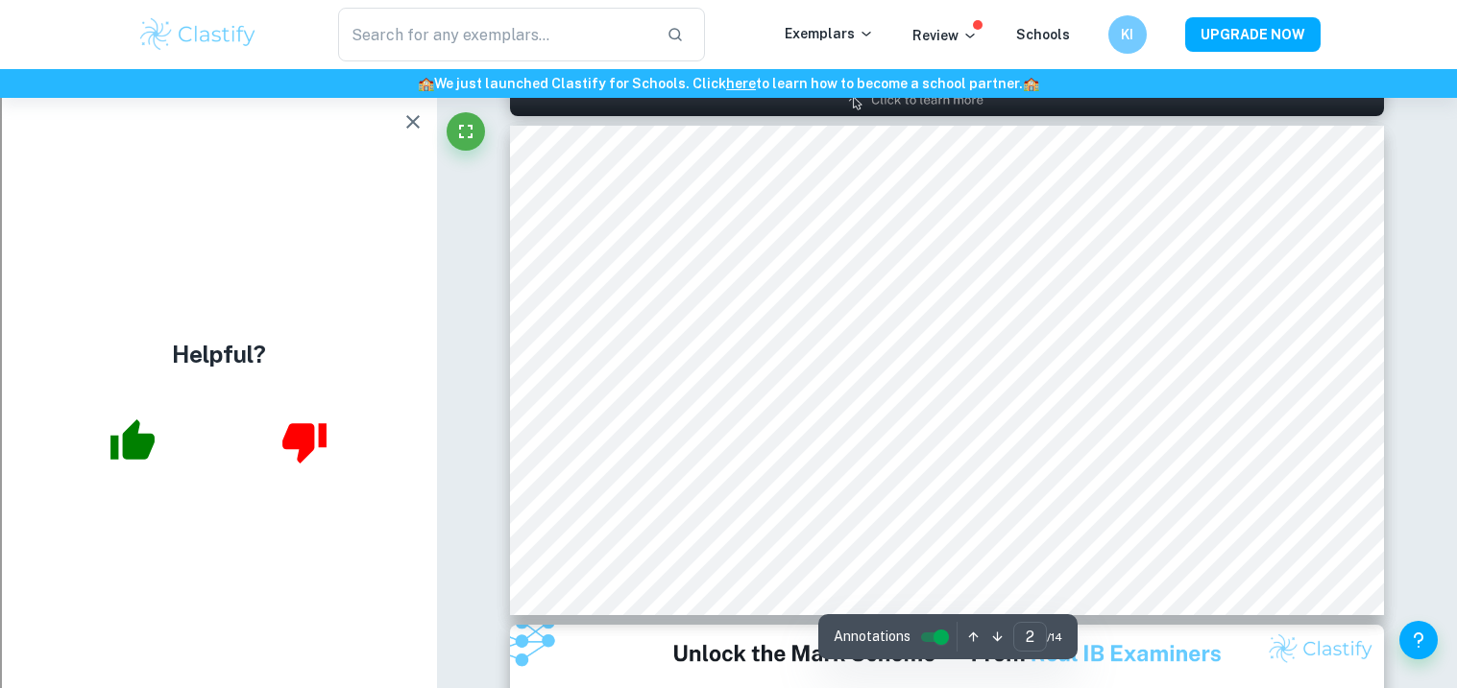
scroll to position [611, 0]
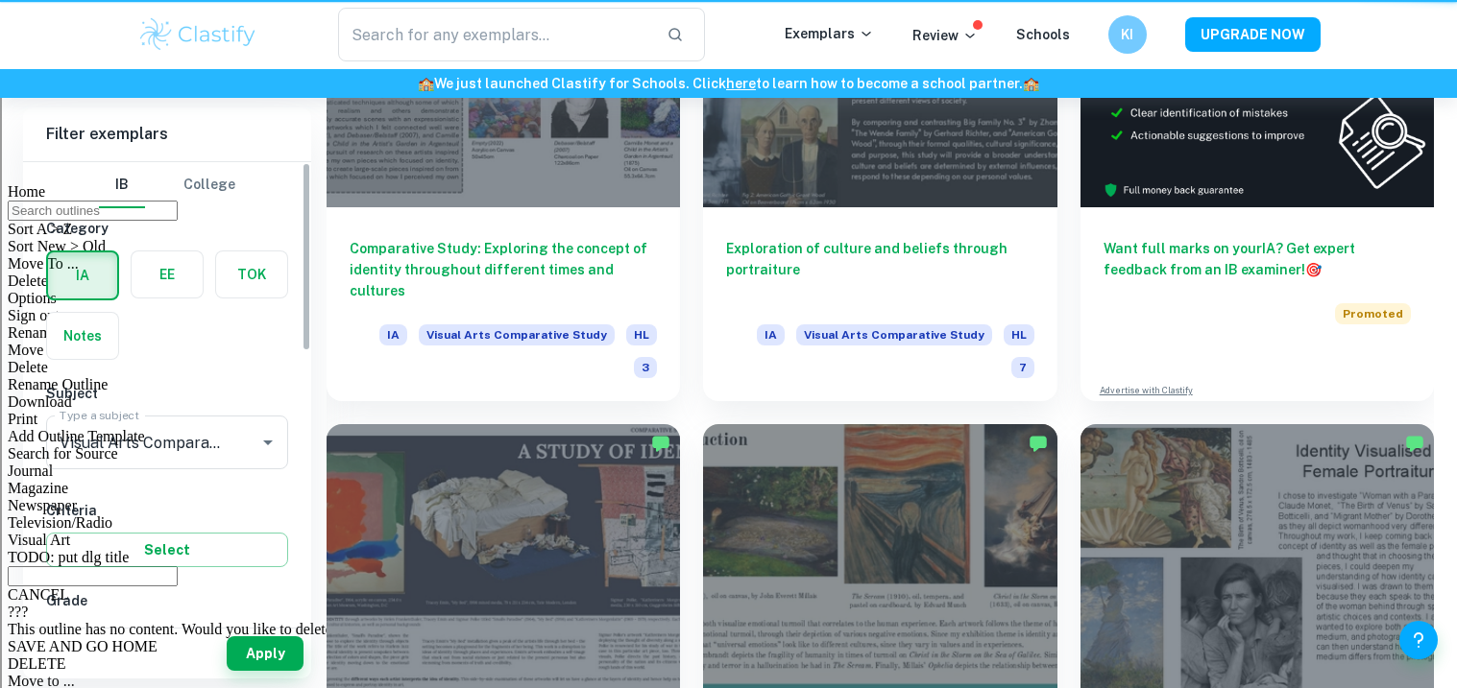
scroll to position [731, 0]
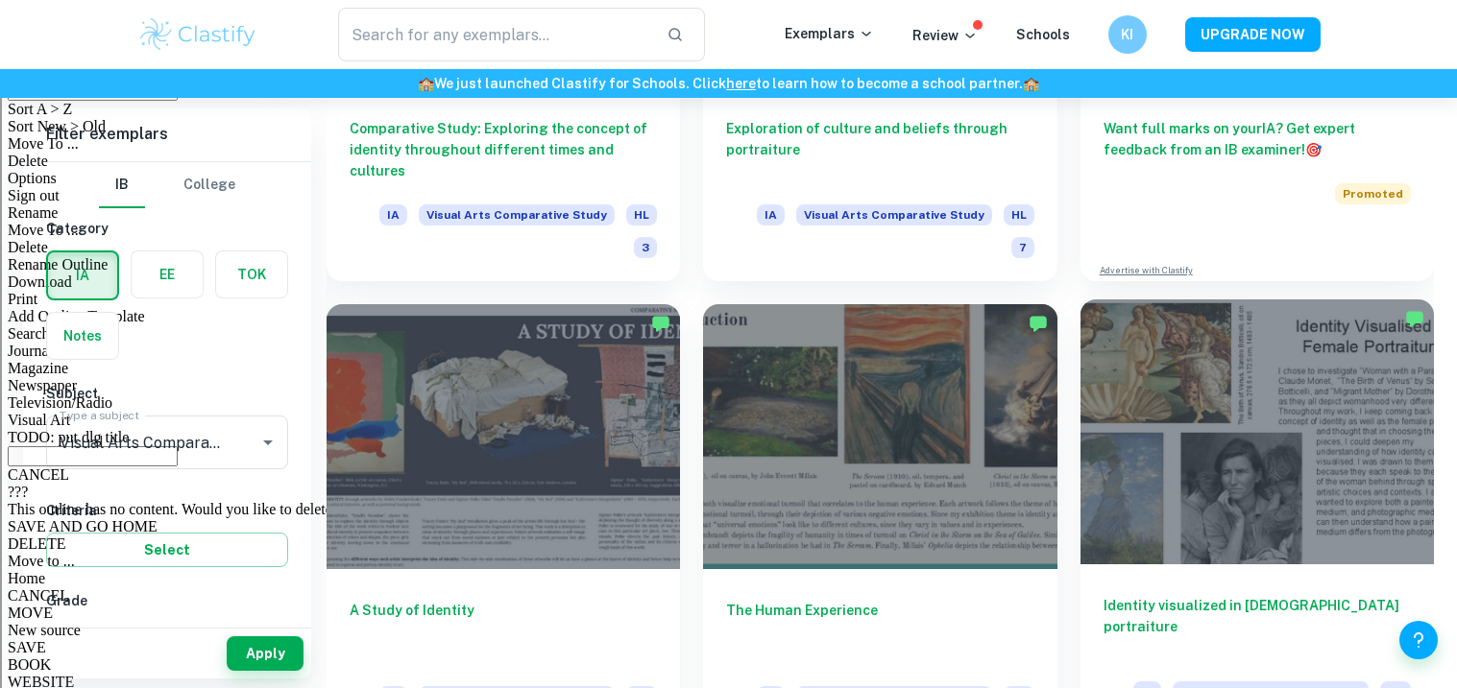
click at [1232, 488] on div at bounding box center [1256, 432] width 353 height 265
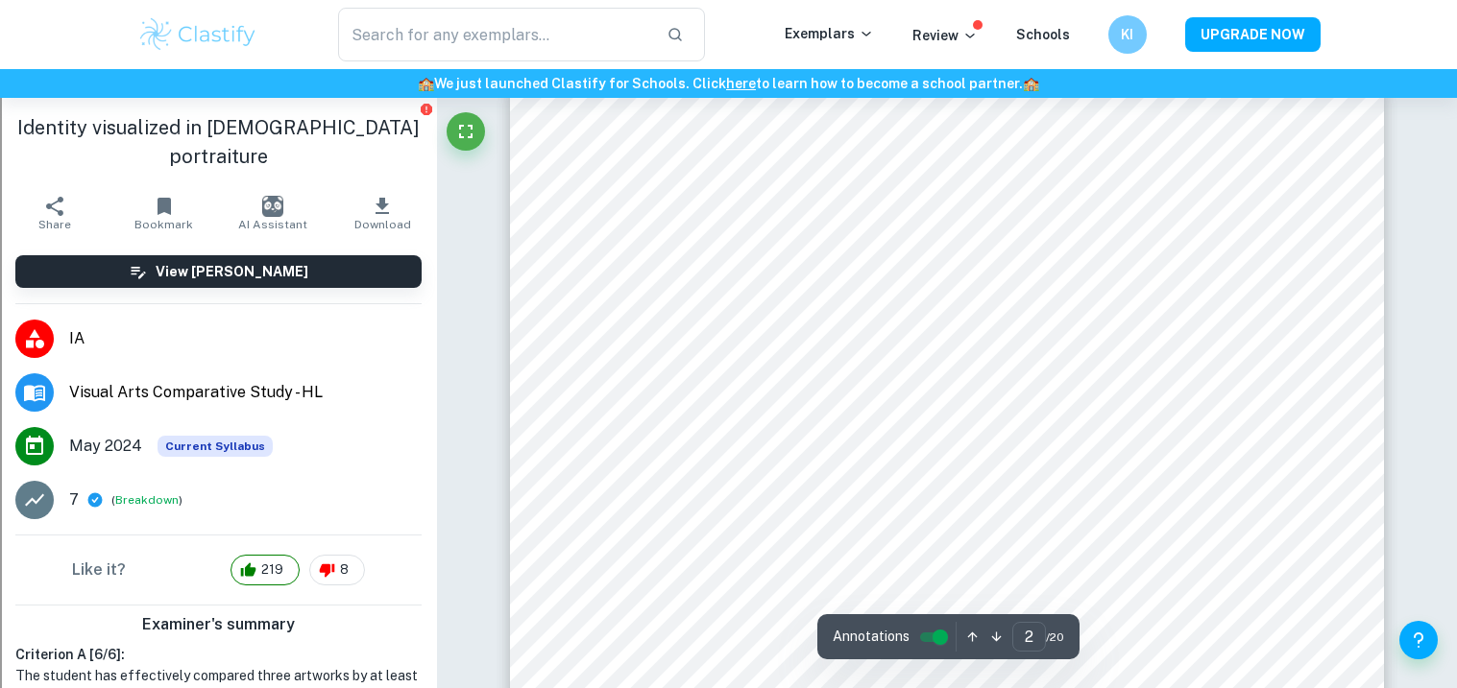
scroll to position [1239, 0]
type input "5"
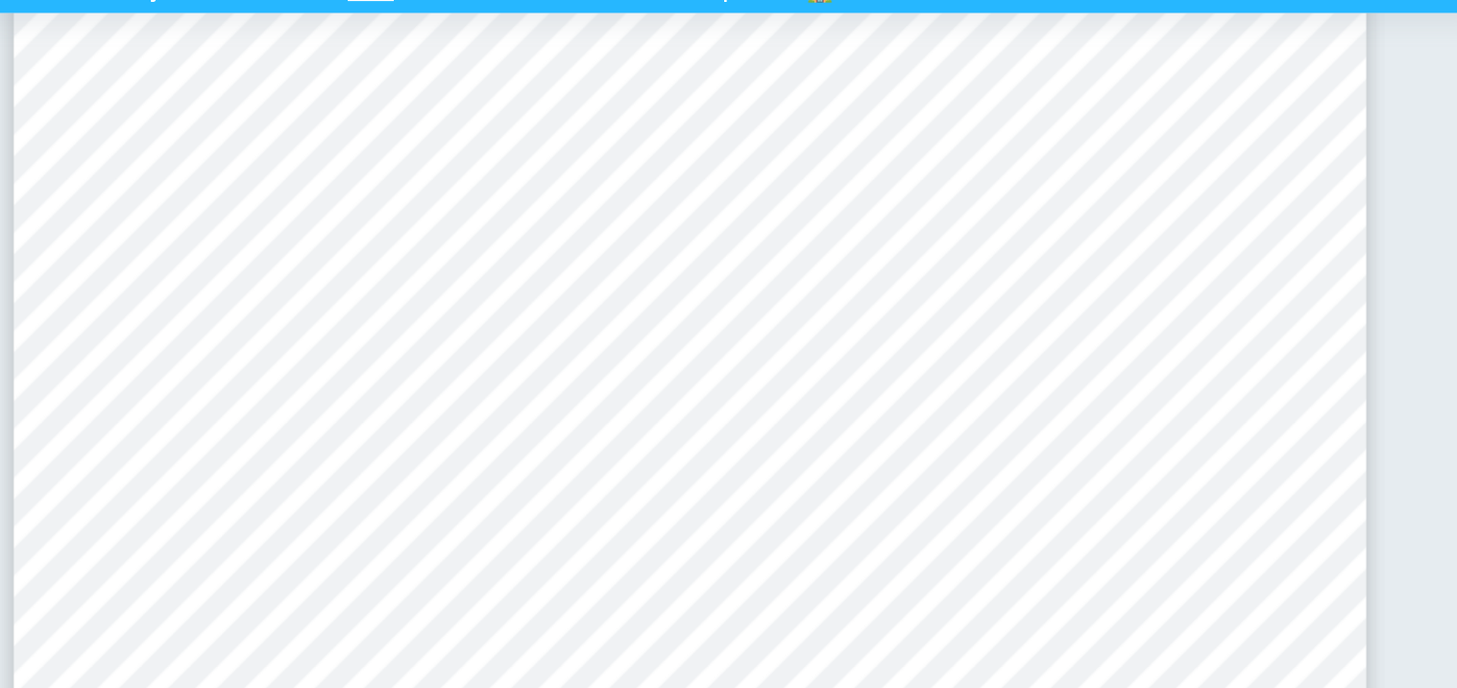
scroll to position [2843, 0]
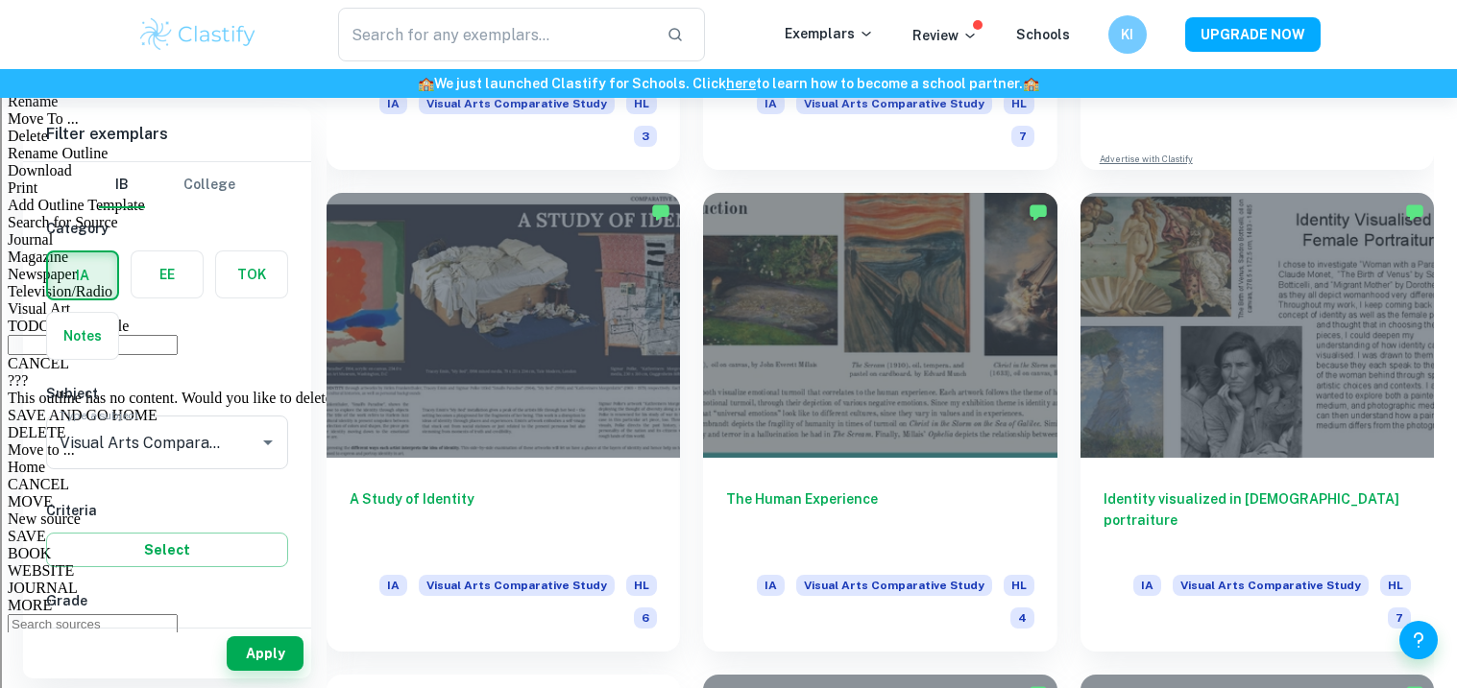
scroll to position [850, 0]
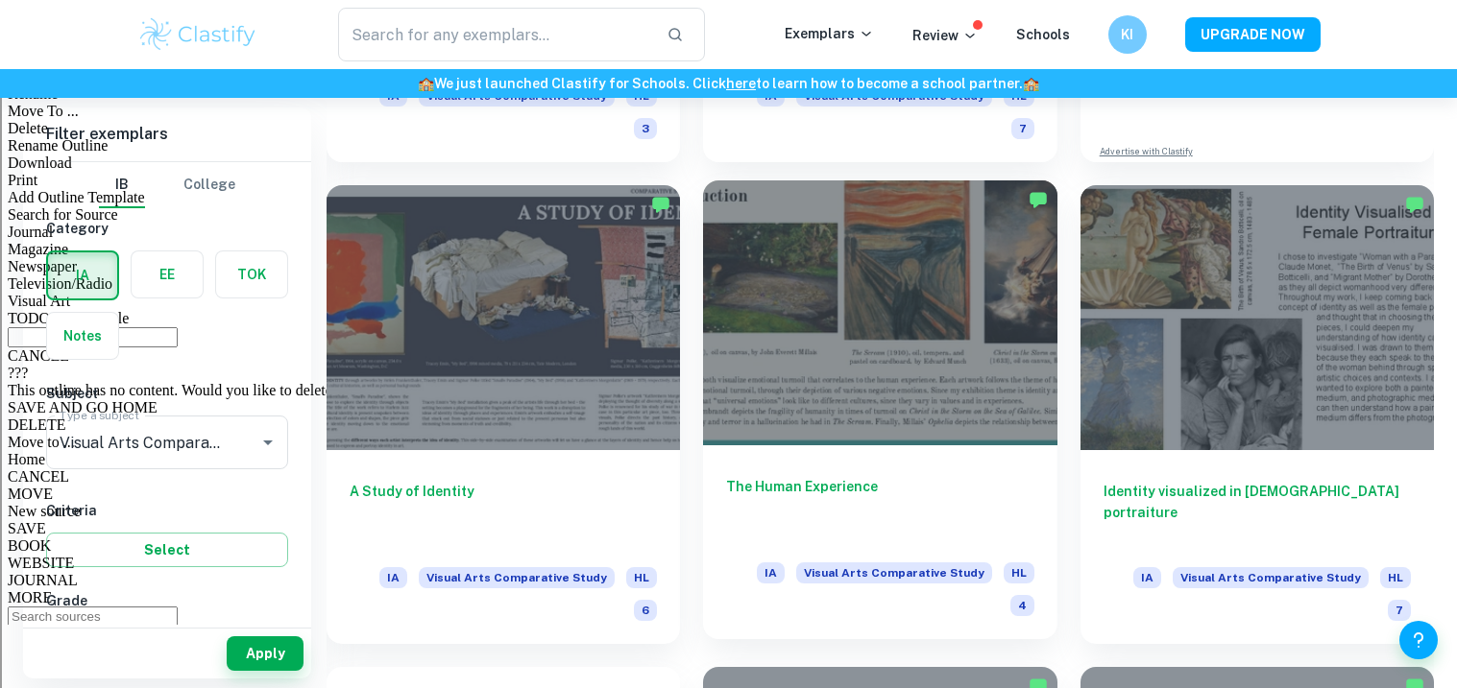
click at [755, 374] on div at bounding box center [879, 313] width 353 height 265
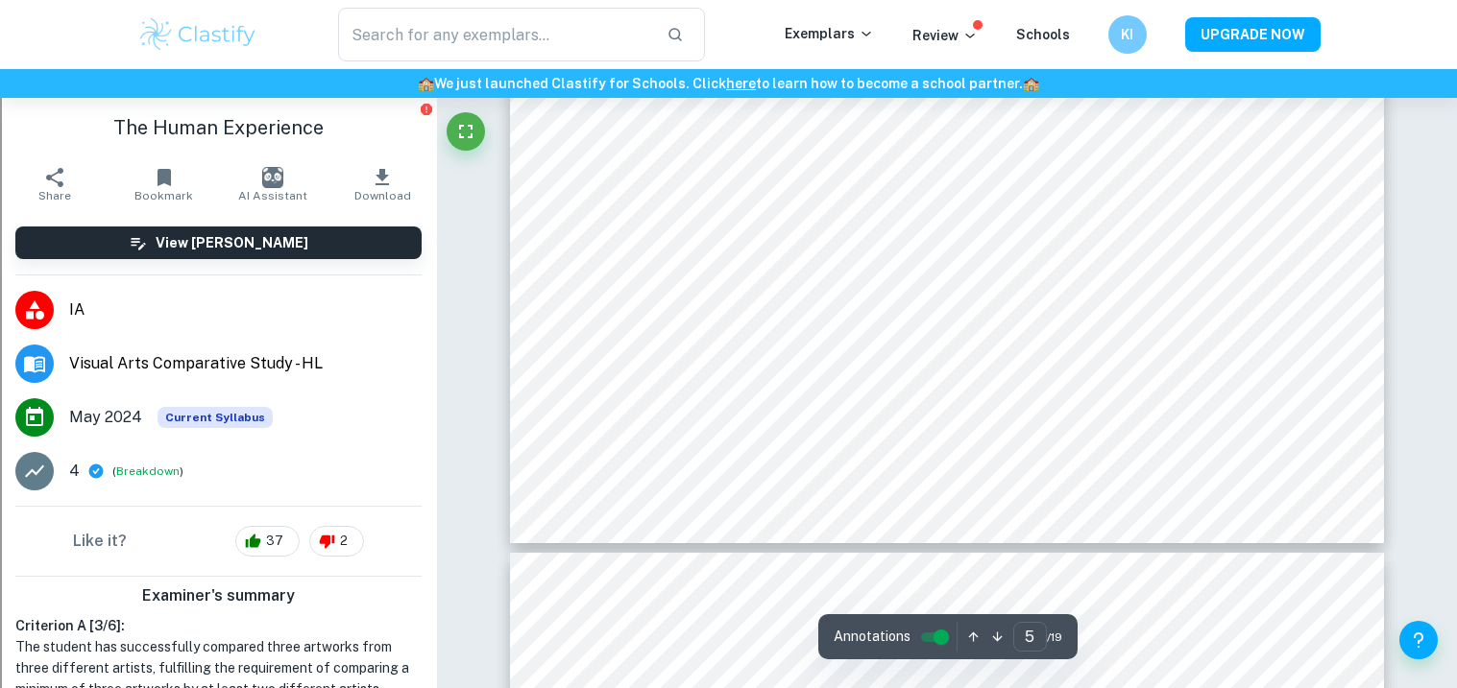
scroll to position [2348, 0]
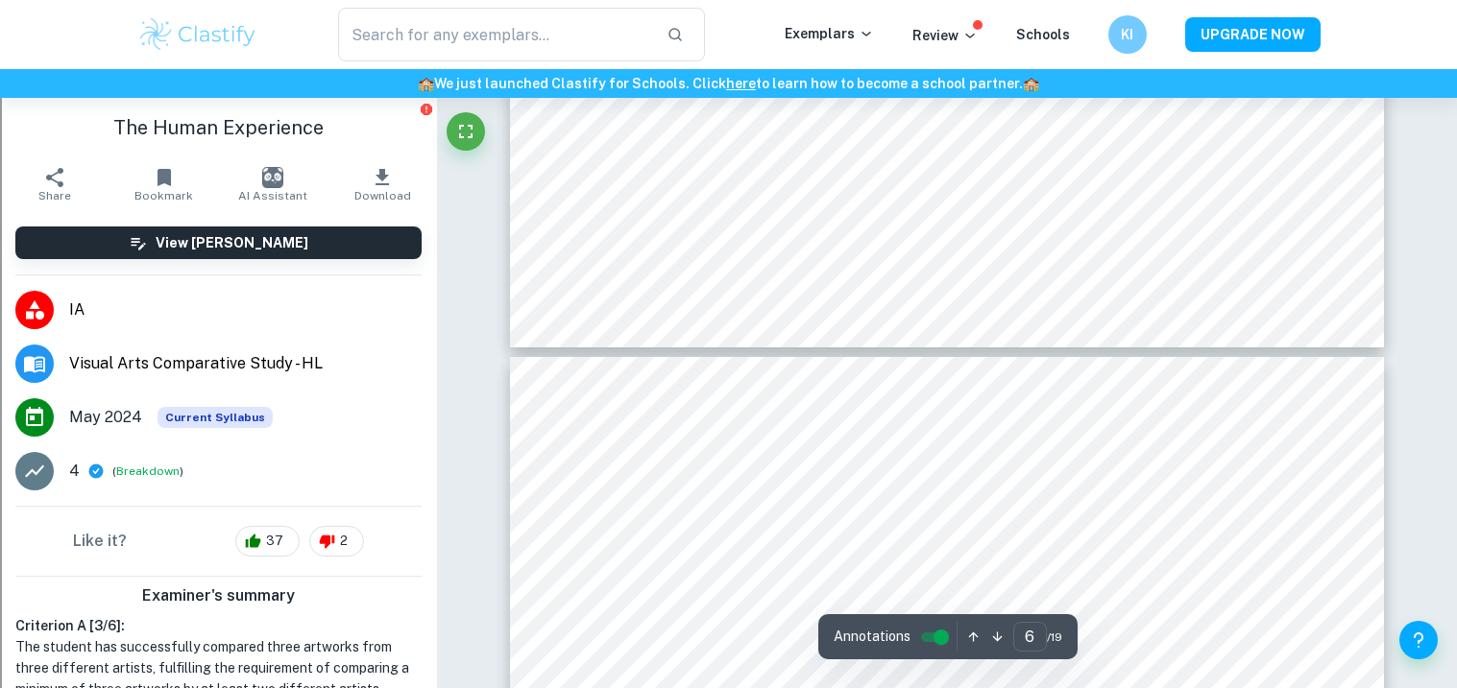
type input "5"
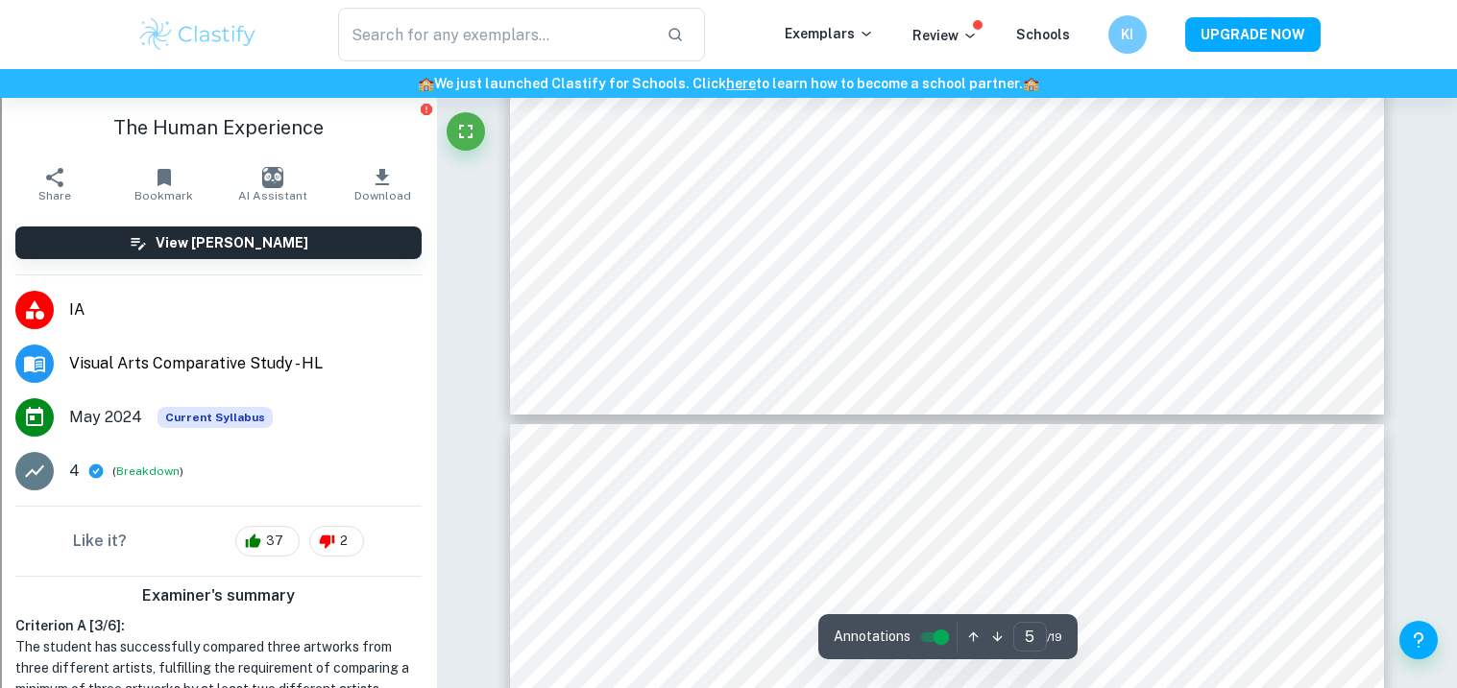
scroll to position [2477, 0]
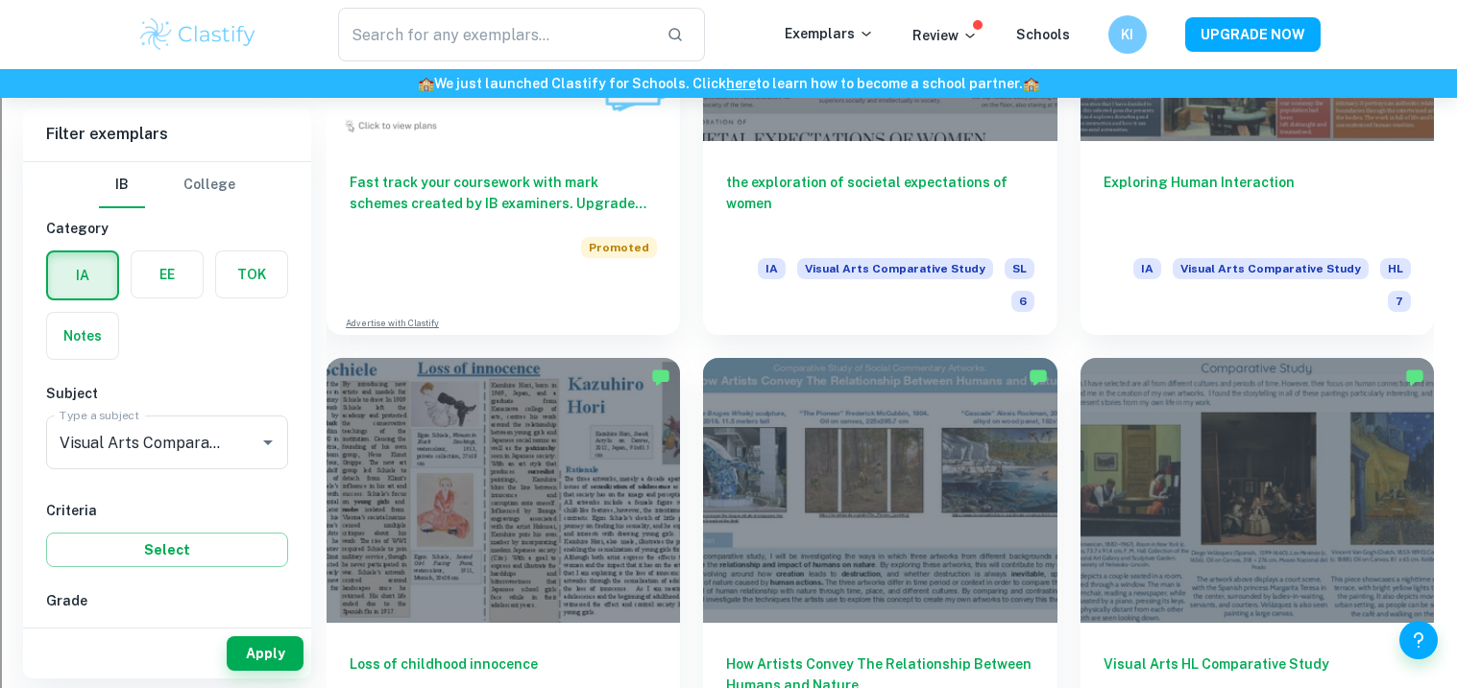
scroll to position [1644, 0]
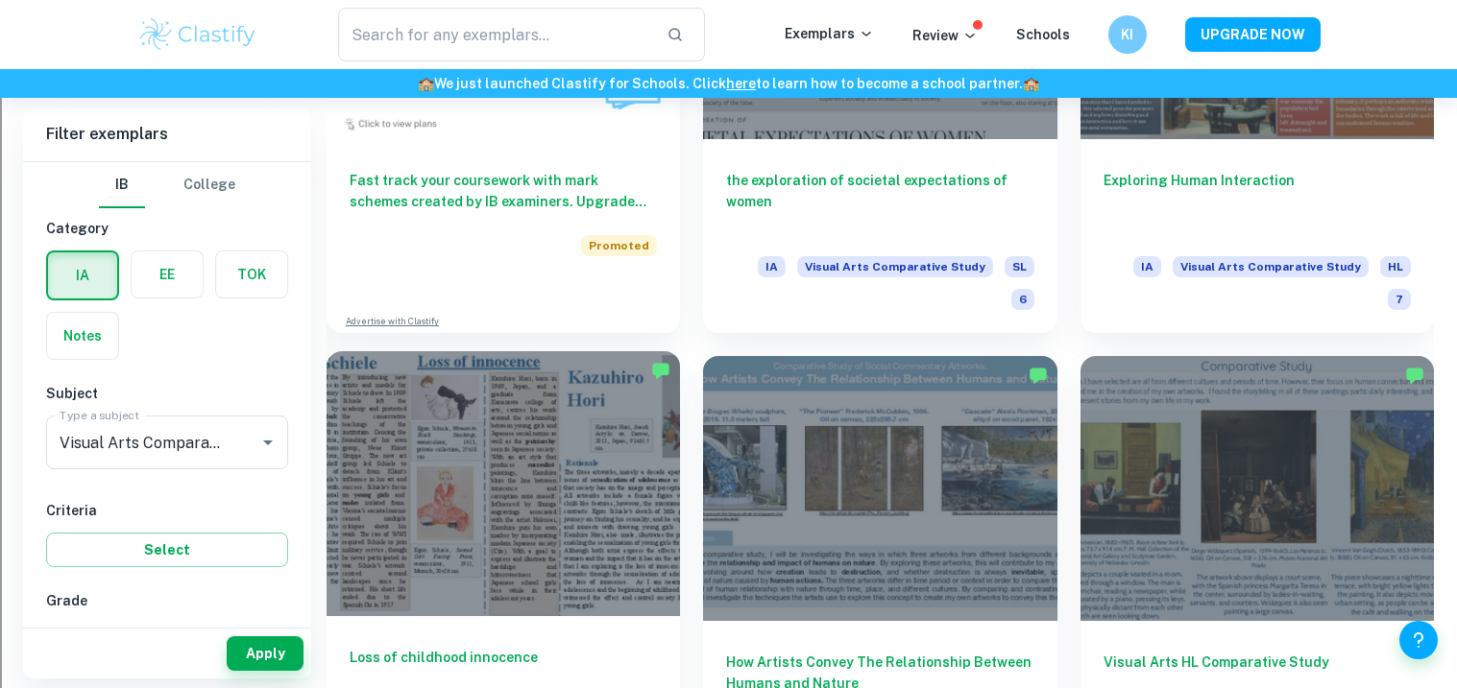
click at [498, 472] on div at bounding box center [502, 483] width 353 height 265
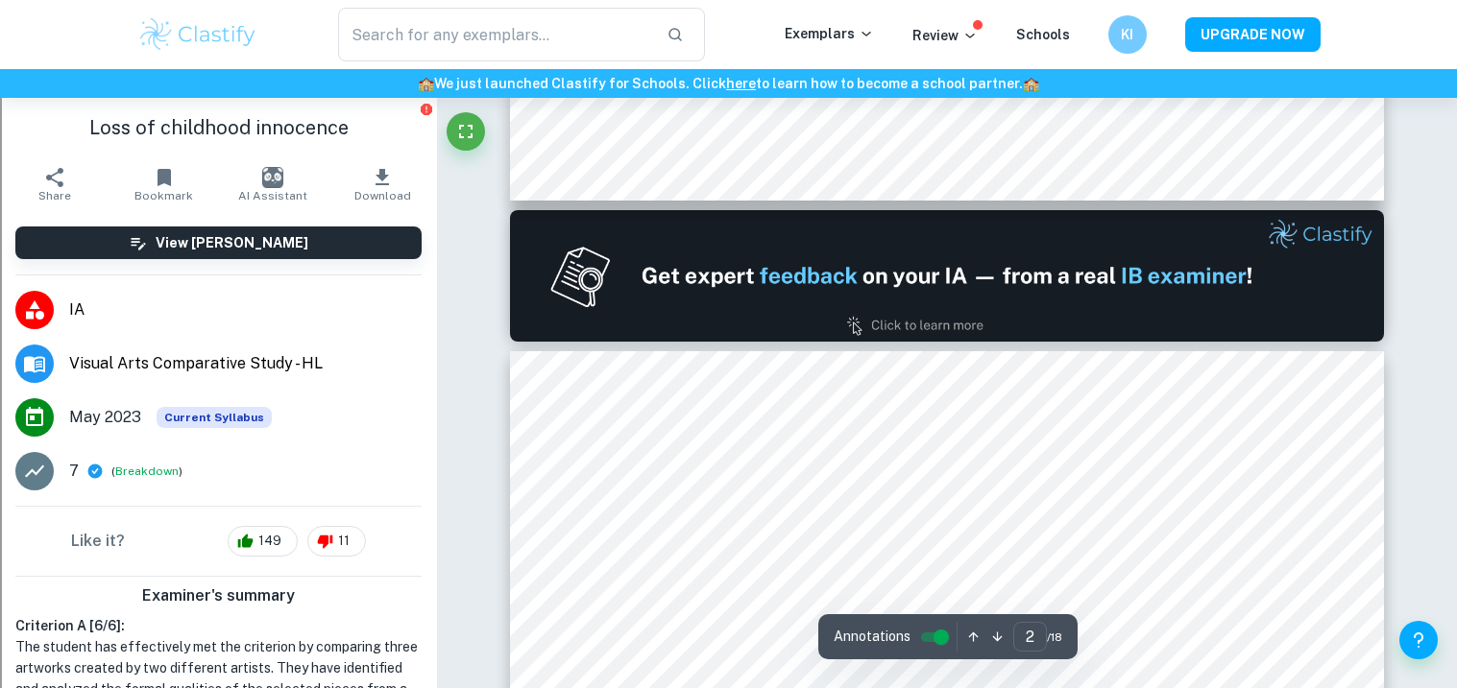
type input "2"
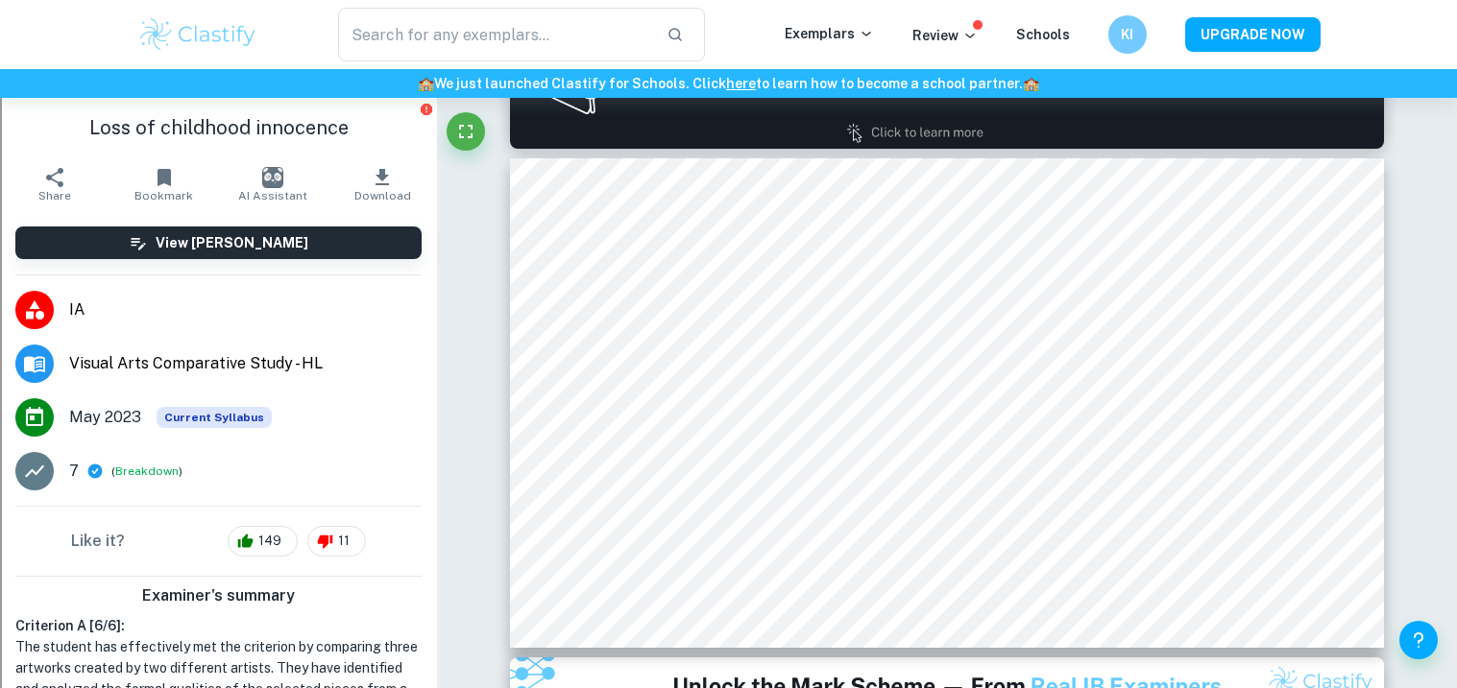
scroll to position [599, 0]
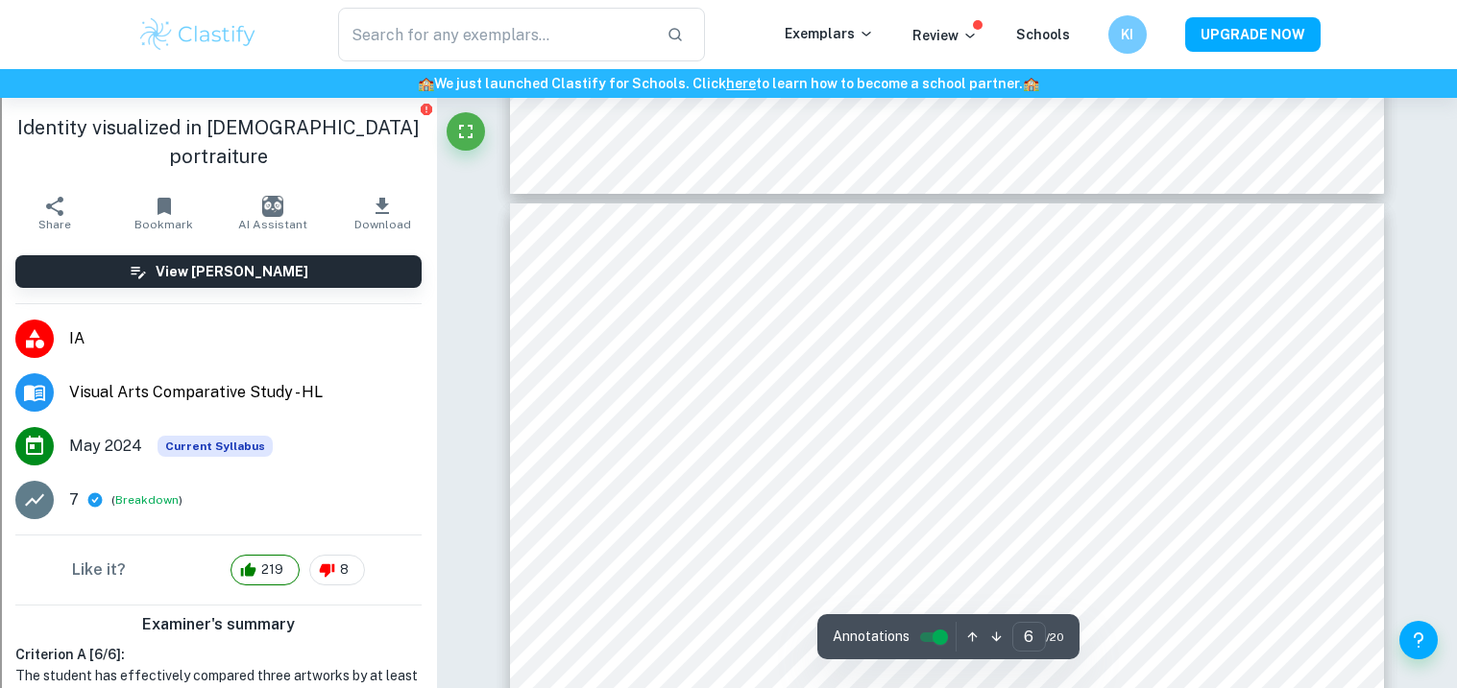
type input "5"
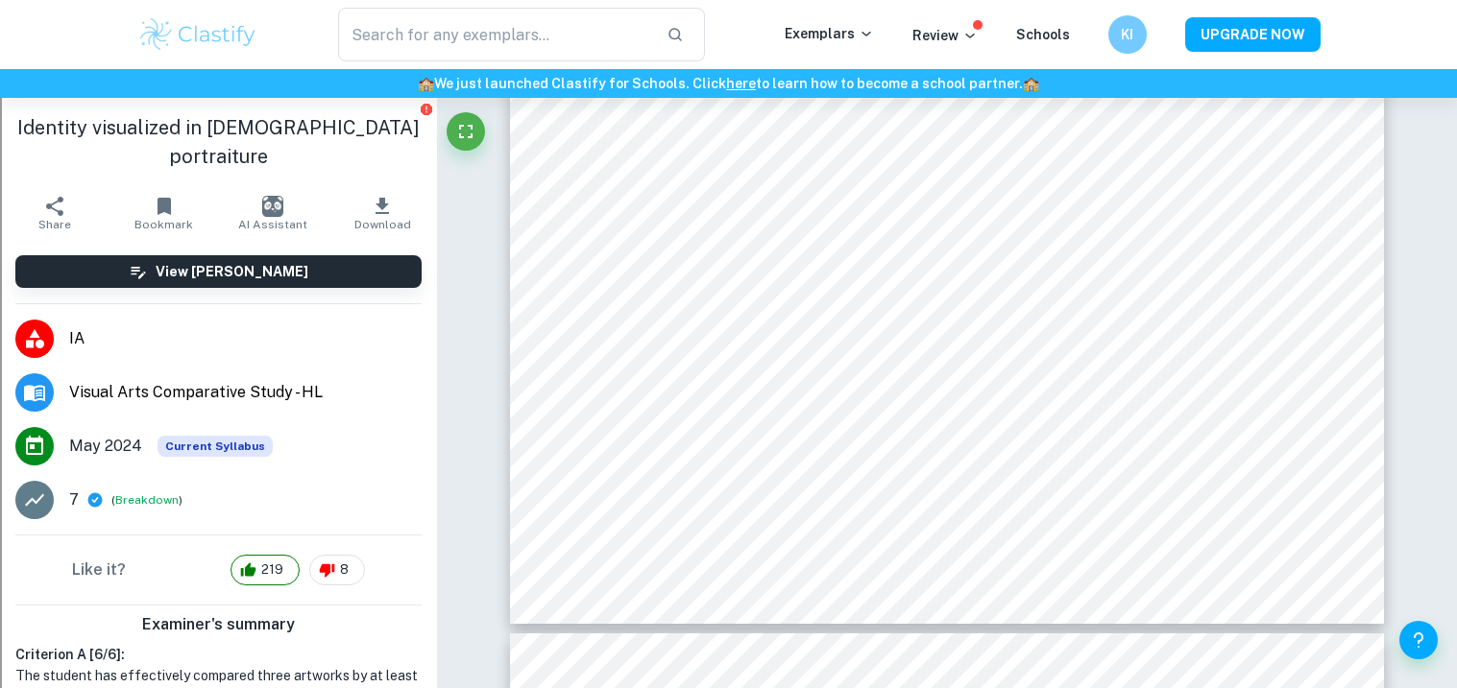
scroll to position [2904, 0]
